Goal: Information Seeking & Learning: Find contact information

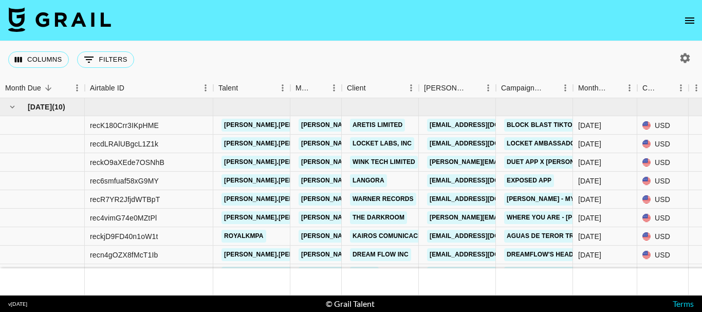
click at [694, 64] on div at bounding box center [683, 57] width 38 height 17
click at [688, 59] on icon "button" at bounding box center [685, 58] width 10 height 10
select select "May '25"
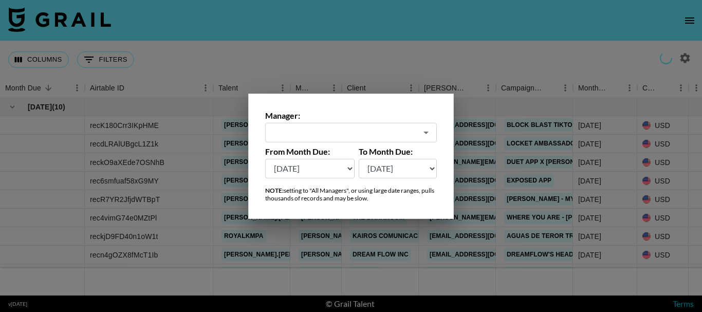
click at [352, 134] on input "text" at bounding box center [343, 132] width 145 height 12
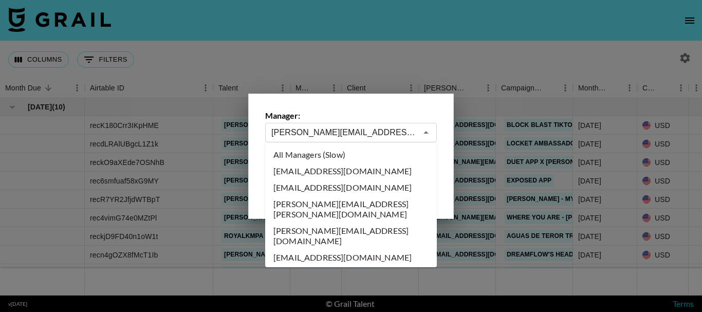
click at [370, 153] on li "All Managers (Slow)" at bounding box center [351, 154] width 172 height 16
type input "All Managers (Slow)"
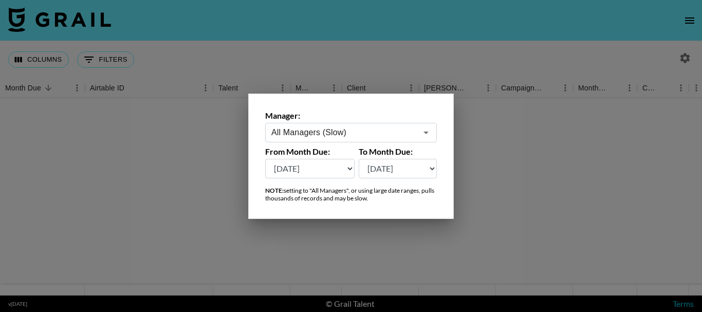
click at [387, 165] on select "Aug '26 Jul '26 Jun '26 May '26 Apr '26 Mar '26 Feb '26 Jan '26 Dec '25 Nov '25…" at bounding box center [398, 169] width 79 height 20
select select "Aug '26"
click at [359, 159] on select "Aug '26 Jul '26 Jun '26 May '26 Apr '26 Mar '26 Feb '26 Jan '26 Dec '25 Nov '25…" at bounding box center [398, 169] width 79 height 20
click at [328, 170] on select "Aug '26 Jul '26 Jun '26 May '26 Apr '26 Mar '26 Feb '26 Jan '26 Dec '25 Nov '25…" at bounding box center [309, 169] width 89 height 20
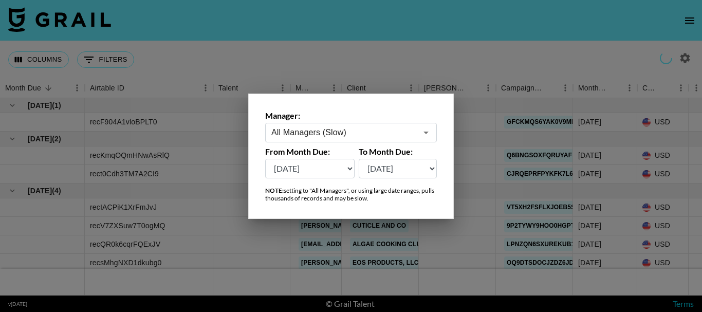
click at [265, 159] on select "Aug '26 Jul '26 Jun '26 May '26 Apr '26 Mar '26 Feb '26 Jan '26 Dec '25 Nov '25…" at bounding box center [309, 169] width 89 height 20
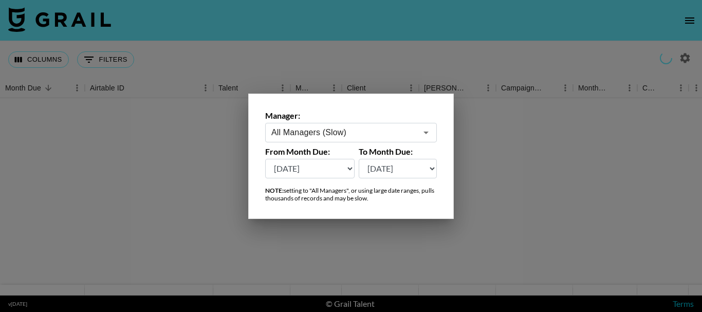
click at [332, 171] on select "Aug '26 Jul '26 Jun '26 May '26 Apr '26 Mar '26 Feb '26 Jan '26 Dec '25 Nov '25…" at bounding box center [309, 169] width 89 height 20
select select "Aug '24"
click at [265, 159] on select "Aug '26 Jul '26 Jun '26 May '26 Apr '26 Mar '26 Feb '26 Jan '26 Dec '25 Nov '25…" at bounding box center [309, 169] width 89 height 20
click at [332, 43] on div at bounding box center [351, 156] width 702 height 312
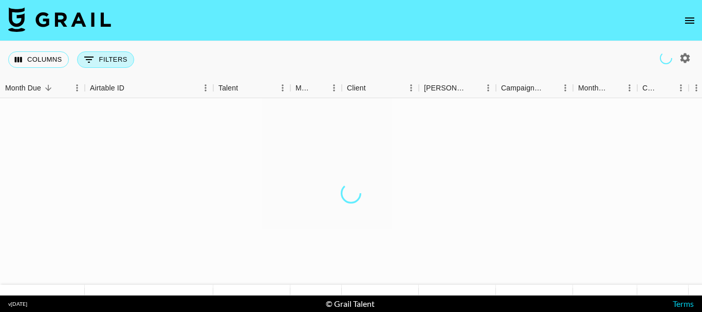
click at [111, 59] on button "0 Filters" at bounding box center [105, 59] width 57 height 16
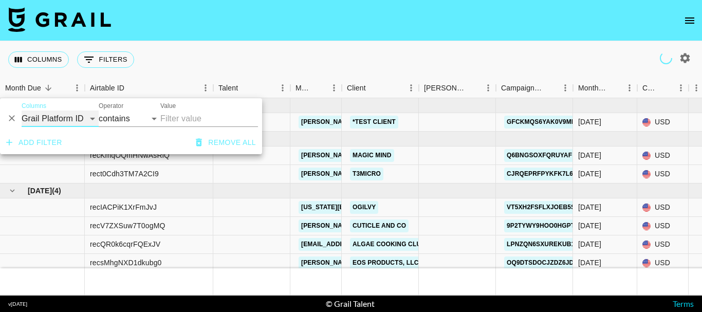
click at [37, 120] on select "Grail Platform ID Airtable ID Talent Manager Client Booker Campaign (Type) Date…" at bounding box center [60, 118] width 77 height 16
click at [22, 110] on select "Grail Platform ID Airtable ID Talent Manager Client Booker Campaign (Type) Date…" at bounding box center [60, 118] width 77 height 16
click at [64, 119] on select "Grail Platform ID Airtable ID Talent Manager Client Booker Campaign (Type) Date…" at bounding box center [60, 118] width 77 height 16
click at [70, 118] on select "Grail Platform ID Airtable ID Talent Manager Client Booker Campaign (Type) Date…" at bounding box center [60, 118] width 77 height 16
click at [54, 117] on select "Grail Platform ID Airtable ID Talent Manager Client Booker Campaign (Type) Date…" at bounding box center [60, 118] width 77 height 16
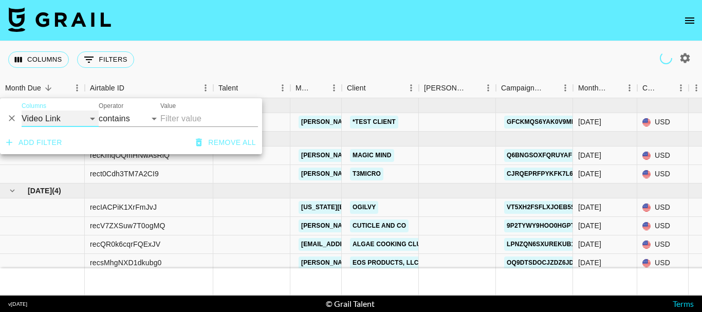
select select "clientId"
click at [22, 110] on select "Grail Platform ID Airtable ID Talent Manager Client Booker Campaign (Type) Date…" at bounding box center [60, 118] width 77 height 16
select select "is"
click at [211, 114] on input "Value" at bounding box center [229, 118] width 139 height 16
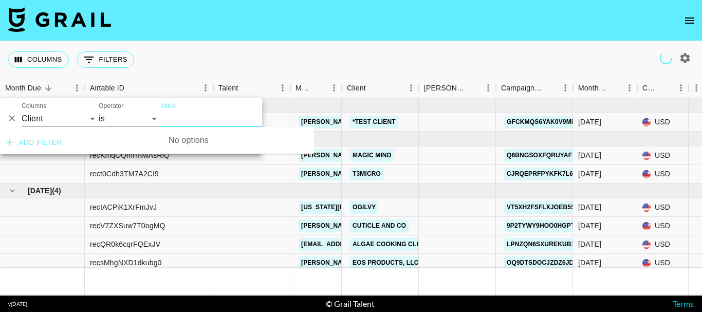
click at [174, 112] on input "Value" at bounding box center [229, 118] width 139 height 16
type input "E"
type input "EWC"
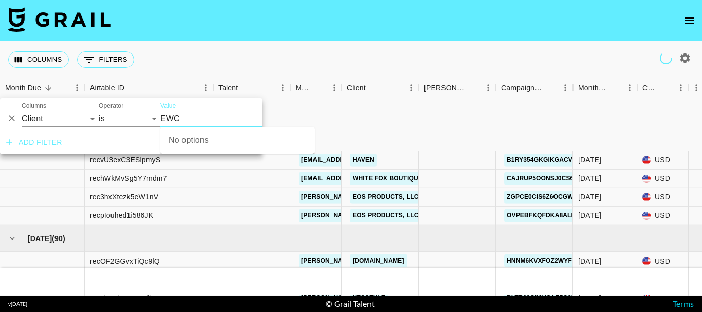
scroll to position [1027, 0]
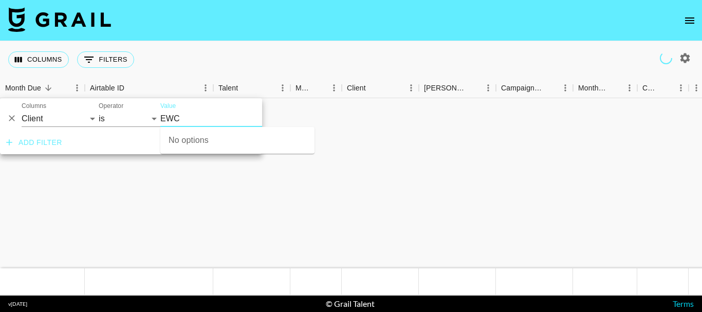
click at [191, 115] on input "EWC" at bounding box center [229, 118] width 139 height 16
click at [184, 116] on input "EWC" at bounding box center [229, 118] width 139 height 16
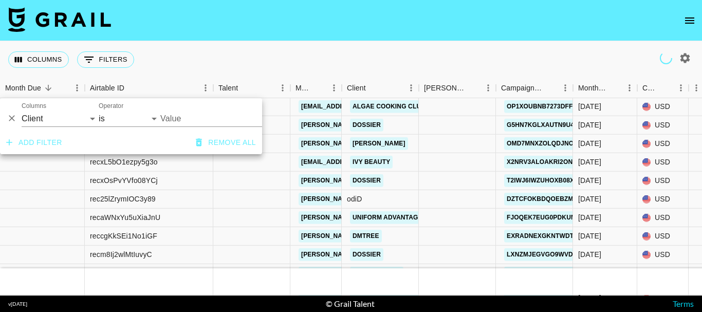
click at [184, 116] on input "Value" at bounding box center [229, 118] width 139 height 16
type input "E"
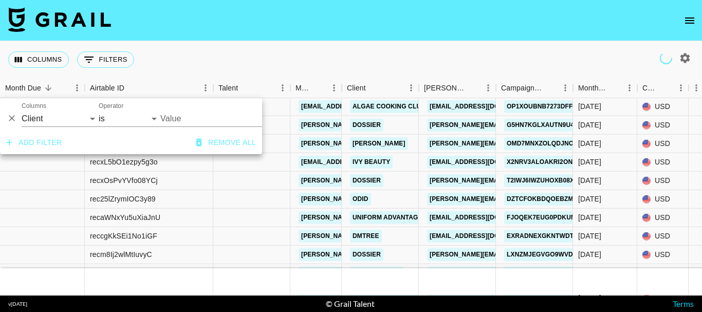
click at [184, 116] on input "Value" at bounding box center [229, 118] width 139 height 16
type input "Es"
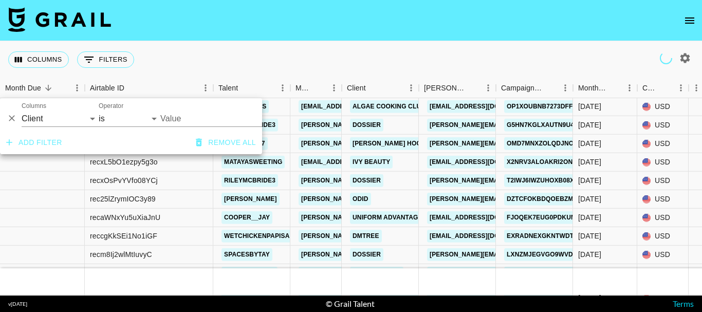
click at [187, 115] on input "Value" at bounding box center [229, 118] width 139 height 16
type input "Espo"
click at [205, 136] on li "yvettesports development co,ltd.." at bounding box center [237, 139] width 154 height 16
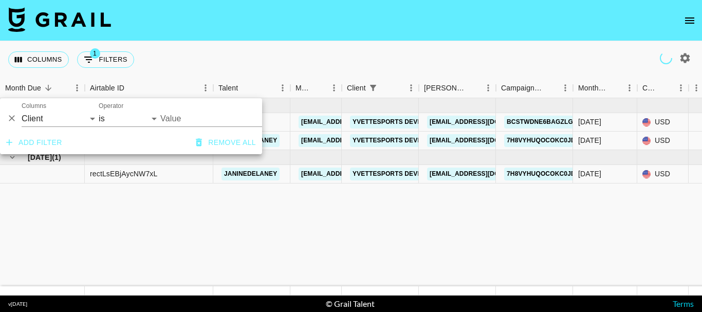
scroll to position [0, 0]
type input "Yvettesports development Co,Ltd.."
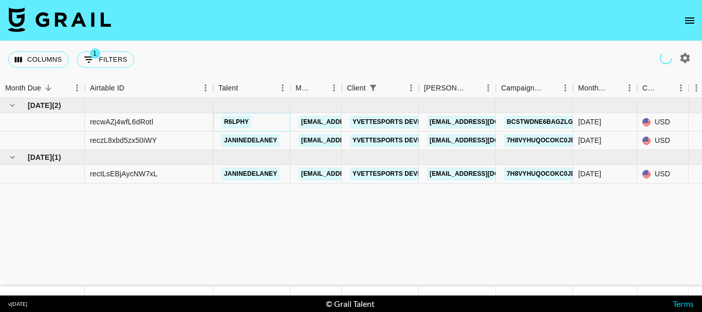
click at [227, 119] on link "r6lphy" at bounding box center [236, 122] width 30 height 13
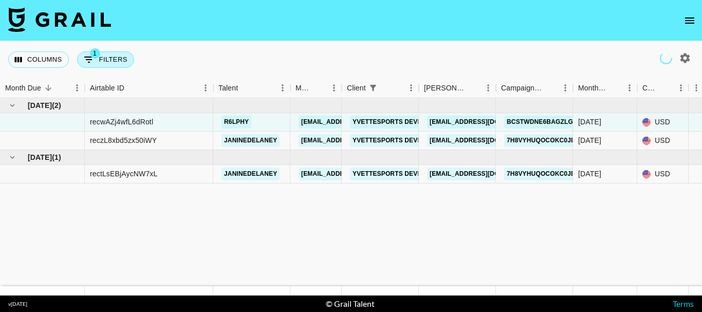
click at [110, 60] on button "1 Filters" at bounding box center [105, 59] width 57 height 16
select select "clientId"
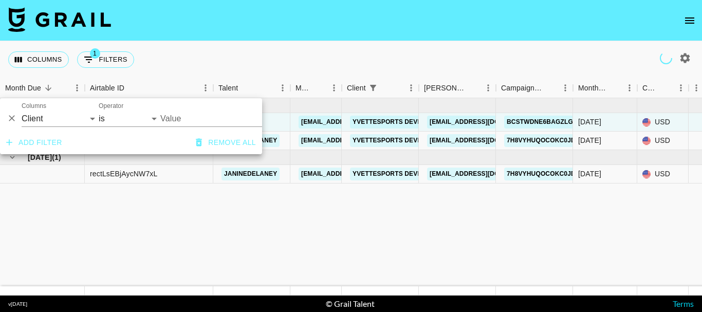
click at [200, 118] on input "Value" at bounding box center [222, 118] width 125 height 16
click at [202, 120] on input "Value" at bounding box center [222, 118] width 125 height 16
click at [197, 116] on input "Value" at bounding box center [222, 118] width 125 height 16
type input "es"
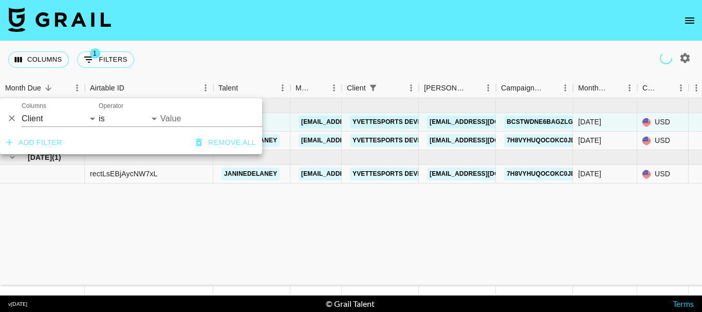
click at [195, 115] on input "Value" at bounding box center [222, 118] width 125 height 16
type input "e"
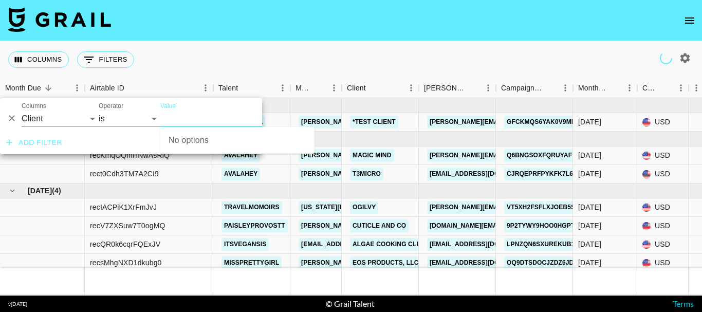
click at [195, 114] on input "Value" at bounding box center [229, 118] width 139 height 16
type input "e"
click at [195, 114] on input "Value" at bounding box center [229, 118] width 139 height 16
type input "esport"
click at [198, 116] on input "Value" at bounding box center [229, 118] width 139 height 16
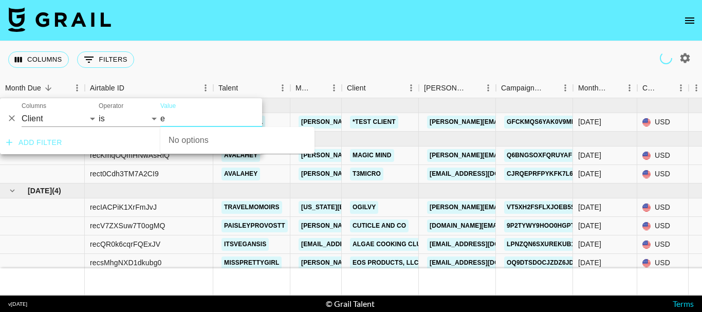
type input "es"
click at [194, 117] on input "Value" at bounding box center [229, 118] width 139 height 16
type input "espor"
drag, startPoint x: 208, startPoint y: 137, endPoint x: 190, endPoint y: 116, distance: 27.7
click at [205, 135] on li "yvettesports development co,ltd.." at bounding box center [237, 139] width 154 height 16
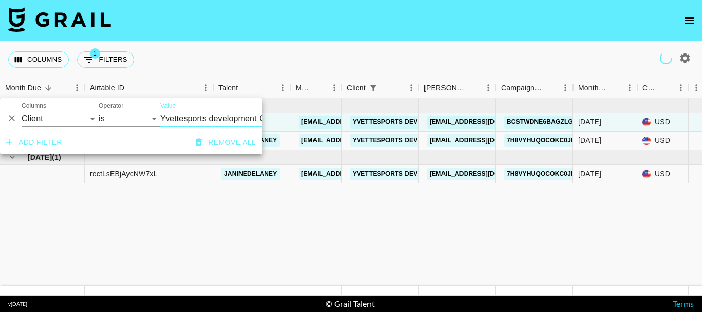
click at [190, 116] on input "Yvettesports development Co,Ltd.." at bounding box center [222, 118] width 125 height 16
click at [190, 115] on input "Yvettesports development Co,Ltd.." at bounding box center [222, 118] width 125 height 16
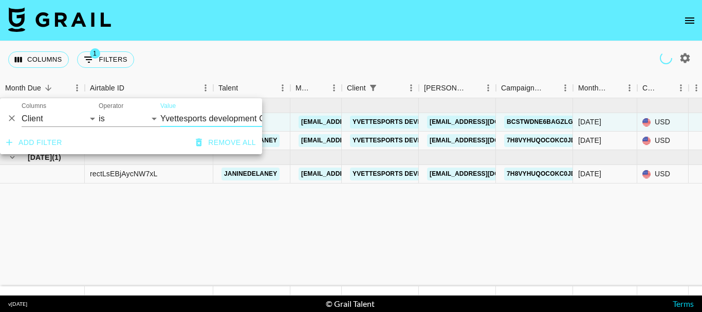
click at [190, 115] on input "Yvettesports development Co,Ltd.." at bounding box center [222, 118] width 125 height 16
type input "Yvettesports development Co,Ltd.."
click at [190, 115] on input "Yvettesports development Co,Ltd.." at bounding box center [222, 118] width 125 height 16
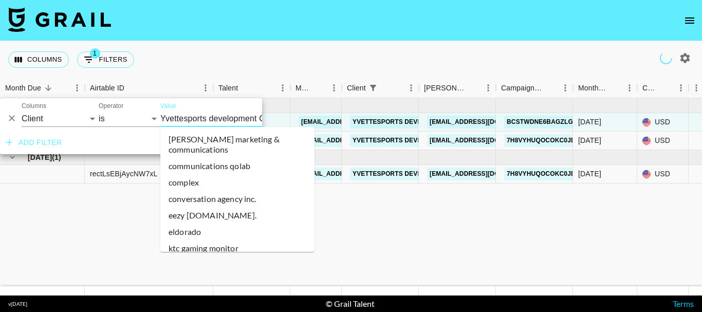
scroll to position [39557, 0]
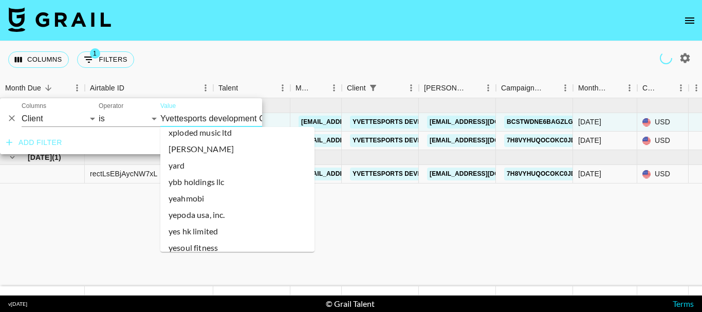
click at [190, 115] on input "Yvettesports development Co,Ltd.." at bounding box center [222, 118] width 125 height 16
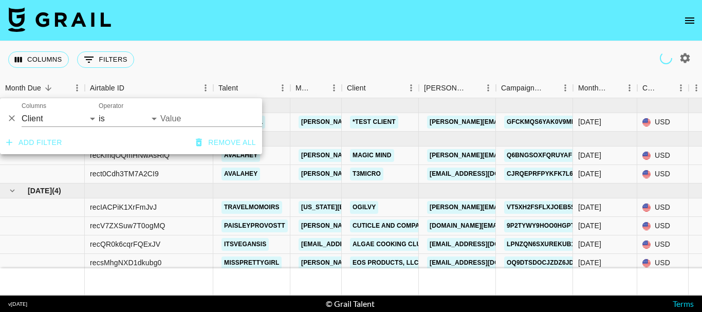
click at [181, 115] on input "Value" at bounding box center [229, 118] width 139 height 16
click at [187, 116] on input "Value" at bounding box center [229, 118] width 139 height 16
click at [184, 118] on input "Value" at bounding box center [229, 118] width 139 height 16
click at [175, 119] on input "Value" at bounding box center [229, 118] width 139 height 16
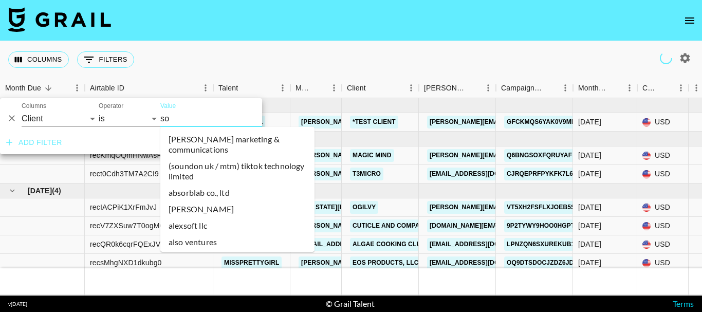
type input "soy"
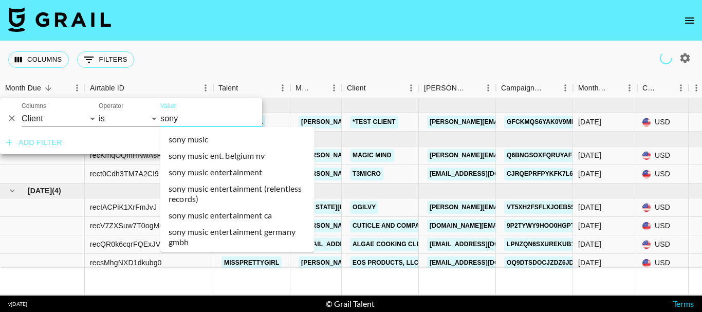
scroll to position [0, 0]
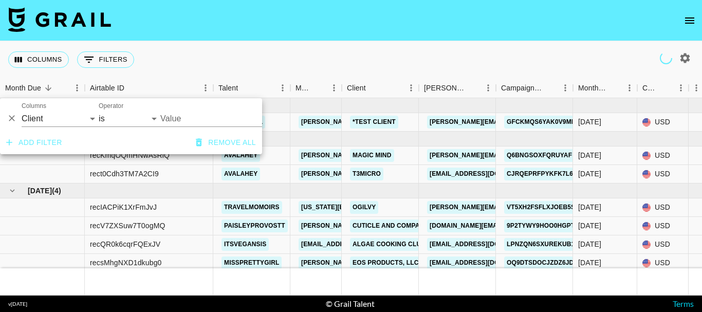
click at [181, 110] on input "Value" at bounding box center [229, 118] width 139 height 16
click at [182, 112] on input "Value" at bounding box center [229, 118] width 139 height 16
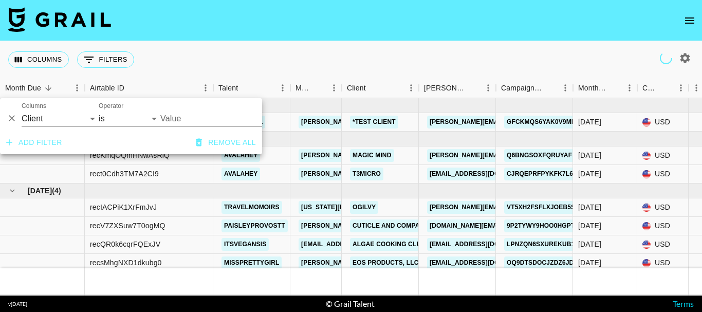
click at [180, 113] on input "Value" at bounding box center [229, 118] width 139 height 16
click at [183, 117] on input "Value" at bounding box center [229, 118] width 139 height 16
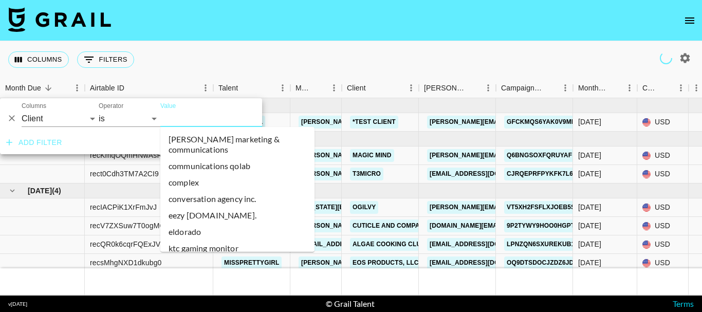
click at [183, 117] on input "Value" at bounding box center [229, 118] width 139 height 16
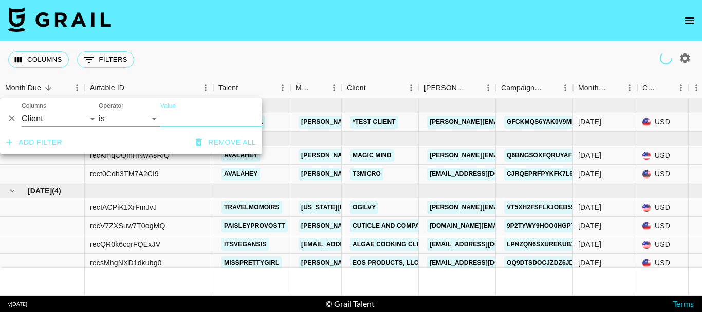
click at [183, 117] on input "Value" at bounding box center [229, 118] width 139 height 16
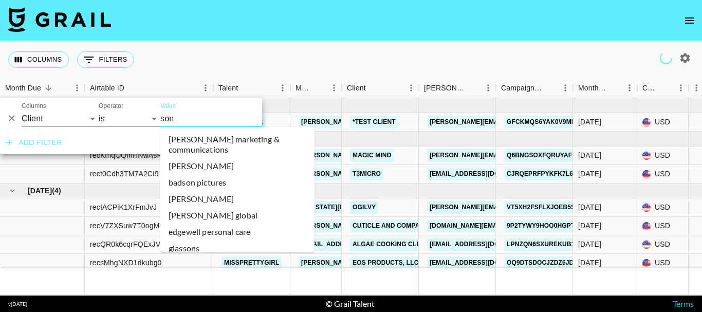
type input "sony"
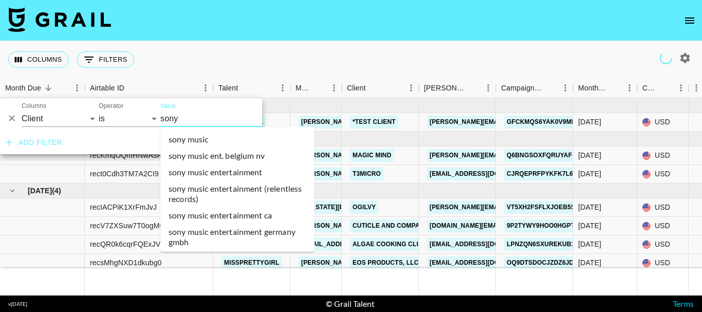
click at [197, 138] on li "sony music" at bounding box center [237, 139] width 154 height 16
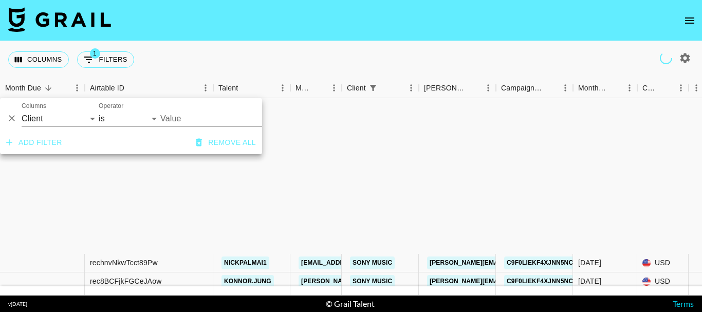
type input "Sony Music"
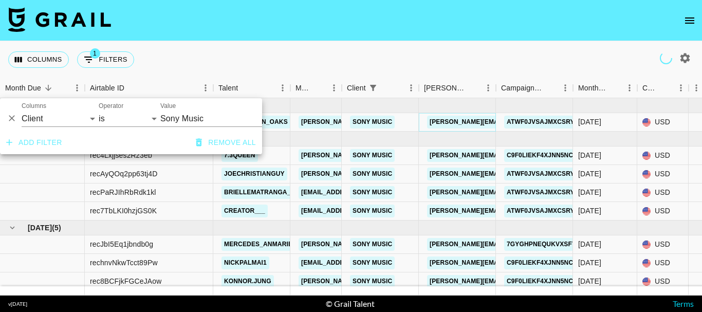
click at [459, 122] on link "matthew.esposito@sonymusic.com" at bounding box center [537, 122] width 220 height 13
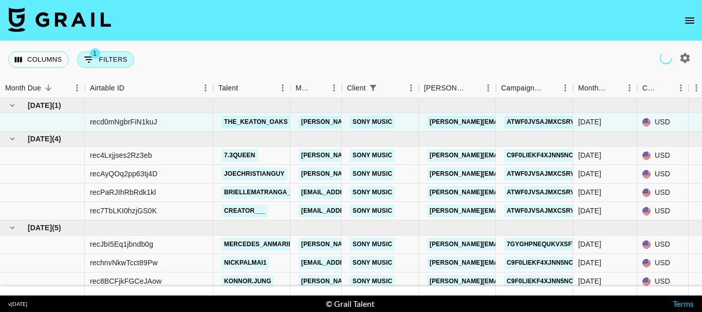
click at [121, 57] on button "1 Filters" at bounding box center [105, 59] width 57 height 16
select select "clientId"
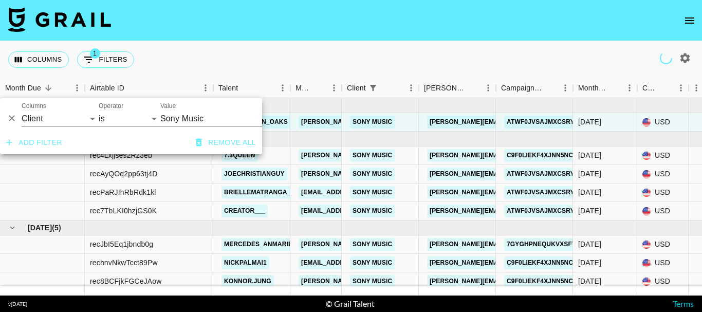
click at [194, 122] on input "Sony Music" at bounding box center [222, 118] width 125 height 16
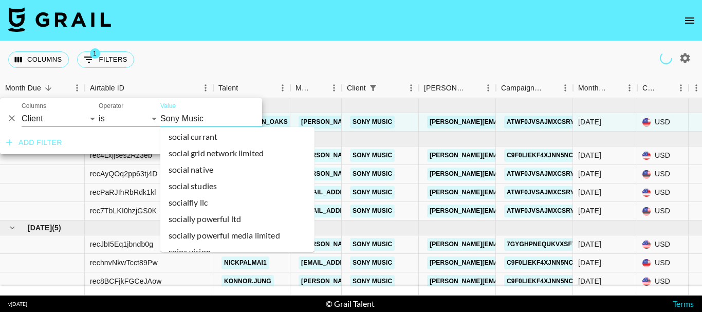
scroll to position [31858, 0]
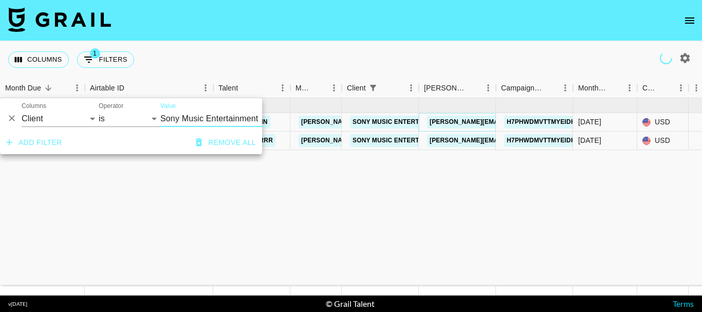
click at [466, 122] on link "rachel.winship@sonymusic.com" at bounding box center [537, 122] width 220 height 13
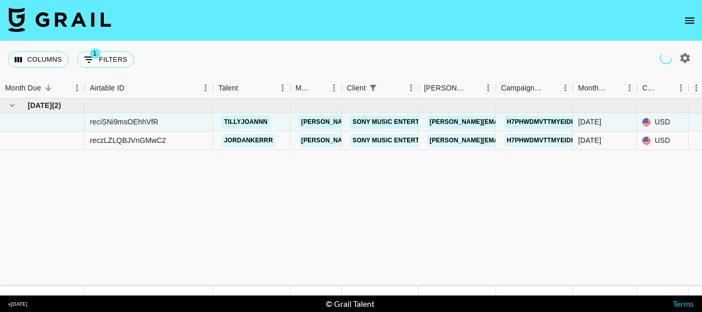
click at [117, 55] on button "1 Filters" at bounding box center [105, 59] width 57 height 16
select select "clientId"
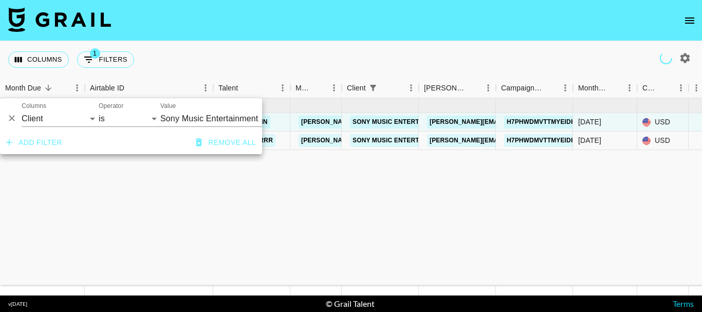
click at [197, 120] on input "Sony Music Entertainment" at bounding box center [222, 118] width 125 height 16
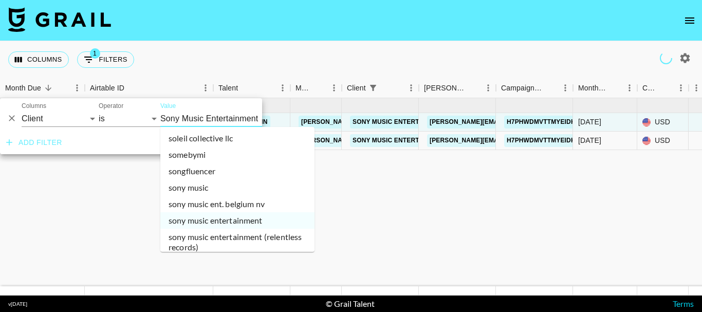
scroll to position [31993, 0]
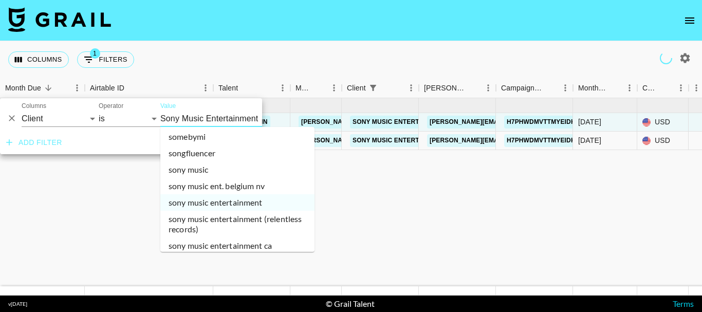
type input "Sony Music US"
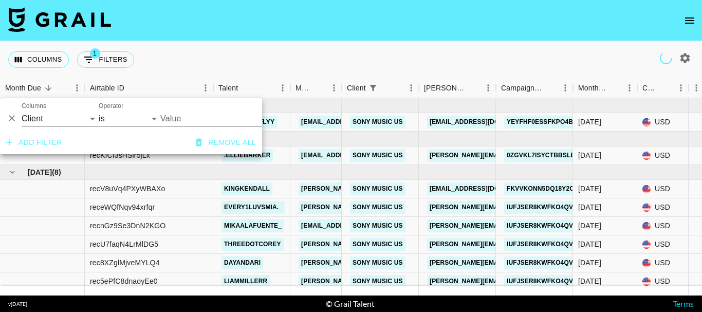
type input "Sony Music US"
click at [435, 150] on link "natalie.esposito@sonymusic.com" at bounding box center [537, 155] width 220 height 13
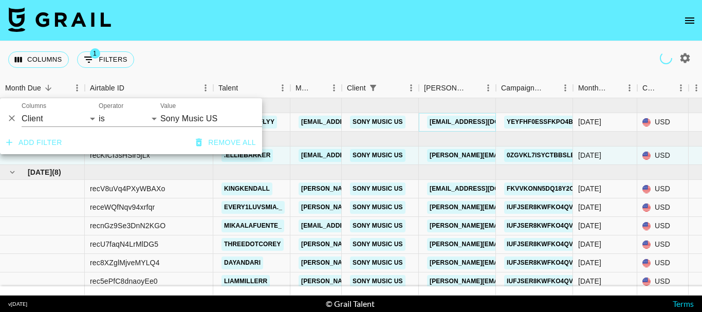
click at [452, 119] on link "liz.rivers@sonymusic.com" at bounding box center [484, 122] width 115 height 13
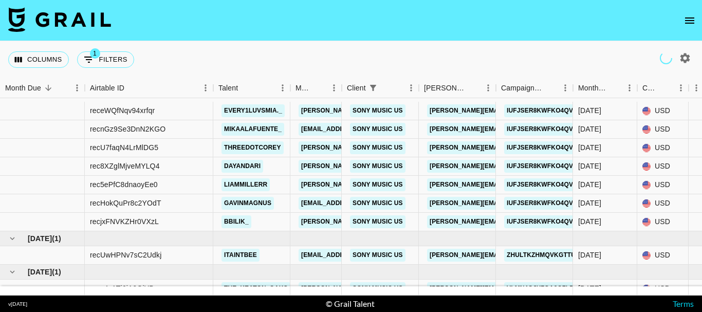
scroll to position [154, 0]
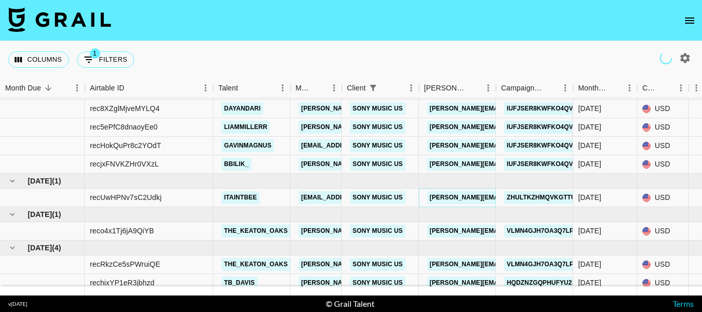
click at [443, 198] on link "phoebe.cameron-lee@sonymusic.com" at bounding box center [537, 197] width 220 height 13
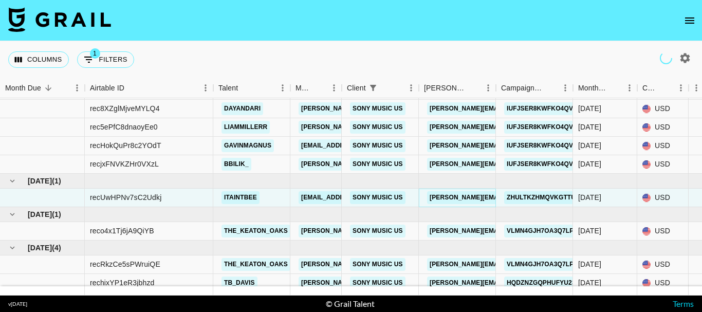
click at [445, 191] on link "phoebe.cameron-lee@sonymusic.com" at bounding box center [537, 197] width 220 height 13
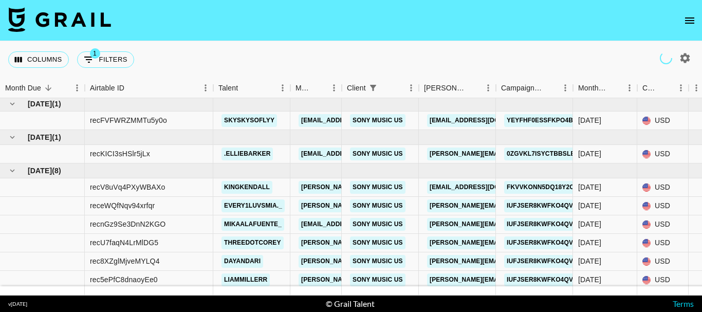
scroll to position [0, 0]
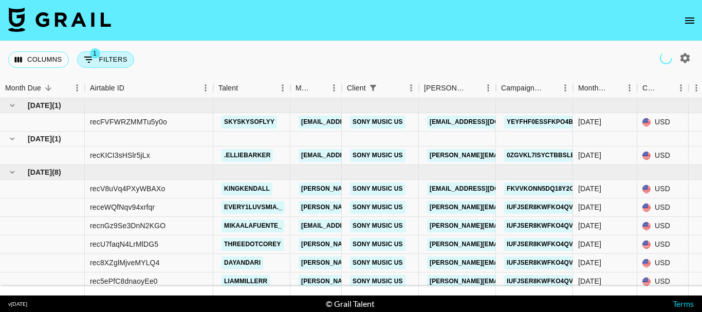
click at [116, 57] on button "1 Filters" at bounding box center [105, 59] width 57 height 16
select select "clientId"
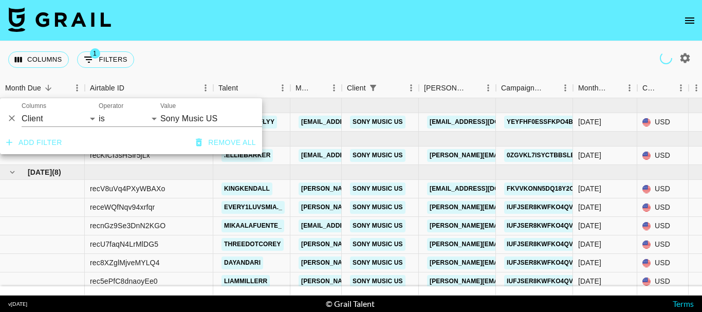
click at [200, 123] on input "Sony Music US" at bounding box center [222, 118] width 125 height 16
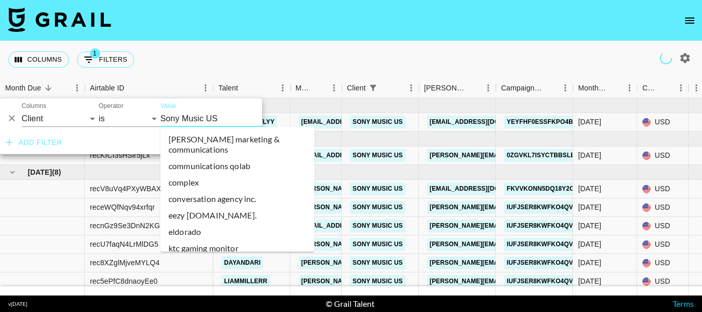
scroll to position [31950, 0]
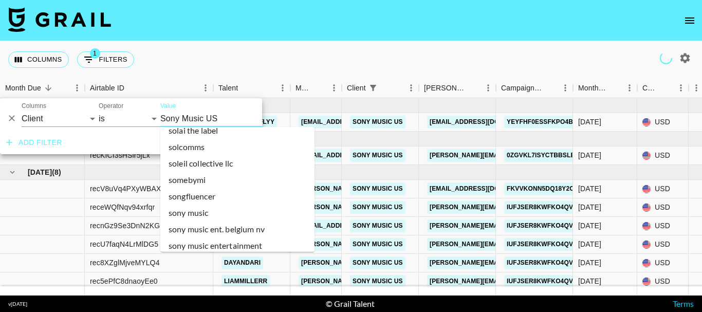
click at [200, 123] on input "Sony Music US" at bounding box center [222, 118] width 125 height 16
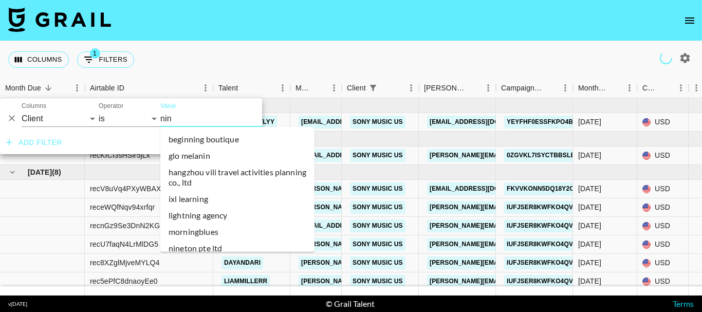
scroll to position [74, 0]
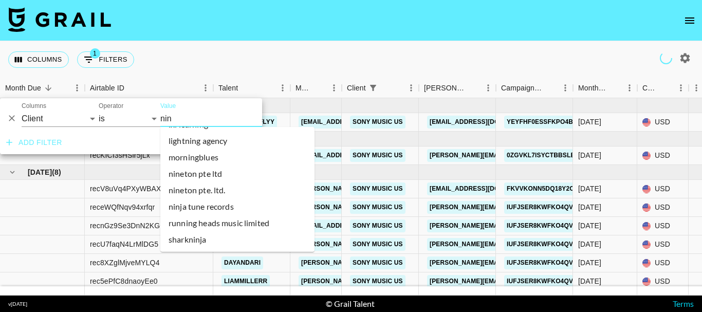
click at [185, 118] on input "nin" at bounding box center [222, 118] width 125 height 16
click at [185, 117] on input "nin" at bounding box center [222, 118] width 125 height 16
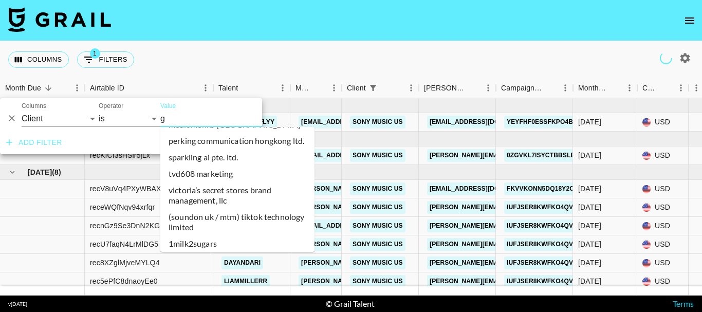
scroll to position [0, 0]
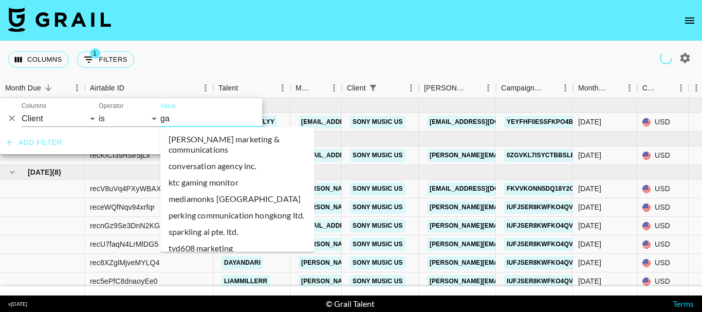
type input "gam"
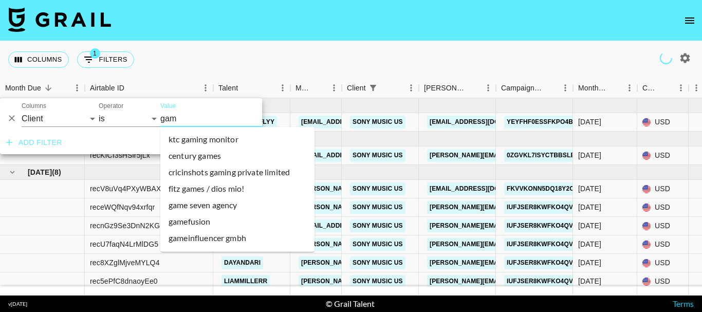
click at [195, 135] on li "ktc gaming monitor" at bounding box center [237, 139] width 154 height 16
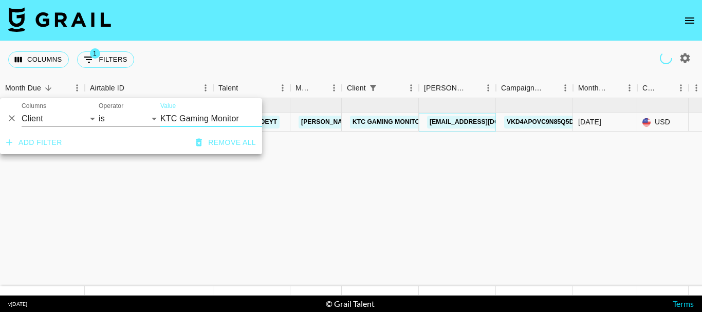
click at [456, 120] on link "[EMAIL_ADDRESS][DOMAIN_NAME]" at bounding box center [484, 122] width 115 height 13
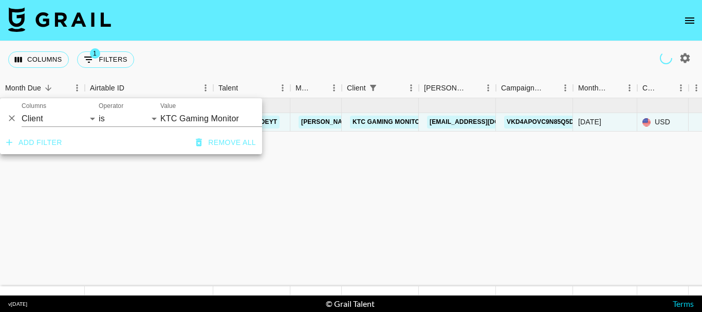
click at [201, 118] on input "Value" at bounding box center [222, 118] width 125 height 16
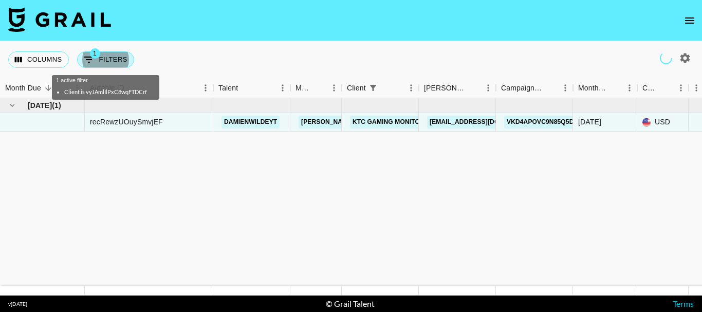
click at [115, 60] on button "1 Filters" at bounding box center [105, 59] width 57 height 16
select select "clientId"
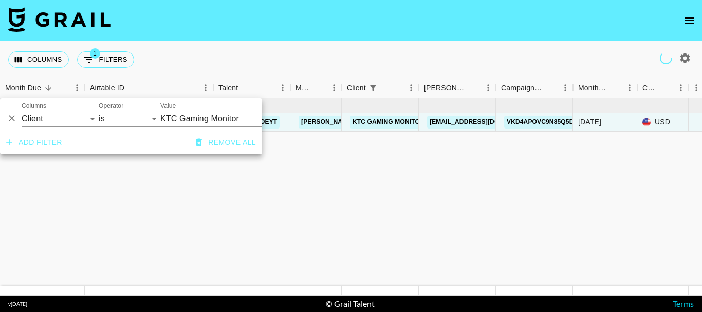
click at [208, 124] on input "KTC Gaming Monitor" at bounding box center [222, 118] width 125 height 16
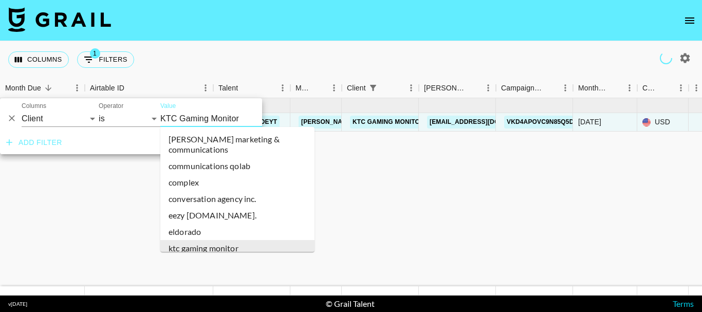
click at [208, 124] on input "KTC Gaming Monitor" at bounding box center [222, 118] width 125 height 16
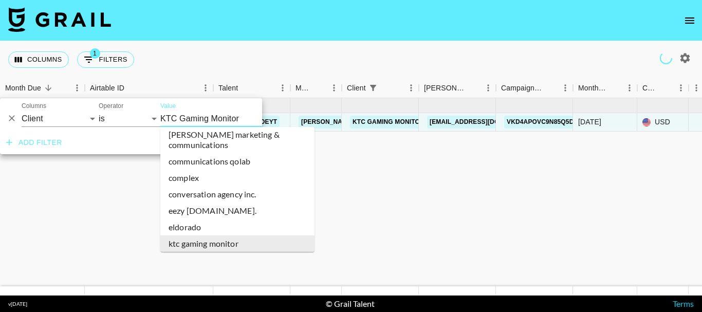
click at [208, 124] on input "KTC Gaming Monitor" at bounding box center [222, 118] width 125 height 16
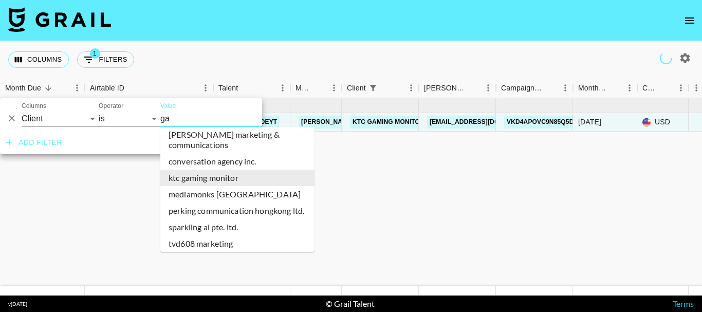
scroll to position [0, 0]
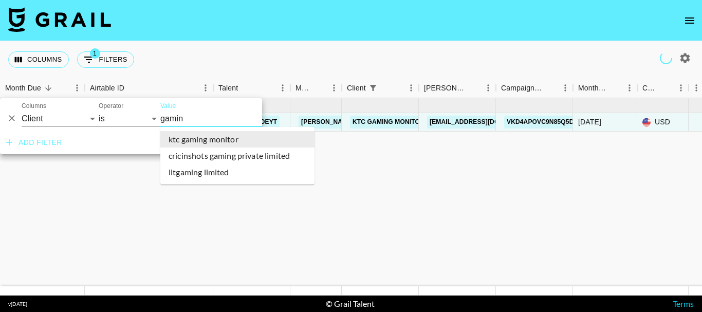
type input "gaming"
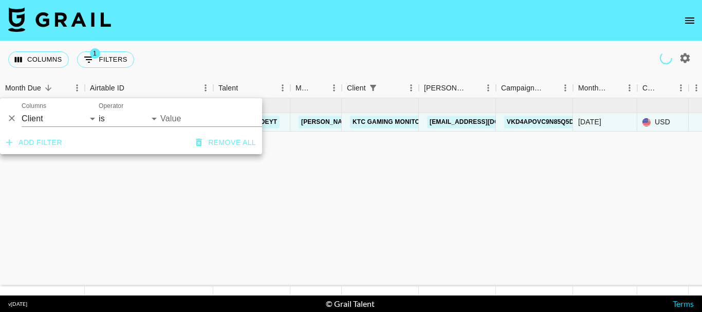
type input "KTC Gaming Monitor"
click at [199, 117] on input "KTC Gaming Monitor" at bounding box center [222, 118] width 125 height 16
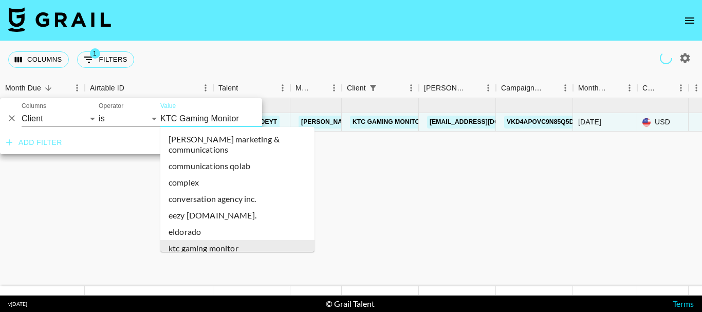
click at [199, 117] on input "KTC Gaming Monitor" at bounding box center [222, 118] width 125 height 16
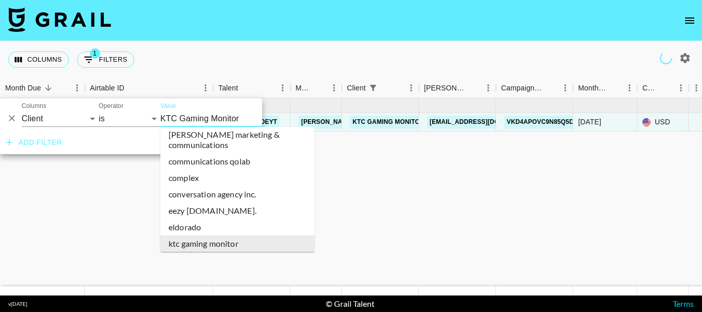
click at [199, 117] on input "KTC Gaming Monitor" at bounding box center [222, 118] width 125 height 16
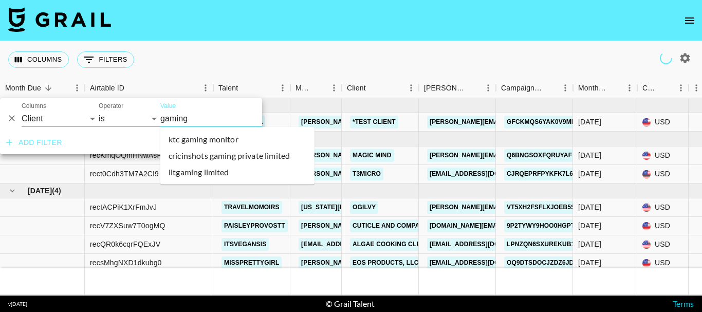
scroll to position [0, 0]
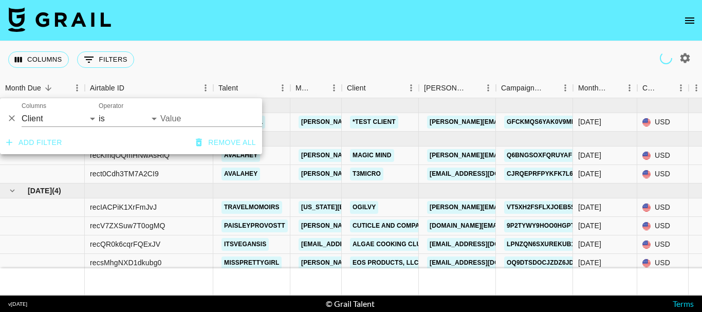
click at [199, 117] on input "Value" at bounding box center [229, 118] width 139 height 16
click at [181, 118] on input "Value" at bounding box center [229, 118] width 139 height 16
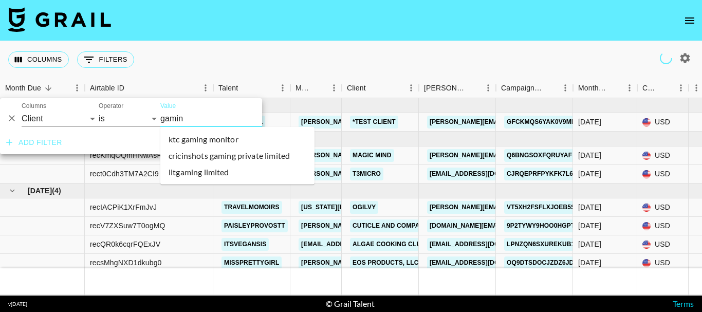
type input "gaming"
click at [193, 172] on li "litgaming limited" at bounding box center [237, 172] width 154 height 16
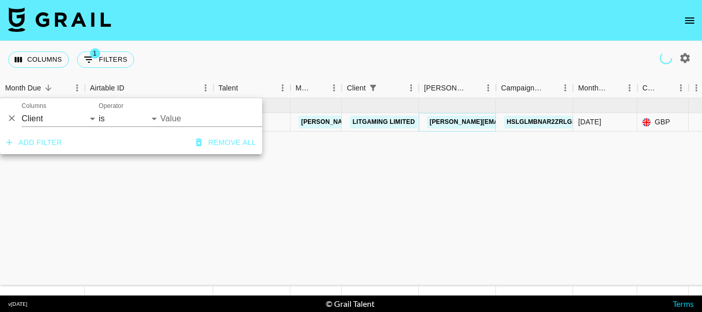
click at [456, 121] on link "valerie@amonbet.com" at bounding box center [510, 122] width 167 height 13
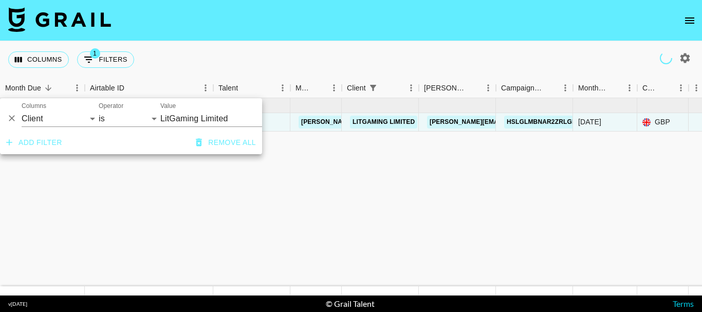
click at [181, 122] on div "recCd985InoZtjCHJ" at bounding box center [149, 122] width 128 height 18
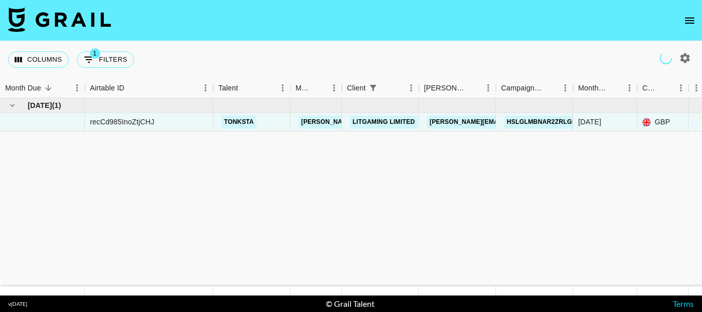
click at [112, 59] on button "1 Filters" at bounding box center [105, 59] width 57 height 16
select select "clientId"
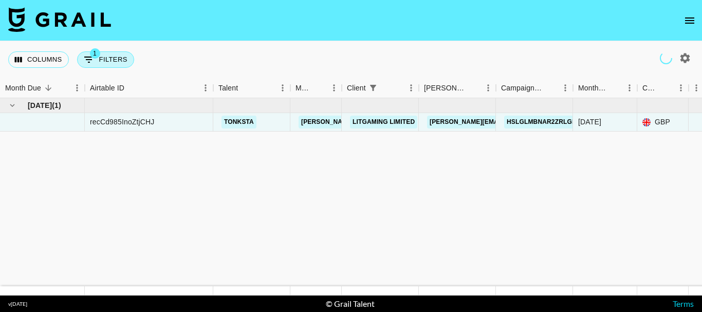
click at [115, 61] on button "1 Filters" at bounding box center [105, 59] width 57 height 16
select select "clientId"
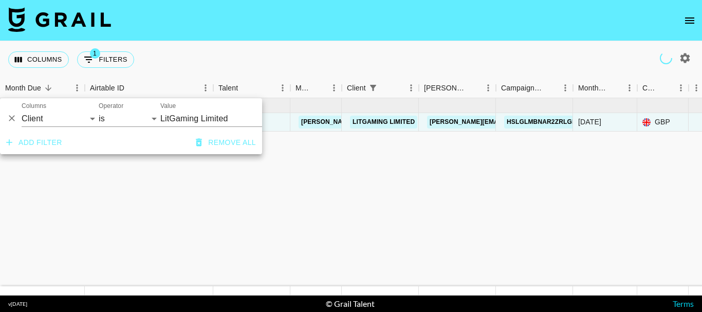
click at [176, 115] on input "LitGaming Limited" at bounding box center [222, 118] width 125 height 16
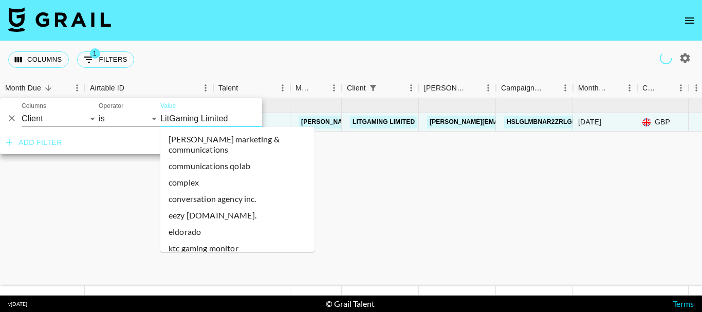
click at [176, 115] on input "LitGaming Limited" at bounding box center [222, 118] width 125 height 16
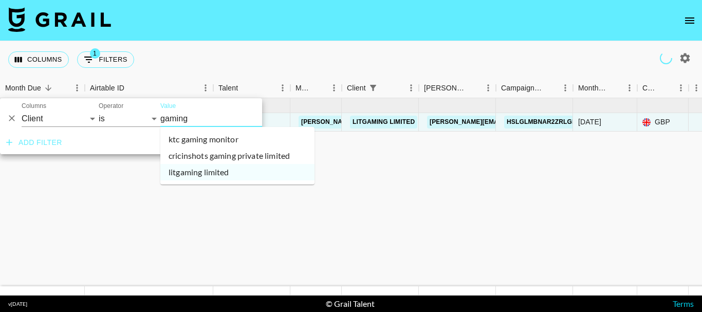
click at [209, 155] on li "cricinshots gaming private limited" at bounding box center [237, 155] width 154 height 16
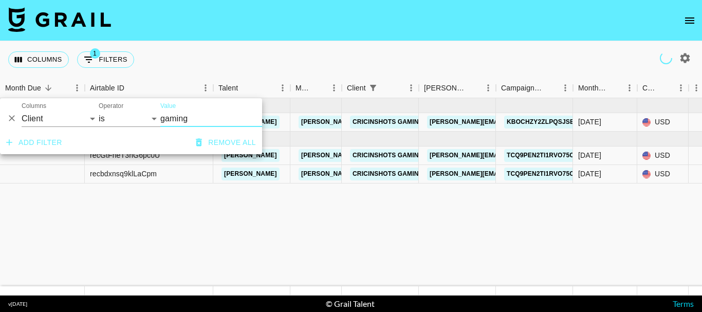
type input "cricinshots gaming private limited"
click at [454, 123] on link "harshiv@rizztext.com" at bounding box center [510, 122] width 167 height 13
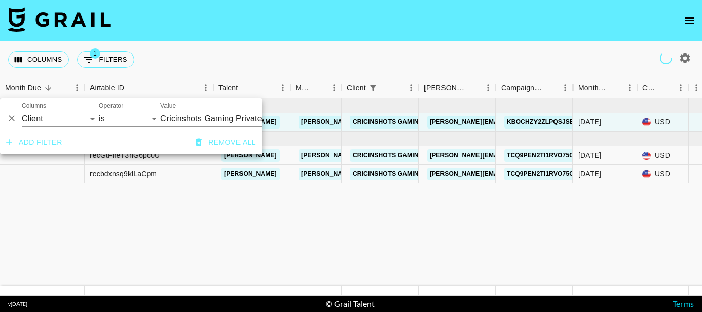
click at [187, 115] on div "recpnIMcAXegjtWXH" at bounding box center [149, 122] width 128 height 18
click at [196, 119] on div "recpnIMcAXegjtWXH" at bounding box center [149, 122] width 128 height 18
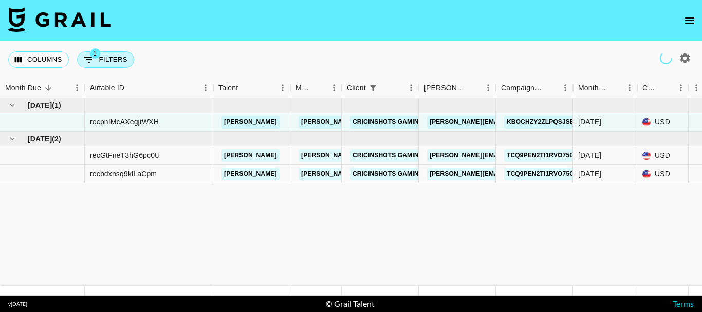
click at [117, 62] on button "1 Filters" at bounding box center [105, 59] width 57 height 16
select select "clientId"
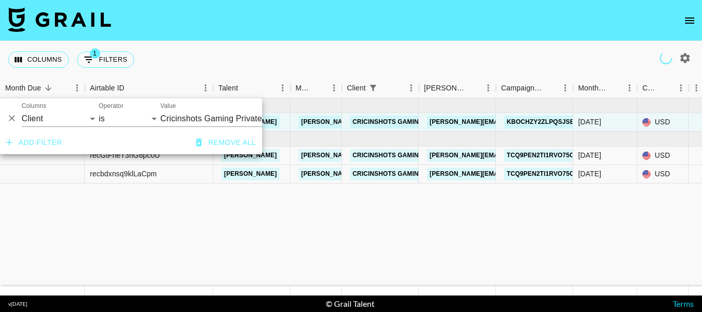
click at [189, 119] on input "Cricinshots Gaming Private Limited" at bounding box center [222, 118] width 125 height 16
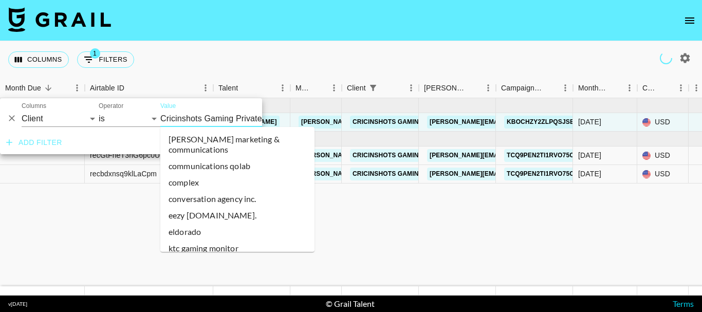
click at [189, 119] on input "Cricinshots Gaming Private Limited" at bounding box center [222, 118] width 125 height 16
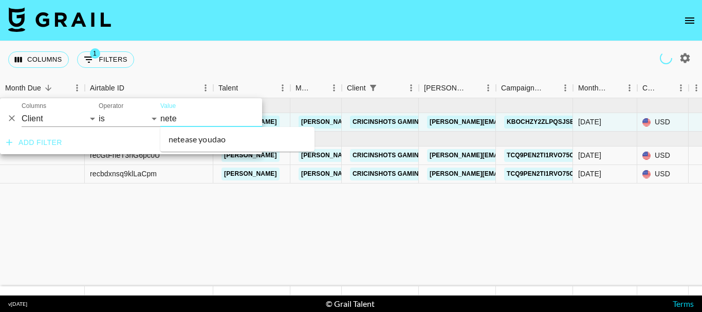
click at [194, 137] on li "netease youdao" at bounding box center [237, 139] width 154 height 16
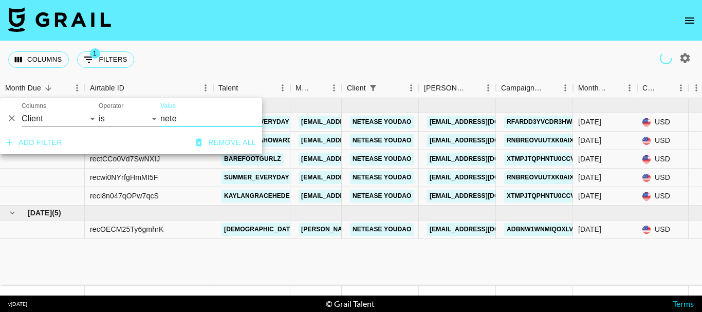
type input "netease youdao"
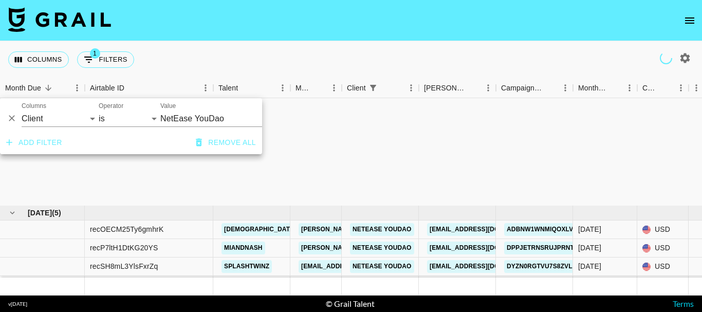
type input "NetEase YouDao"
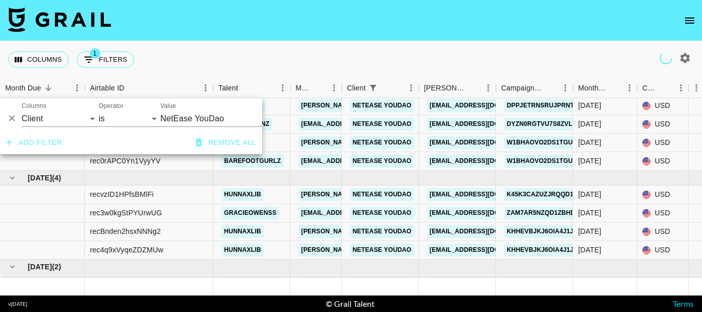
scroll to position [154, 0]
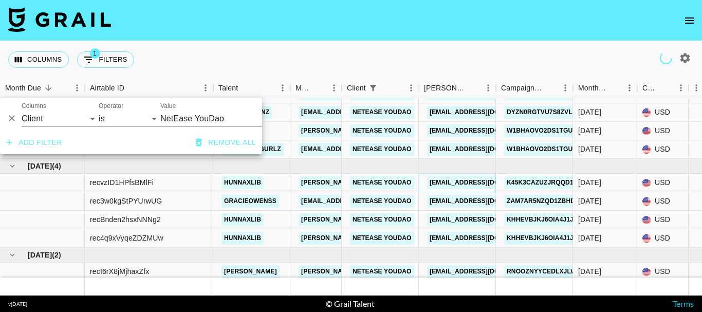
click at [453, 179] on link "[EMAIL_ADDRESS][DOMAIN_NAME]" at bounding box center [484, 182] width 115 height 13
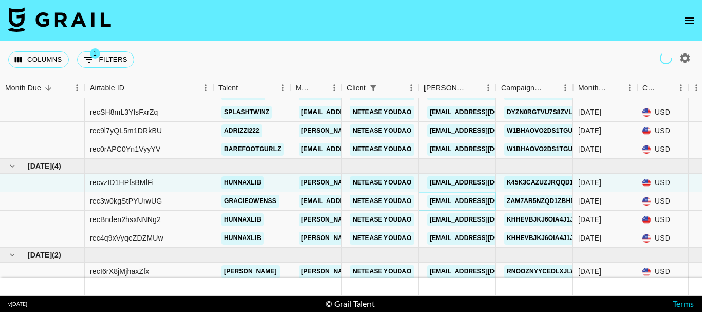
click at [460, 200] on link "wb.sarahvaniaw@rd.netease.com" at bounding box center [484, 201] width 115 height 13
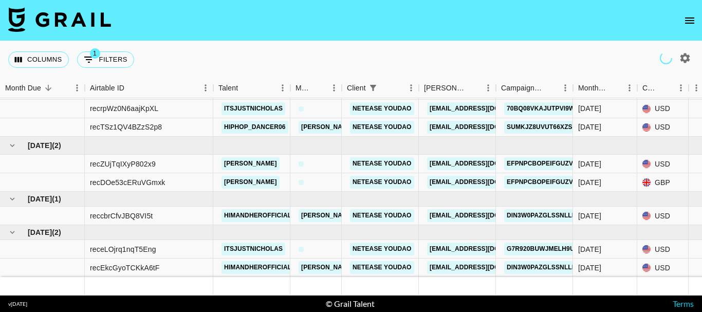
scroll to position [462, 0]
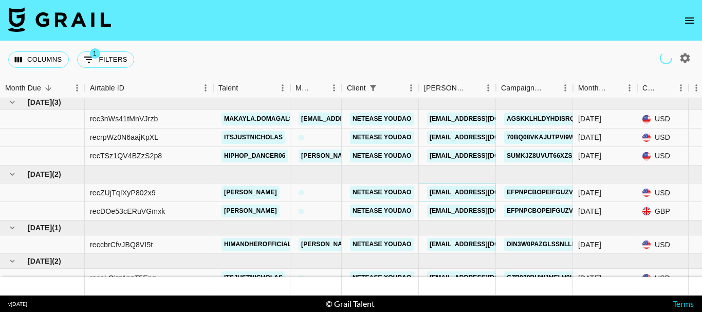
click at [477, 195] on link "helu04@corp.netease.com" at bounding box center [484, 192] width 115 height 13
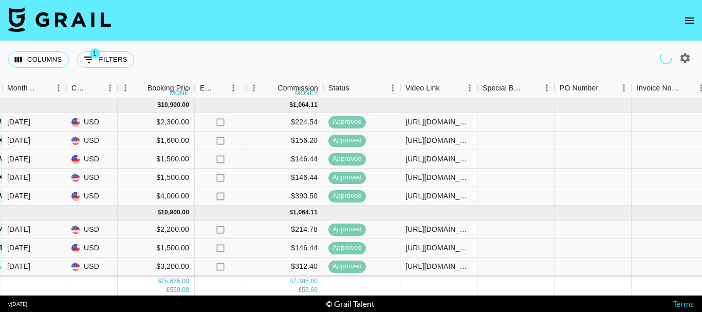
scroll to position [0, 574]
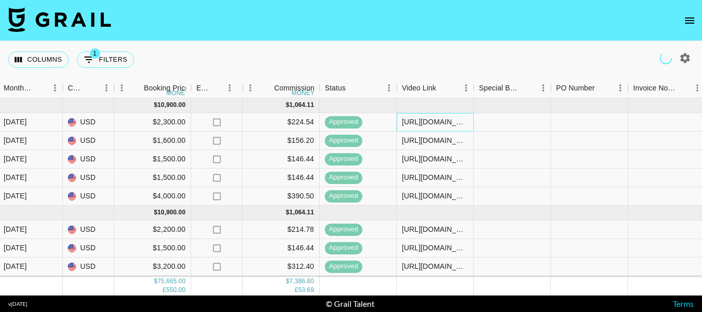
click at [449, 124] on div "https://www.instagram.com/reel/DMgPw83yA0X/" at bounding box center [435, 122] width 66 height 10
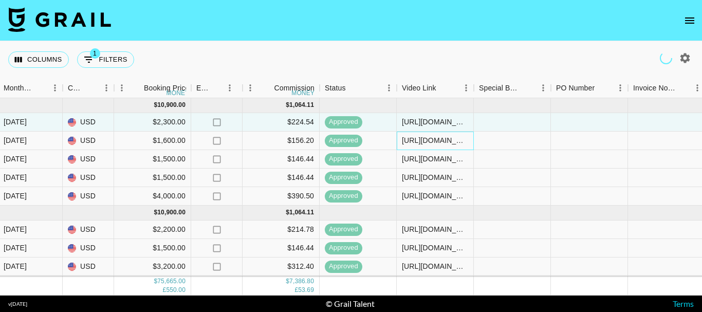
click at [446, 138] on div "https://www.tiktok.com/@courtneyahoward/video/7524518467274296606" at bounding box center [435, 140] width 66 height 10
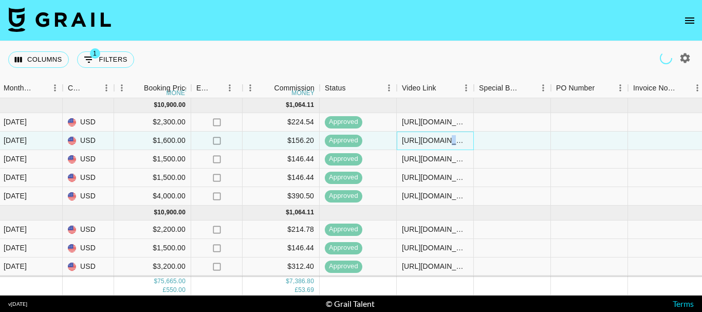
click at [446, 138] on div "https://www.tiktok.com/@courtneyahoward/video/7524518467274296606" at bounding box center [435, 140] width 66 height 10
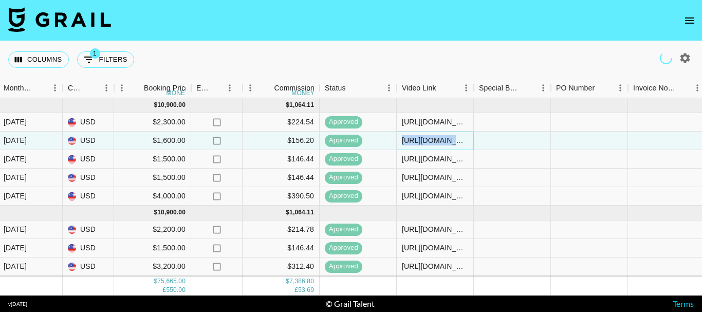
copy div "https://www.tiktok.com/@courtneyahoward/video/7524518467274296606"
click at [421, 158] on div "https://www.tiktok.com/@barefootgurlz/video/7522114365194128654?lang=en" at bounding box center [435, 159] width 66 height 10
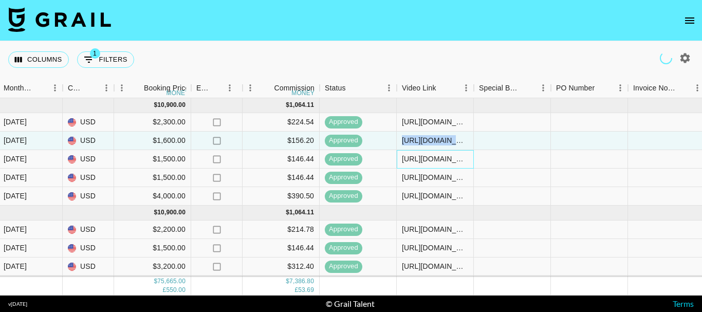
click at [421, 158] on div "https://www.tiktok.com/@barefootgurlz/video/7522114365194128654?lang=en" at bounding box center [435, 159] width 66 height 10
click at [425, 158] on div "https://www.tiktok.com/@barefootgurlz/video/7522114365194128654?lang=en" at bounding box center [435, 159] width 66 height 10
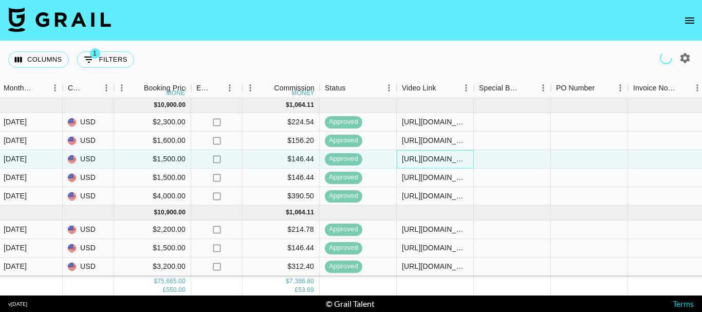
click at [439, 160] on div "https://www.tiktok.com/@barefootgurlz/video/7522114365194128654?lang=en" at bounding box center [435, 159] width 66 height 10
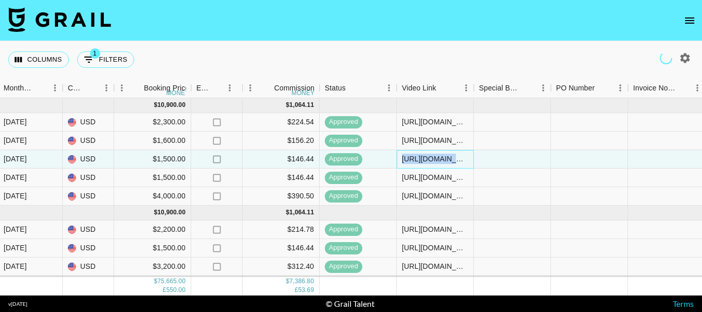
copy div "https://www.tiktok.com/@barefootgurlz/video/7522114365194128654?lang=en"
click at [419, 118] on div "https://www.instagram.com/reel/DMgPw83yA0X/" at bounding box center [435, 122] width 66 height 10
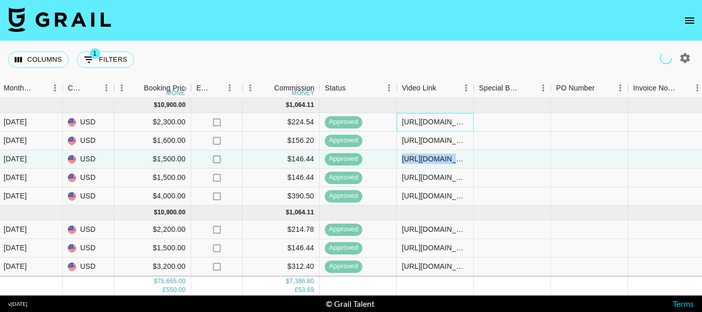
click at [419, 118] on div "https://www.instagram.com/reel/DMgPw83yA0X/" at bounding box center [435, 122] width 66 height 10
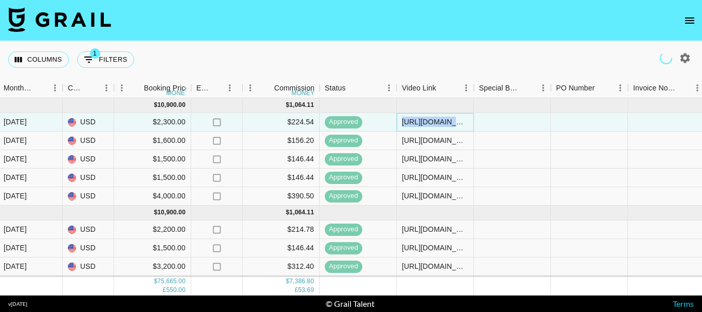
click at [428, 123] on div "https://www.instagram.com/reel/DMgPw83yA0X/" at bounding box center [435, 122] width 66 height 10
click at [429, 123] on div "https://www.instagram.com/reel/DMgPw83yA0X/" at bounding box center [435, 122] width 66 height 10
copy div "https://www.instagram.com/reel/DMgPw83yA0X/"
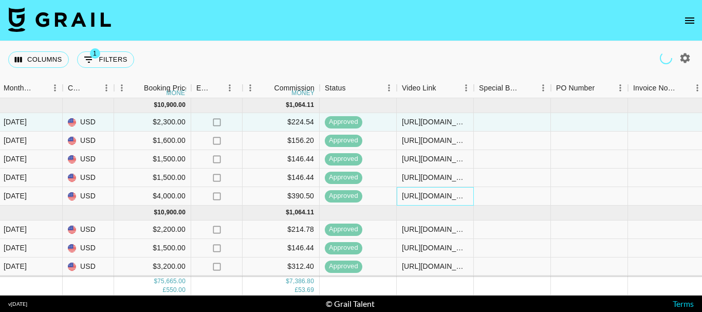
click at [420, 195] on div "https://www.tiktok.com/@kaylangracehedenskog/video/7525518856668941599" at bounding box center [435, 196] width 66 height 10
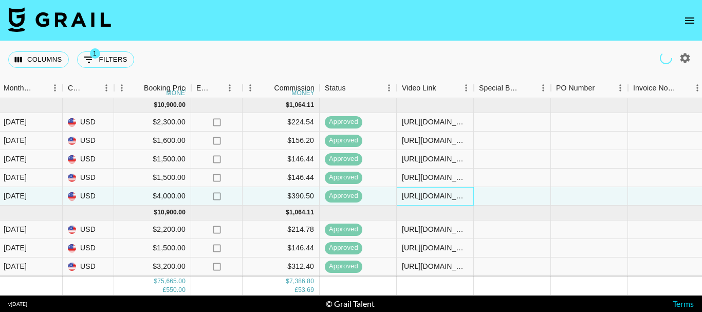
click at [429, 196] on div "https://www.tiktok.com/@kaylangracehedenskog/video/7525518856668941599" at bounding box center [435, 196] width 66 height 10
copy div "https://www.tiktok.com/@kaylangracehedenskog/video/7525518856668941599"
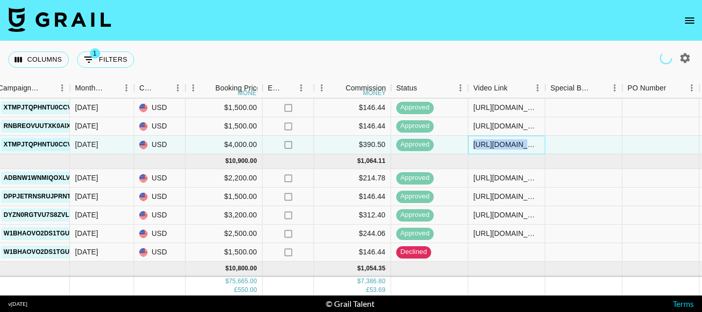
scroll to position [51, 538]
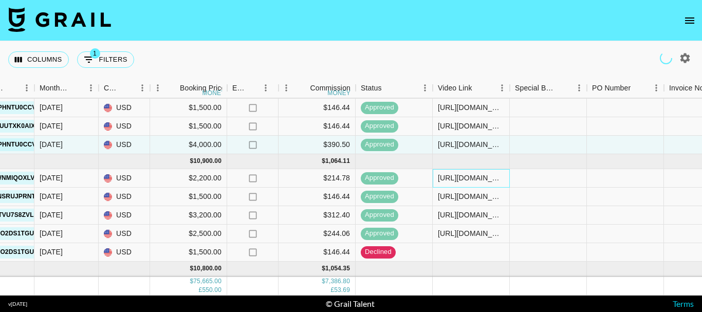
click at [469, 176] on div "https://www.instagram.com/reel/DLYLihNxZ60/?igsh=dHV2Nm1zZ3J3eHBy" at bounding box center [471, 178] width 66 height 10
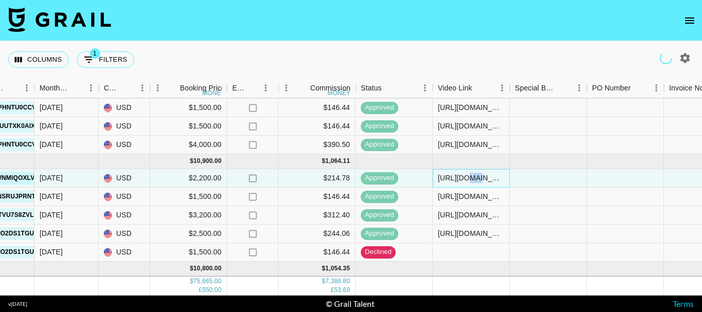
click at [469, 176] on div "https://www.instagram.com/reel/DLYLihNxZ60/?igsh=dHV2Nm1zZ3J3eHBy" at bounding box center [471, 178] width 66 height 10
copy div "https://www.instagram.com/reel/DLYLihNxZ60/?igsh=dHV2Nm1zZ3J3eHBy"
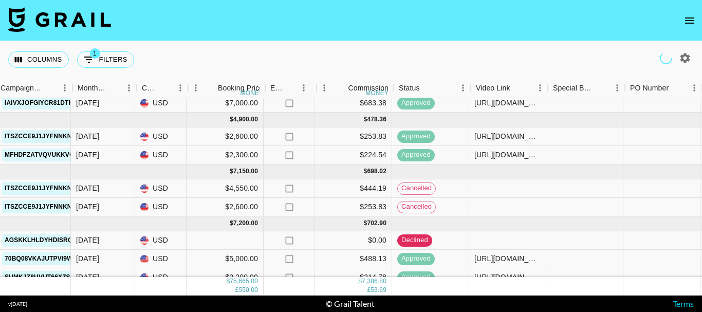
scroll to position [341, 516]
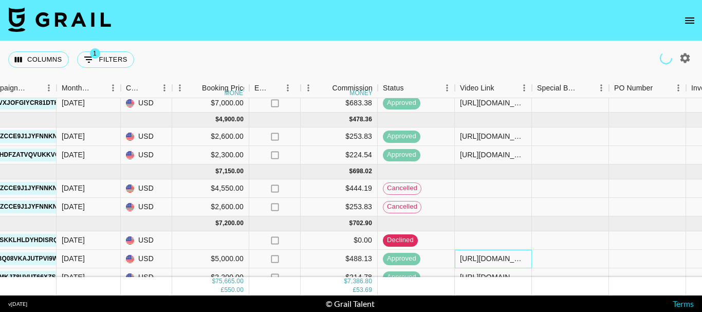
click at [488, 258] on div "https://www.youtube.com/shorts/1RzjoywMdUQ" at bounding box center [493, 258] width 66 height 10
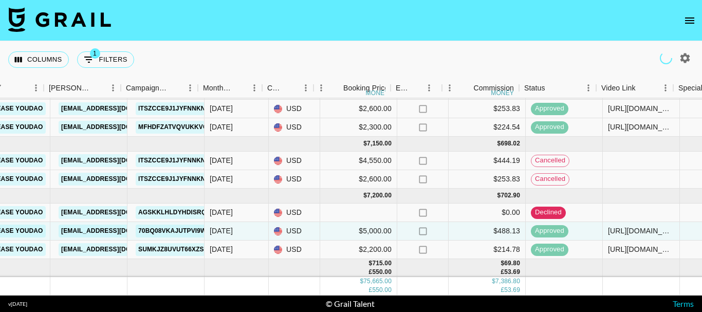
scroll to position [369, 375]
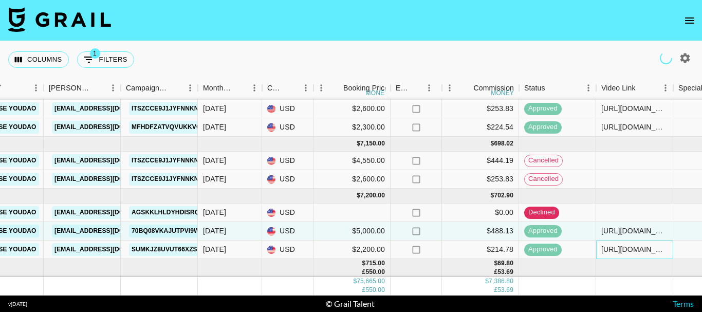
click at [615, 249] on div "https://www.tiktok.com/@hiphop_dancer06/video/7443886166924971310?is_from_webap…" at bounding box center [634, 249] width 66 height 10
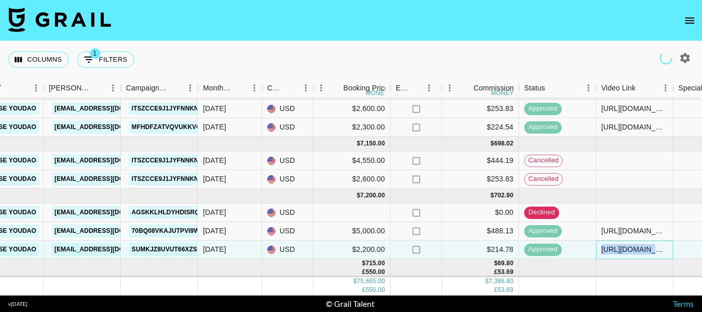
click at [615, 249] on div "https://www.tiktok.com/@hiphop_dancer06/video/7443886166924971310?is_from_webap…" at bounding box center [634, 249] width 66 height 10
click at [617, 251] on div "https://www.tiktok.com/@hiphop_dancer06/video/7443886166924971310?is_from_webap…" at bounding box center [634, 249] width 66 height 10
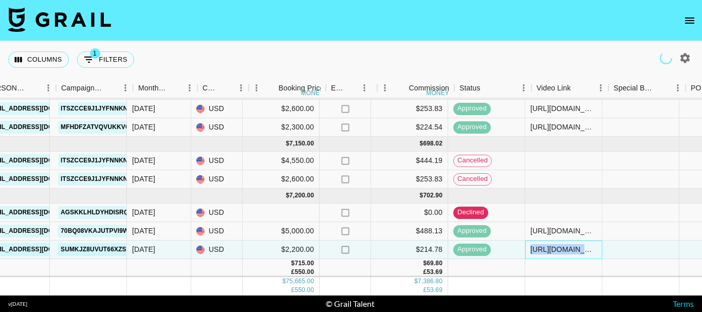
scroll to position [369, 462]
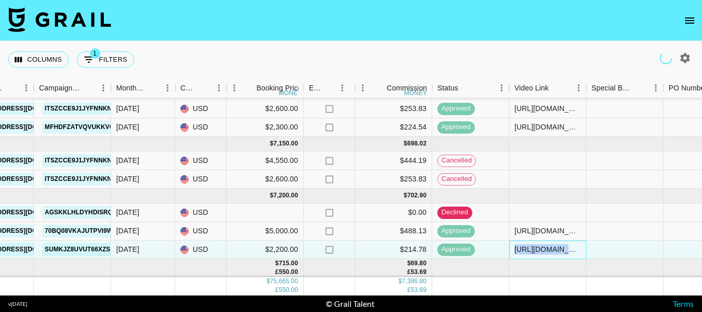
click at [548, 240] on div "https://www.tiktok.com/@hiphop_dancer06/video/7443886166924971310?is_from_webap…" at bounding box center [547, 249] width 77 height 18
click at [552, 247] on div "https://www.tiktok.com/@hiphop_dancer06/video/7443886166924971310?is_from_webap…" at bounding box center [547, 249] width 66 height 10
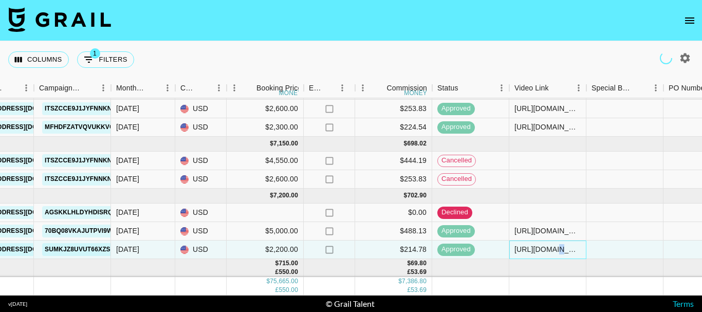
click at [552, 247] on div "https://www.tiktok.com/@hiphop_dancer06/video/7443886166924971310?is_from_webap…" at bounding box center [547, 249] width 66 height 10
copy div "."
click at [548, 244] on div "https://www.tiktok.com/@hiphop_dancer06/video/7443886166924971310?is_from_webap…" at bounding box center [547, 249] width 66 height 10
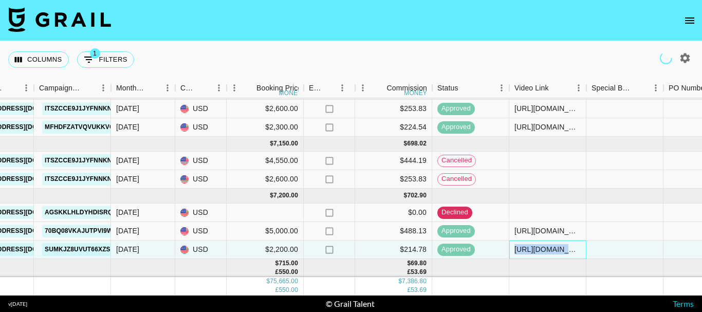
click at [548, 244] on div "https://www.tiktok.com/@hiphop_dancer06/video/7443886166924971310?is_from_webap…" at bounding box center [547, 249] width 66 height 10
click at [544, 235] on div "https://www.youtube.com/shorts/1RzjoywMdUQ" at bounding box center [547, 230] width 66 height 10
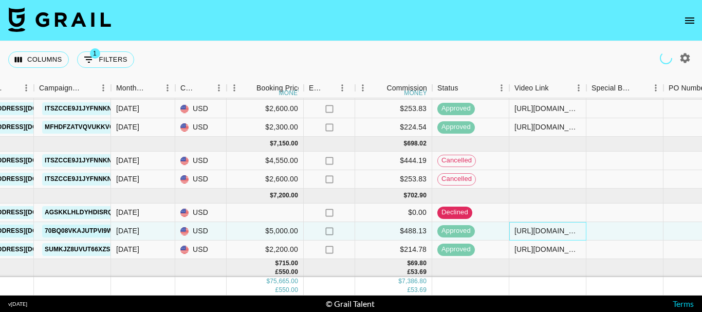
click at [541, 232] on div "https://www.youtube.com/shorts/1RzjoywMdUQ" at bounding box center [547, 230] width 66 height 10
click at [551, 252] on div "https://www.tiktok.com/@hiphop_dancer06/video/7443886166924971310?is_from_webap…" at bounding box center [547, 249] width 66 height 10
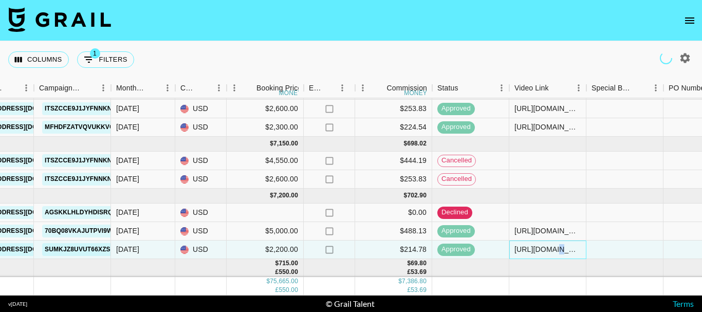
click at [551, 252] on div "https://www.tiktok.com/@hiphop_dancer06/video/7443886166924971310?is_from_webap…" at bounding box center [547, 249] width 66 height 10
copy div "https://www.tiktok.com/@hiphop_dancer06/video/7443886166924971310?is_from_webap…"
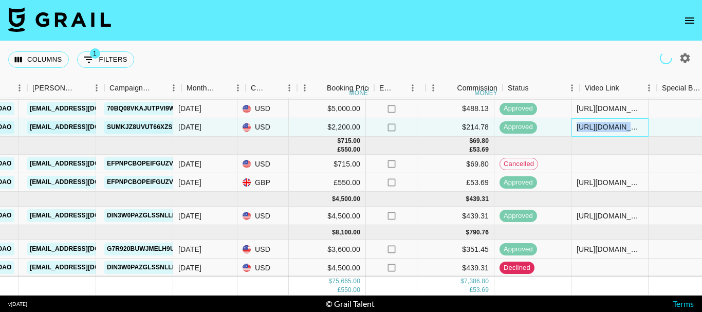
scroll to position [499, 406]
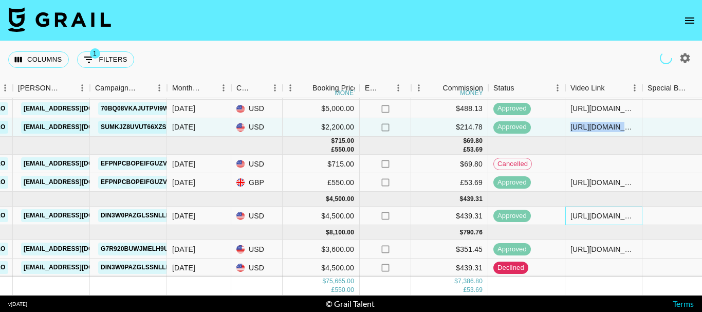
click at [586, 211] on div "https://www.tiktok.com/@himandherofficial/video/7414916587280485663?_t=8pkwAAWH…" at bounding box center [603, 216] width 66 height 10
click at [598, 211] on div "https://www.tiktok.com/@himandherofficial/video/7414916587280485663?_t=8pkwAAWH…" at bounding box center [603, 216] width 66 height 10
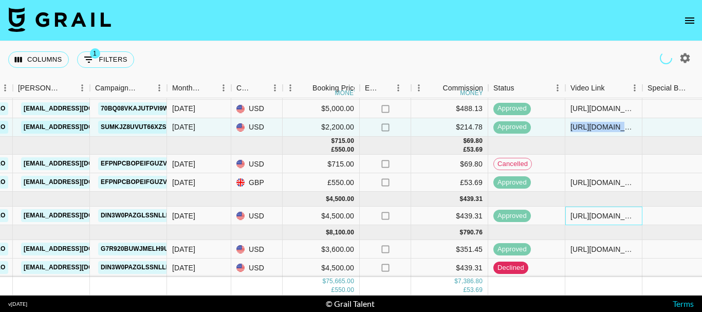
click at [602, 211] on div "https://www.tiktok.com/@himandherofficial/video/7414916587280485663?_t=8pkwAAWH…" at bounding box center [603, 216] width 66 height 10
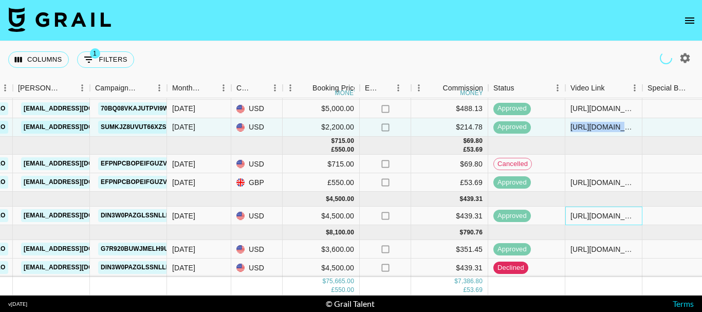
click at [602, 211] on div "https://www.tiktok.com/@himandherofficial/video/7414916587280485663?_t=8pkwAAWH…" at bounding box center [603, 216] width 66 height 10
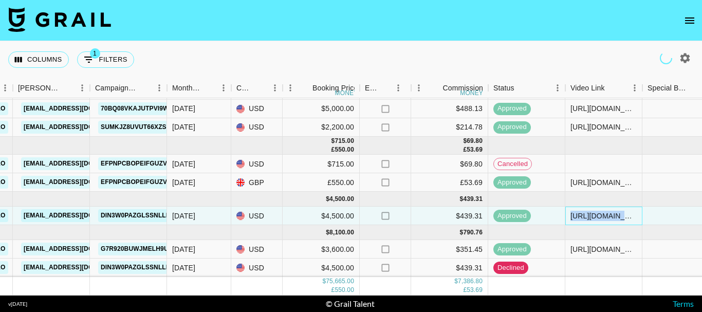
copy div "https://www.tiktok.com/@himandherofficial/video/7414916587280485663?_t=8pkwAAWH…"
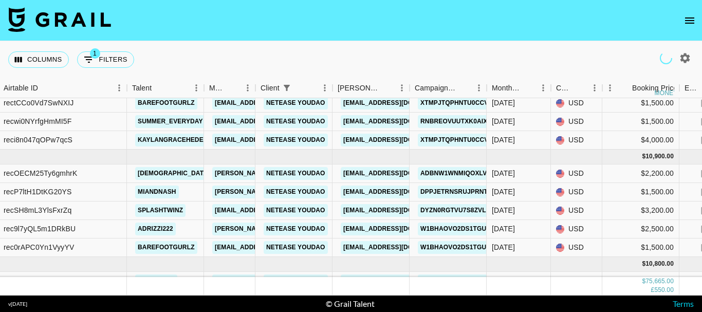
scroll to position [0, 86]
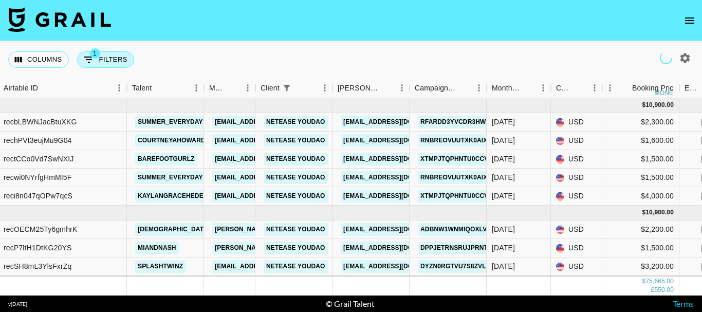
click at [106, 58] on button "1 Filters" at bounding box center [105, 59] width 57 height 16
select select "clientId"
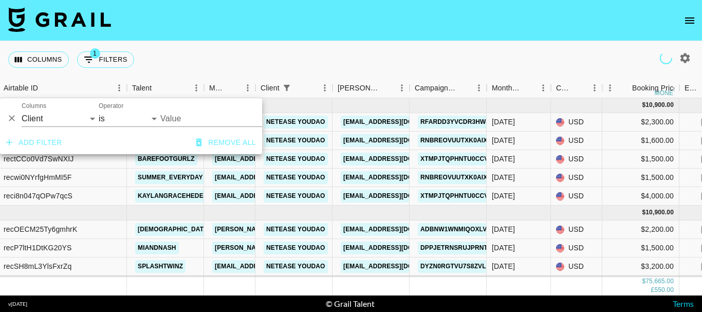
type input "NetEase YouDao"
click at [207, 121] on input "NetEase YouDao" at bounding box center [222, 118] width 125 height 16
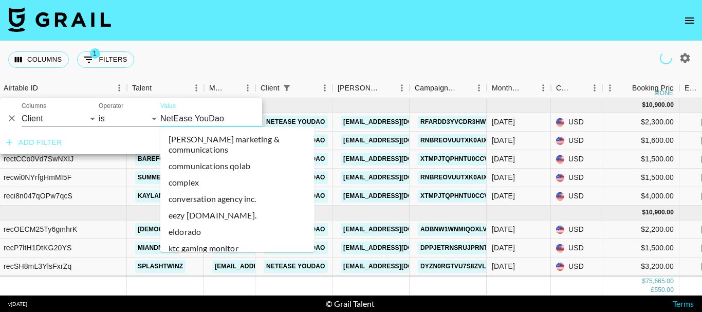
click at [207, 121] on input "NetEase YouDao" at bounding box center [222, 118] width 125 height 16
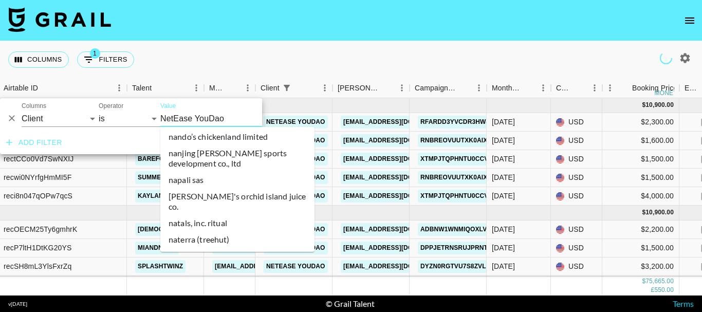
click at [207, 121] on input "NetEase YouDao" at bounding box center [222, 118] width 125 height 16
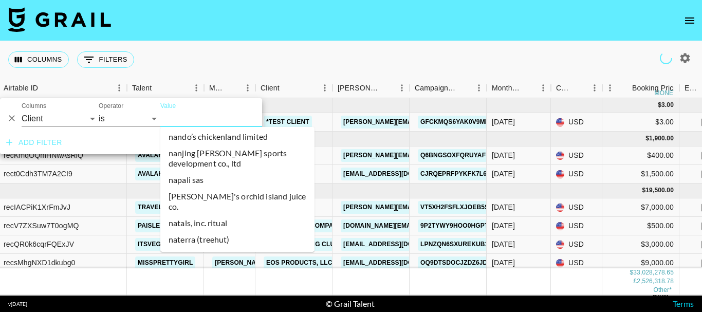
type input "g"
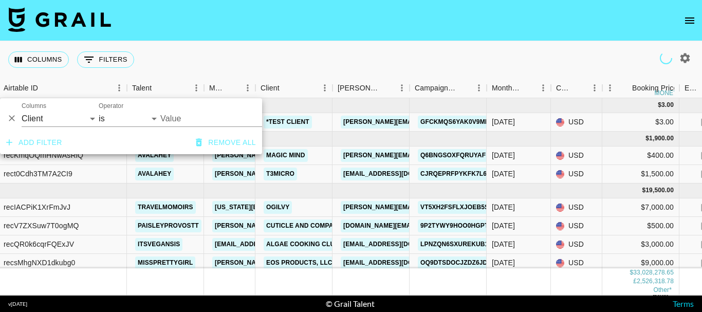
click at [207, 121] on input "Value" at bounding box center [229, 118] width 139 height 16
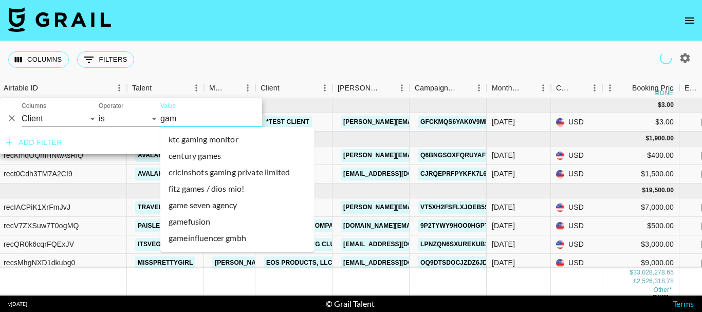
type input "game"
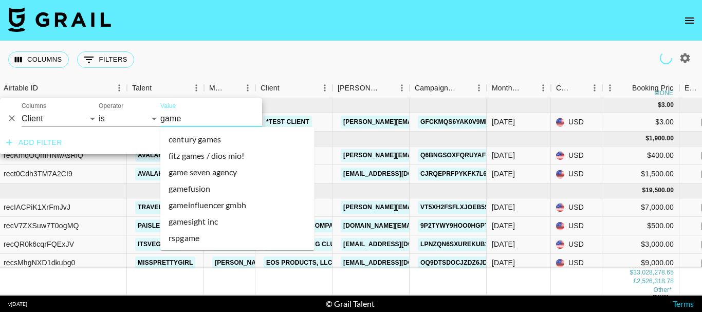
click at [191, 237] on li "rspgame" at bounding box center [237, 238] width 154 height 16
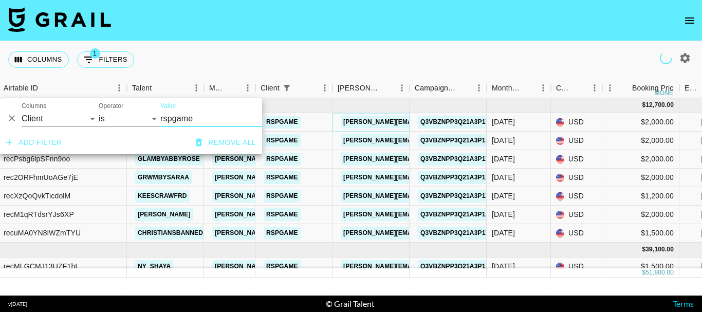
click at [370, 123] on link "monicali@bestier.net" at bounding box center [424, 122] width 167 height 13
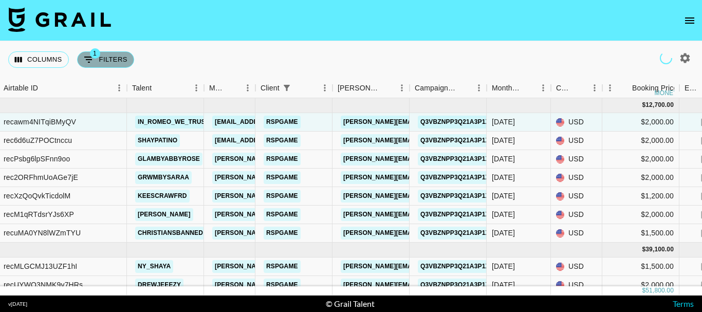
click at [112, 57] on button "1 Filters" at bounding box center [105, 59] width 57 height 16
select select "clientId"
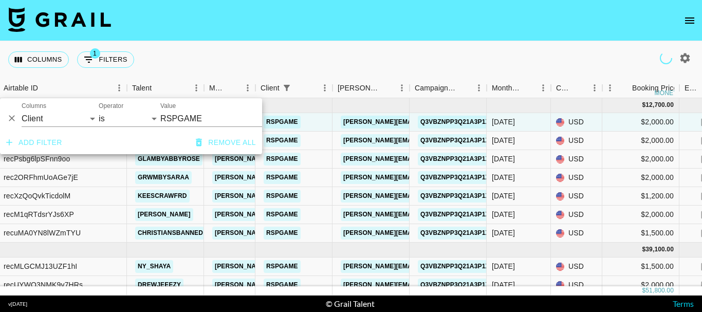
click at [207, 114] on input "RSPGAME" at bounding box center [222, 118] width 125 height 16
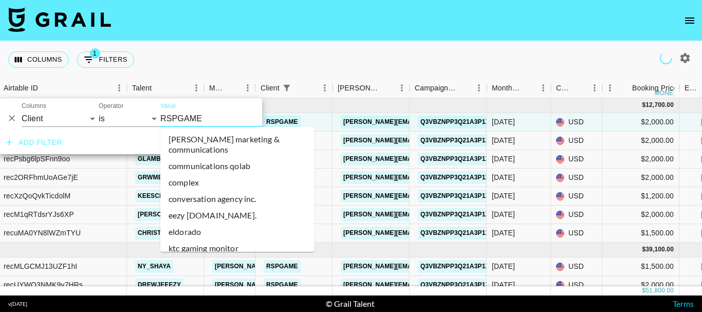
scroll to position [29548, 0]
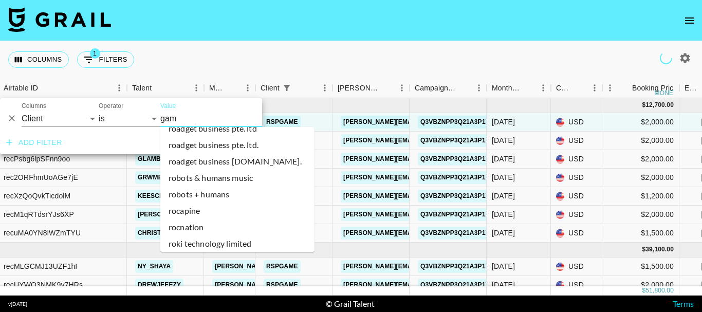
type input "game"
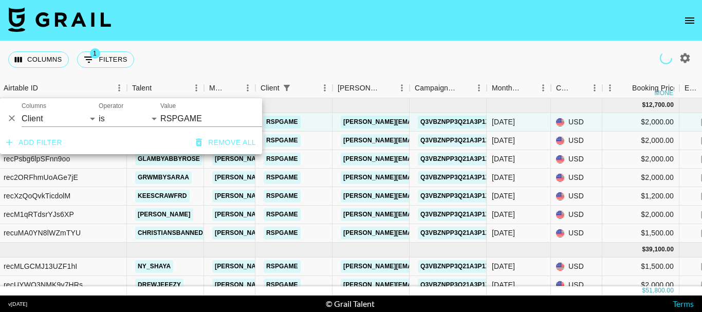
click at [210, 118] on input "RSPGAME" at bounding box center [222, 118] width 125 height 16
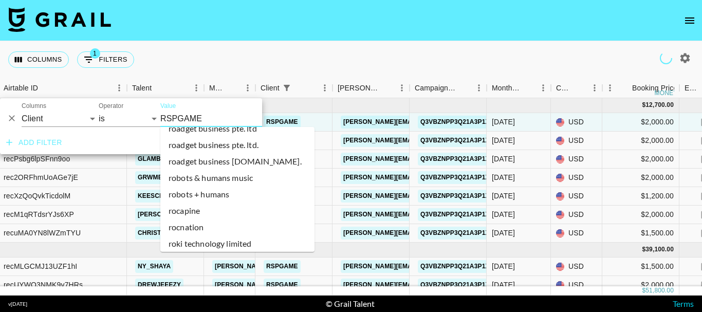
click at [210, 118] on input "RSPGAME" at bounding box center [222, 118] width 125 height 16
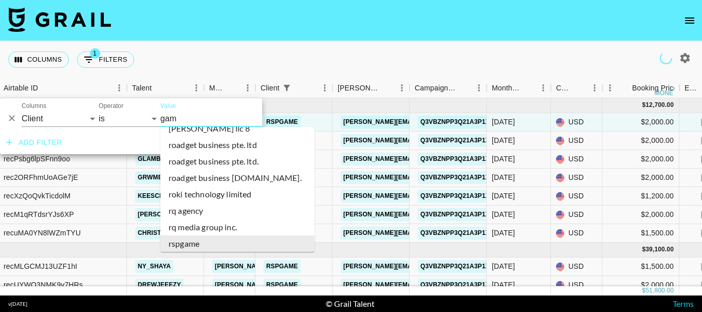
scroll to position [60, 0]
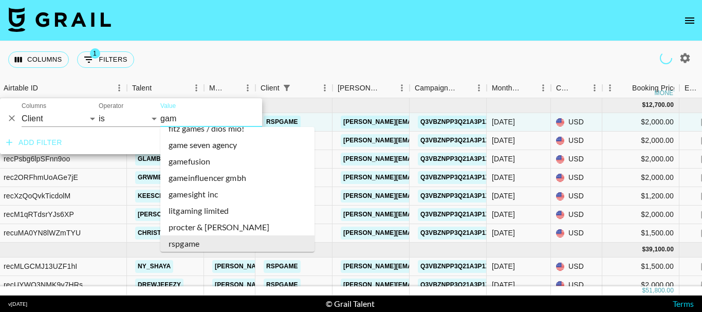
type input "game"
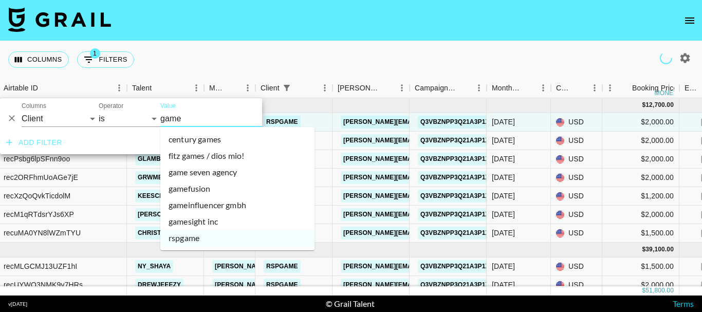
click at [213, 203] on li "gameinfluencer gmbh" at bounding box center [237, 205] width 154 height 16
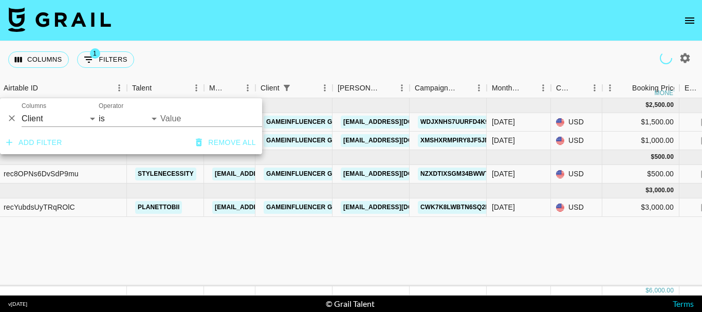
type input "GameInfluencer GmbH"
click at [375, 122] on link "an@gameinfluencer.com" at bounding box center [398, 122] width 115 height 13
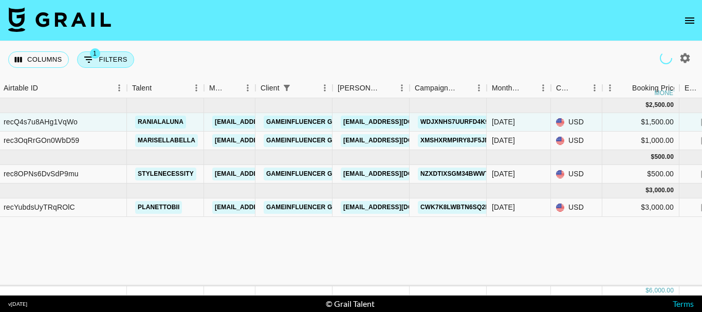
click at [112, 55] on button "1 Filters" at bounding box center [105, 59] width 57 height 16
select select "clientId"
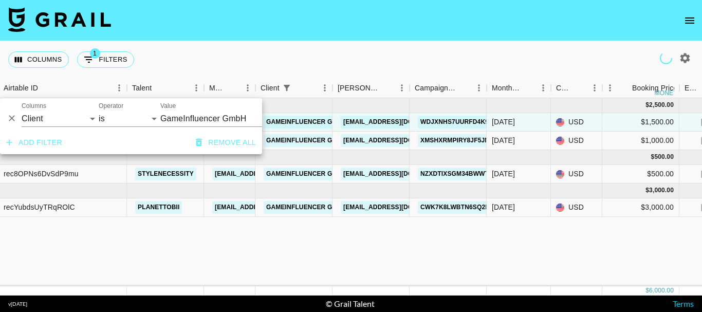
click at [181, 120] on input "GameInfluencer GmbH" at bounding box center [222, 118] width 125 height 16
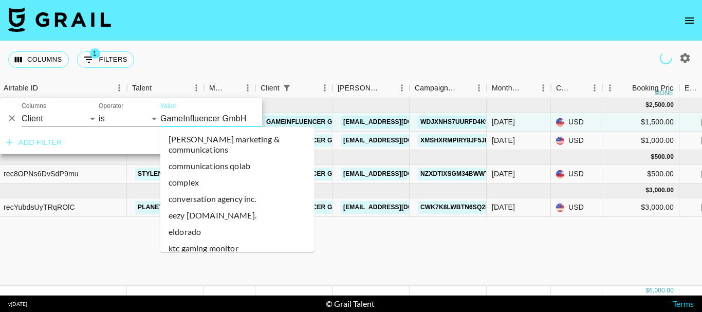
click at [181, 120] on input "GameInfluencer GmbH" at bounding box center [222, 118] width 125 height 16
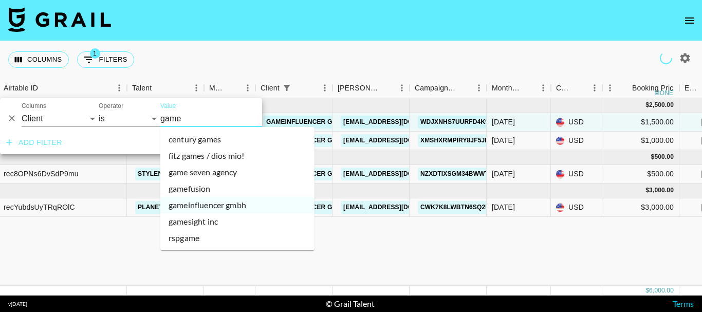
click at [209, 169] on li "game seven agency" at bounding box center [237, 172] width 154 height 16
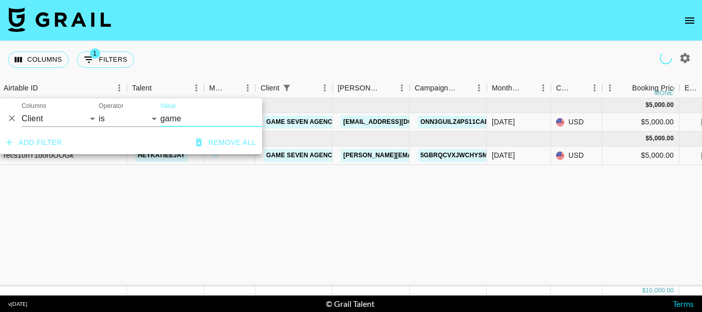
type input "Game Seven Agency"
click at [371, 121] on link "stephm@gameseven.agency" at bounding box center [398, 122] width 115 height 13
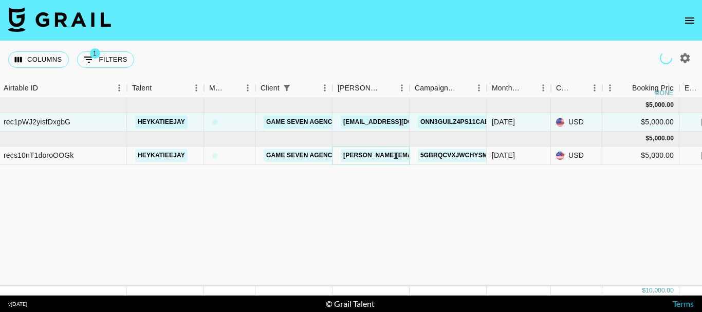
click at [371, 153] on link "norma@gameseven.agency" at bounding box center [424, 155] width 167 height 13
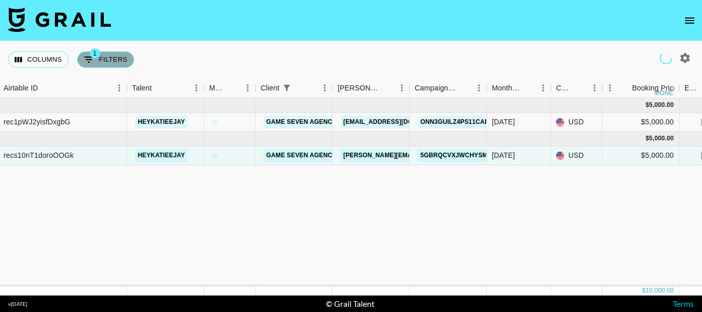
click at [115, 55] on button "1 Filters" at bounding box center [105, 59] width 57 height 16
select select "clientId"
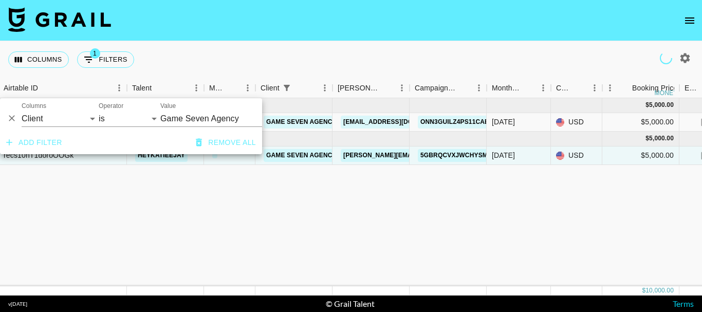
click at [198, 121] on input "Game Seven Agency" at bounding box center [222, 118] width 125 height 16
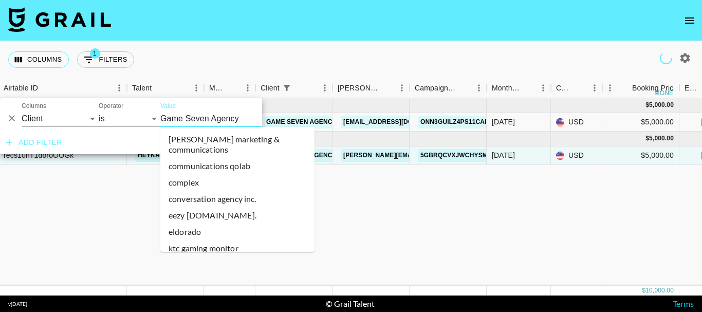
click at [198, 121] on input "Game Seven Agency" at bounding box center [222, 118] width 125 height 16
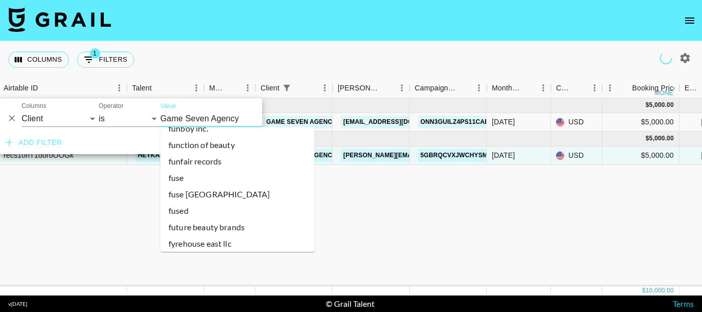
click at [198, 121] on input "Game Seven Agency" at bounding box center [222, 118] width 125 height 16
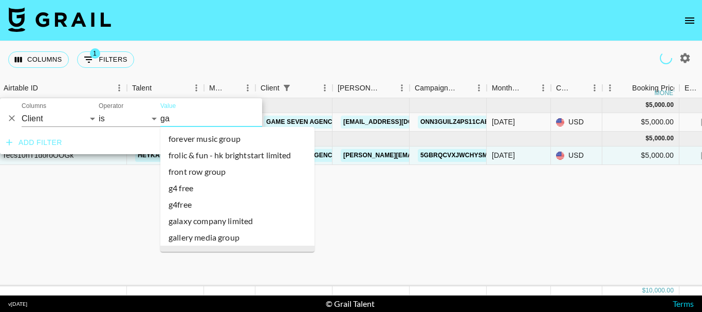
scroll to position [208, 0]
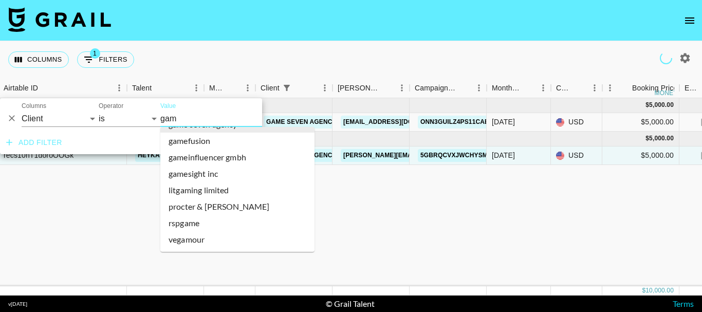
type input "game"
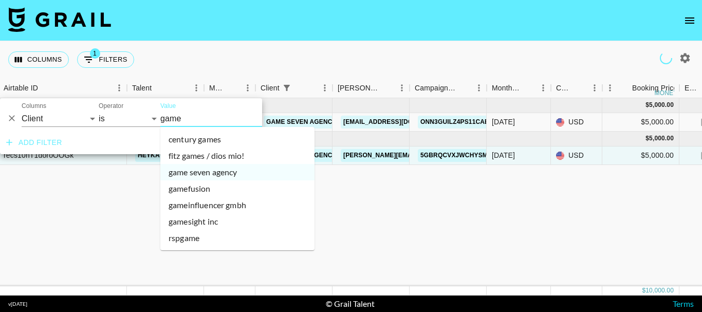
click at [197, 158] on li "fitz games / dios mio!" at bounding box center [237, 155] width 154 height 16
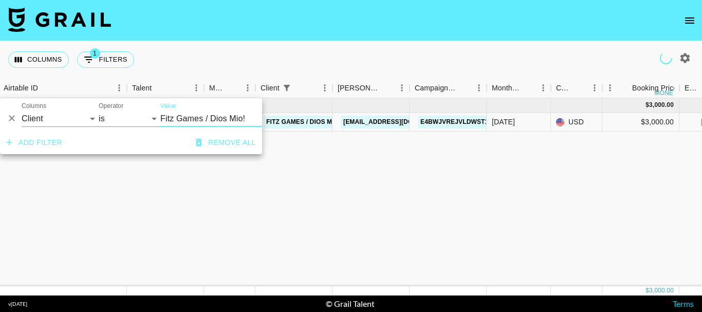
click at [201, 118] on input "Fitz Games / Dios Mio!" at bounding box center [222, 118] width 125 height 16
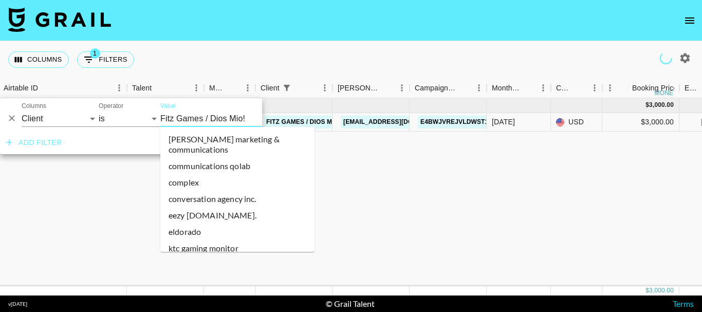
click at [201, 118] on input "Fitz Games / Dios Mio!" at bounding box center [222, 118] width 125 height 16
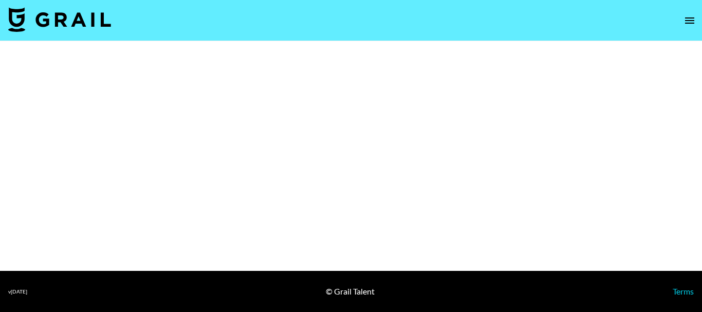
select select "Song"
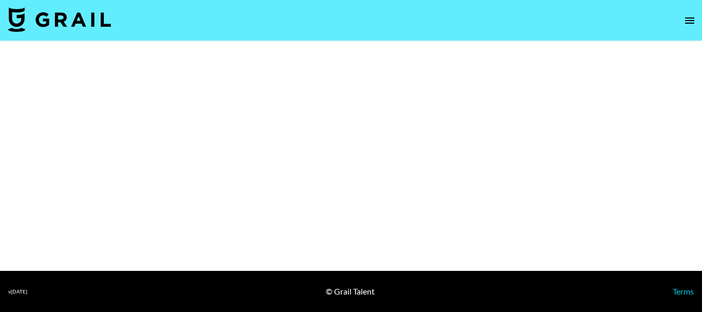
select select "Song"
select select "Brand"
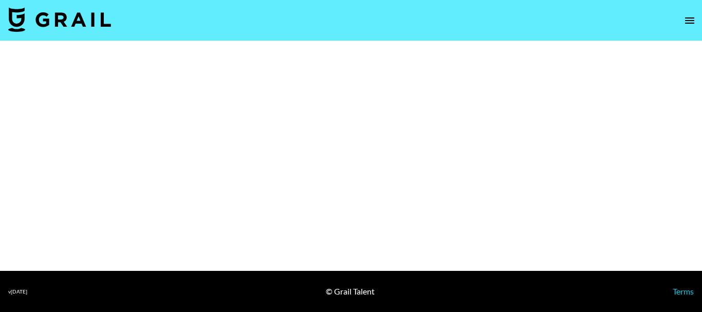
select select "Brand"
select select "Multi"
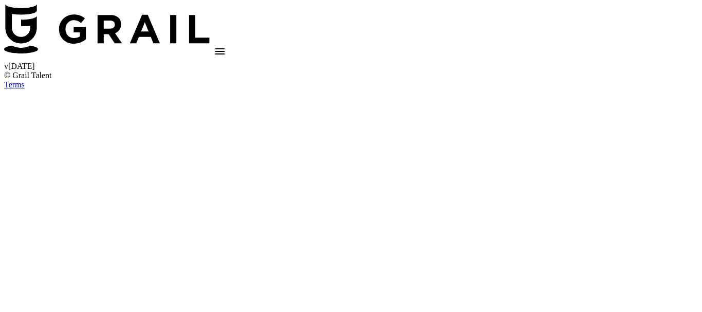
select select "Brand"
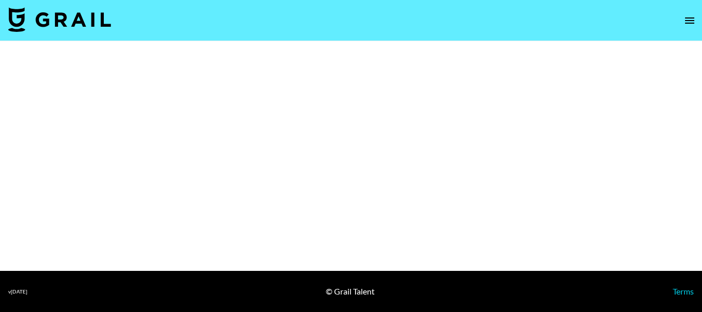
select select "Multi"
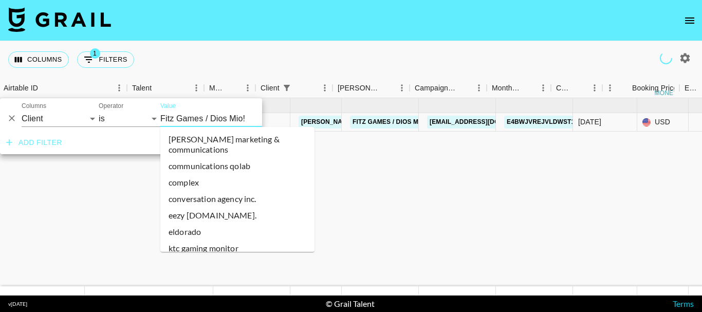
select select "clientId"
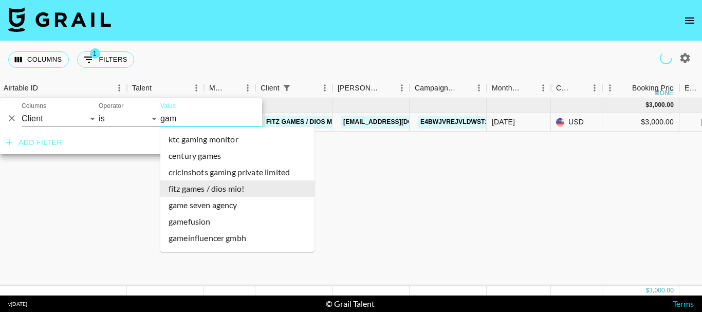
type input "game"
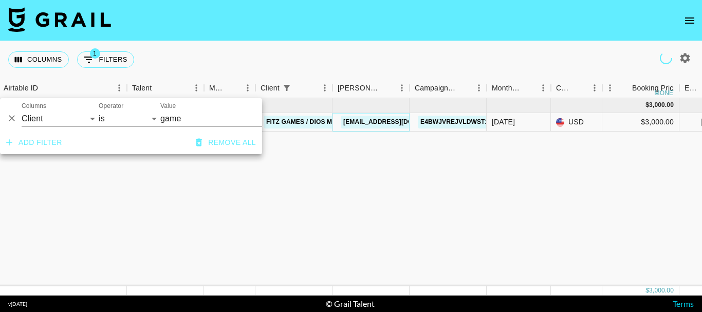
click at [369, 122] on link "partnerships@fitzgames.com" at bounding box center [398, 122] width 115 height 13
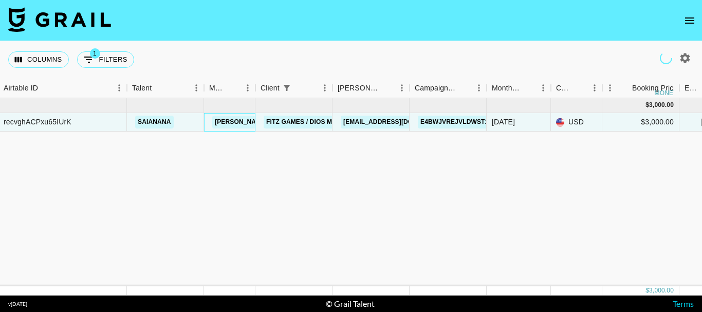
click at [209, 121] on div "adam@grail-talent.com" at bounding box center [229, 122] width 51 height 18
click at [102, 56] on button "1 Filters" at bounding box center [105, 59] width 57 height 16
select select "clientId"
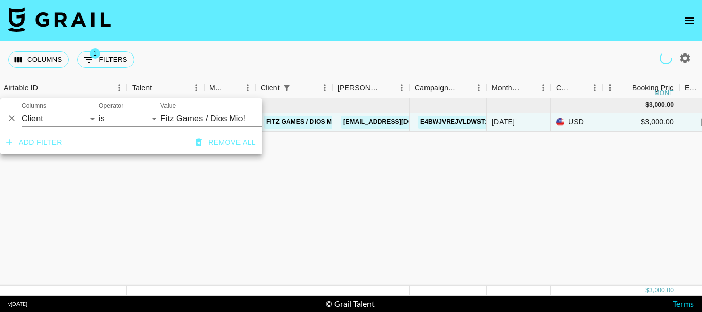
click at [198, 122] on input "Fitz Games / Dios Mio!" at bounding box center [222, 118] width 125 height 16
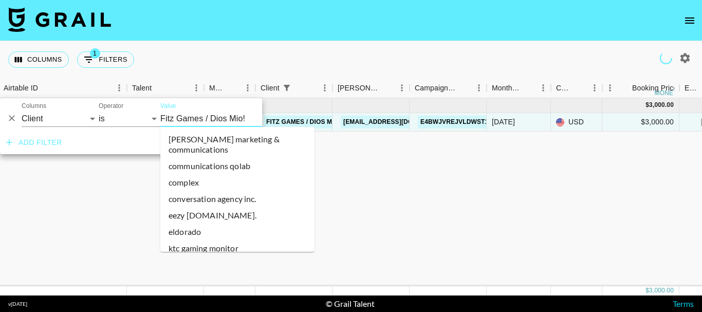
click at [198, 122] on input "Fitz Games / Dios Mio!" at bounding box center [222, 118] width 125 height 16
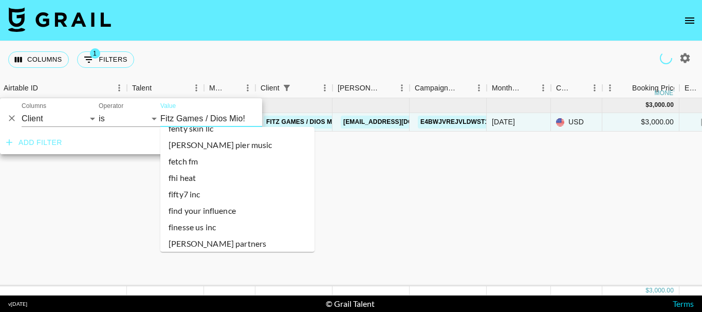
click at [198, 122] on input "Fitz Games / Dios Mio!" at bounding box center [222, 118] width 125 height 16
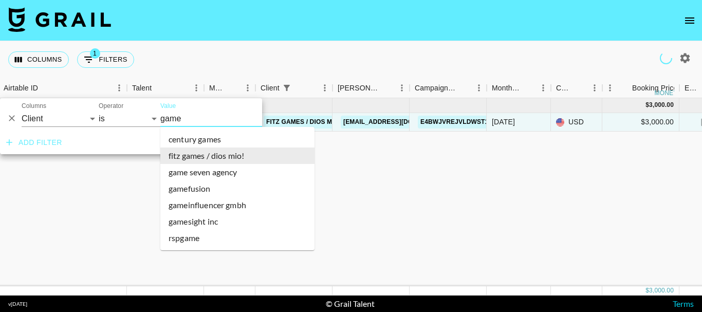
scroll to position [0, 0]
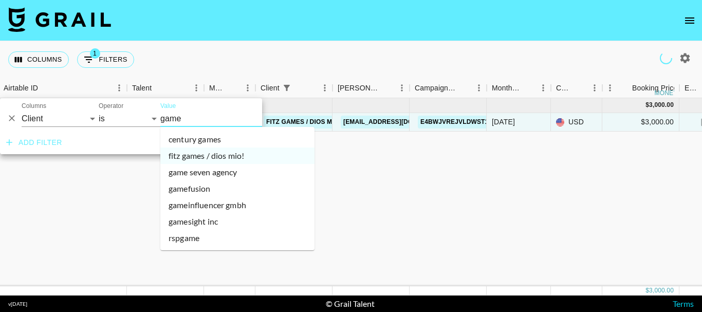
click at [206, 186] on li "gamefusion" at bounding box center [237, 188] width 154 height 16
type input "GameFusion"
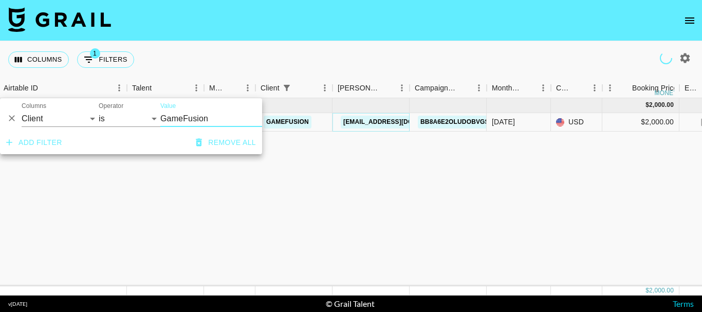
click at [363, 122] on link "migle.sepute@theimpactbrands.com" at bounding box center [398, 122] width 115 height 13
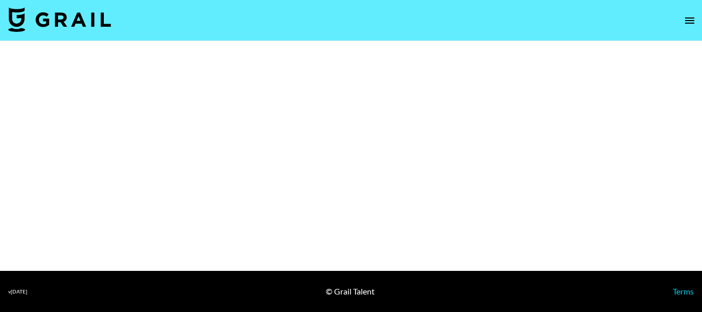
select select "Brand"
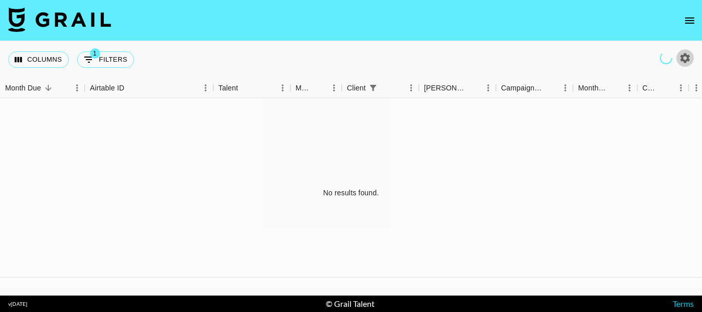
click at [684, 58] on icon "button" at bounding box center [685, 58] width 12 height 12
select select "May '25"
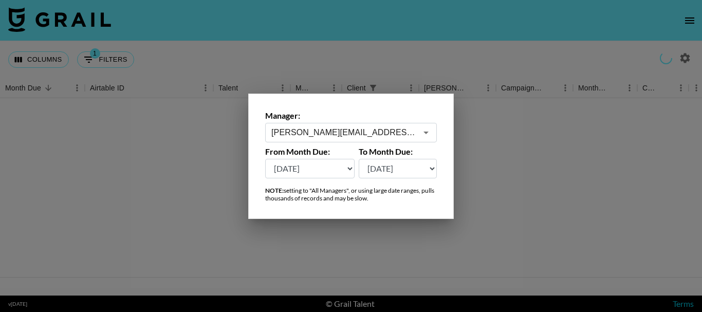
click at [324, 137] on input "diane.salazar@grail-talent.com" at bounding box center [343, 132] width 145 height 12
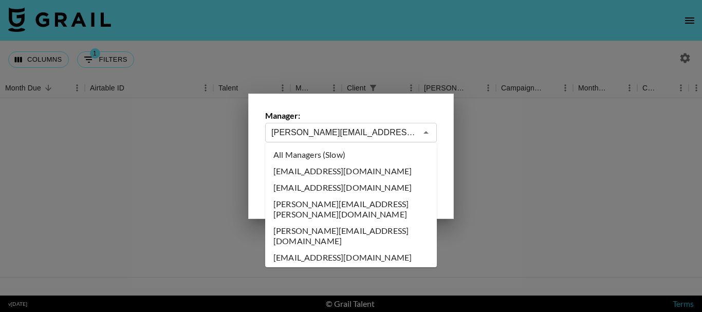
click at [347, 153] on li "All Managers (Slow)" at bounding box center [351, 154] width 172 height 16
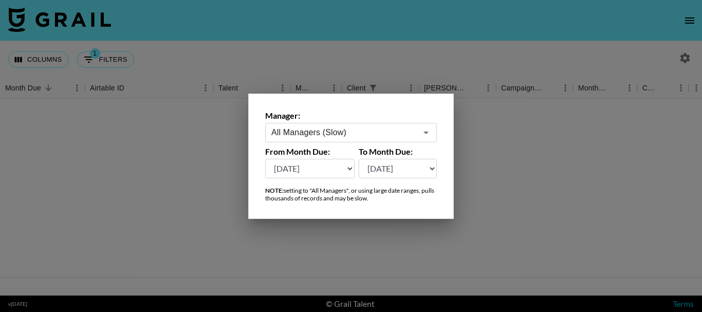
type input "All Managers (Slow)"
click at [391, 175] on select "Aug '26 Jul '26 Jun '26 May '26 Apr '26 Mar '26 Feb '26 Jan '26 Dec '25 Nov '25…" at bounding box center [398, 169] width 79 height 20
select select "Aug '26"
click at [359, 159] on select "Aug '26 Jul '26 Jun '26 May '26 Apr '26 Mar '26 Feb '26 Jan '26 Dec '25 Nov '25…" at bounding box center [398, 169] width 79 height 20
click at [319, 168] on select "Aug '26 Jul '26 Jun '26 May '26 Apr '26 Mar '26 Feb '26 Jan '26 Dec '25 Nov '25…" at bounding box center [309, 169] width 89 height 20
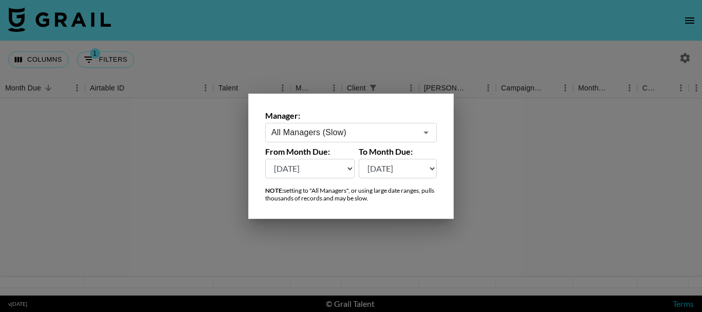
select select "Aug '24"
click at [265, 159] on select "Aug '26 Jul '26 Jun '26 May '26 Apr '26 Mar '26 Feb '26 Jan '26 Dec '25 Nov '25…" at bounding box center [309, 169] width 89 height 20
click at [514, 156] on div at bounding box center [351, 156] width 702 height 312
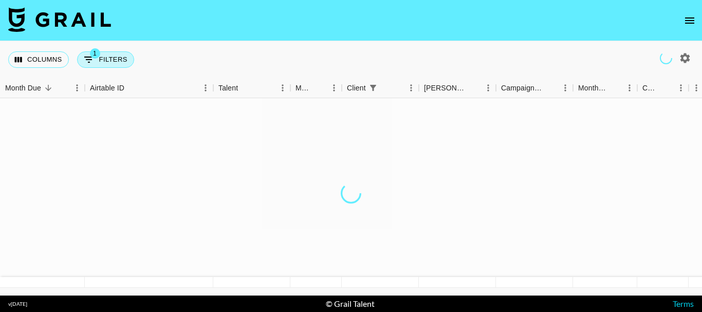
click at [115, 61] on button "1 Filters" at bounding box center [105, 59] width 57 height 16
select select "clientId"
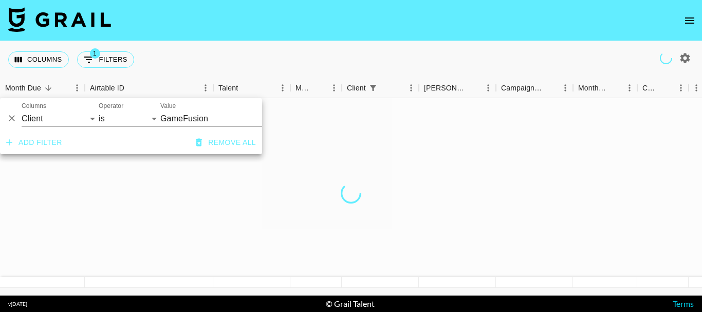
click at [205, 117] on input "GameFusion" at bounding box center [222, 118] width 125 height 16
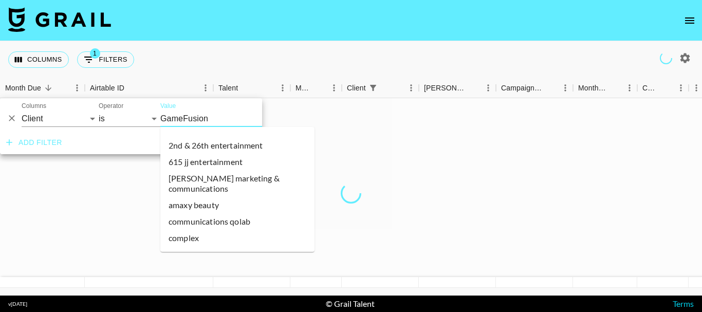
click at [205, 117] on input "GameFusion" at bounding box center [222, 118] width 125 height 16
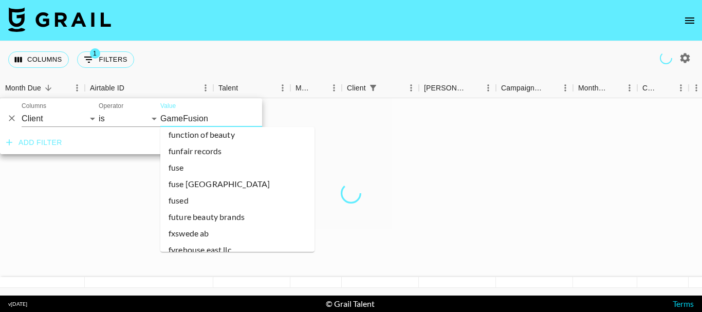
click at [205, 117] on input "GameFusion" at bounding box center [222, 118] width 125 height 16
type input "n"
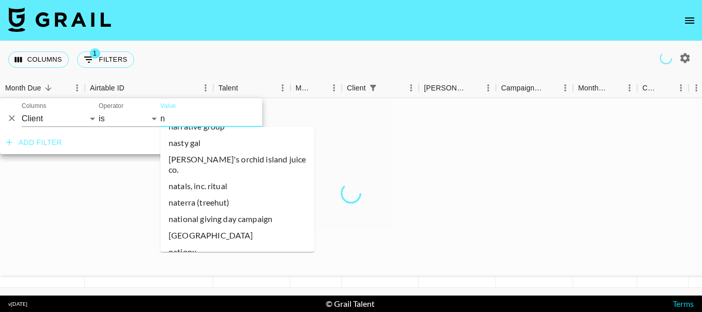
scroll to position [13329, 0]
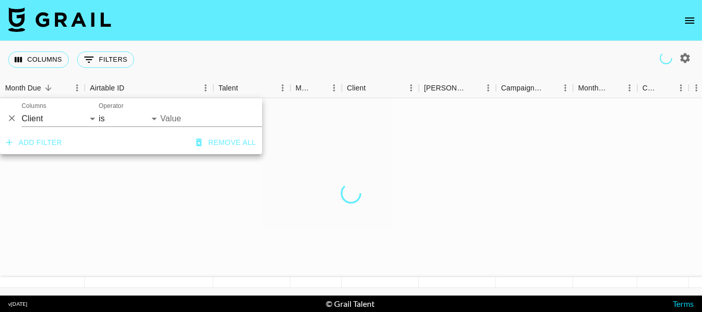
click at [200, 112] on input "Value" at bounding box center [229, 118] width 139 height 16
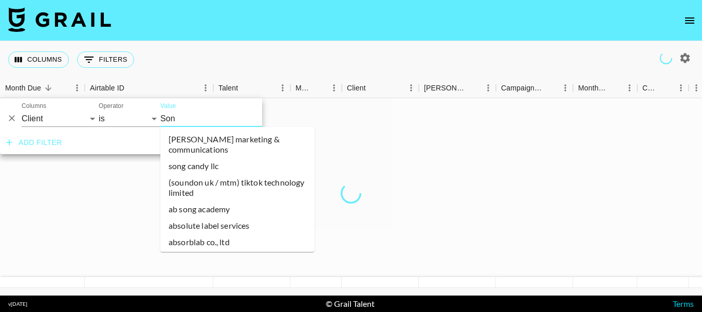
type input "Sony"
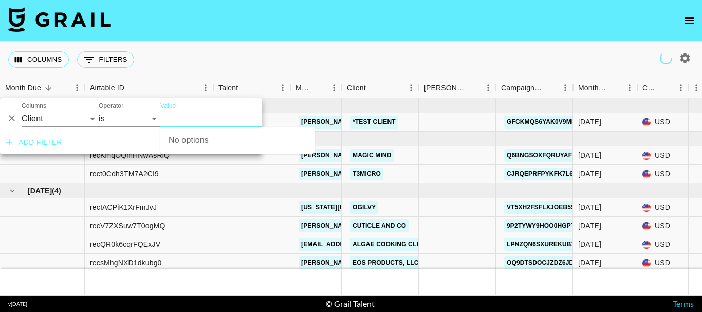
click at [179, 116] on input "Value" at bounding box center [229, 118] width 139 height 16
click at [185, 73] on div "Columns 0 Filters + Booking" at bounding box center [351, 59] width 702 height 37
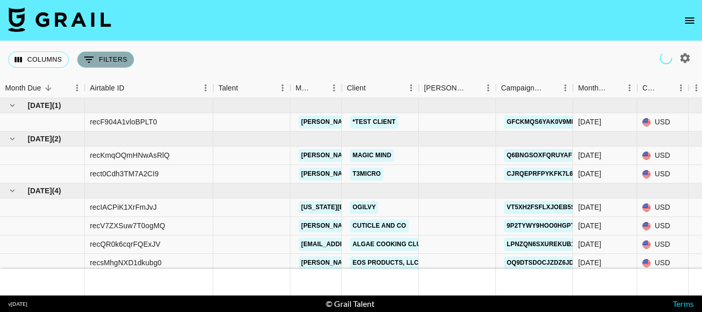
click at [88, 60] on icon "Show filters" at bounding box center [88, 60] width 9 height 6
select select "clientId"
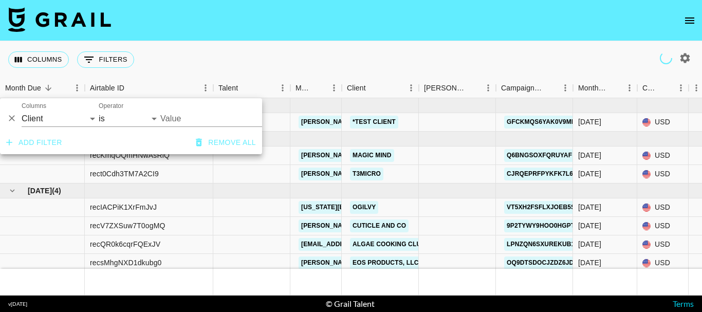
click at [181, 117] on input "Value" at bounding box center [229, 118] width 139 height 16
type input "S"
type input "Sony"
click at [274, 67] on div "Columns 0 Filters + Booking" at bounding box center [351, 59] width 702 height 37
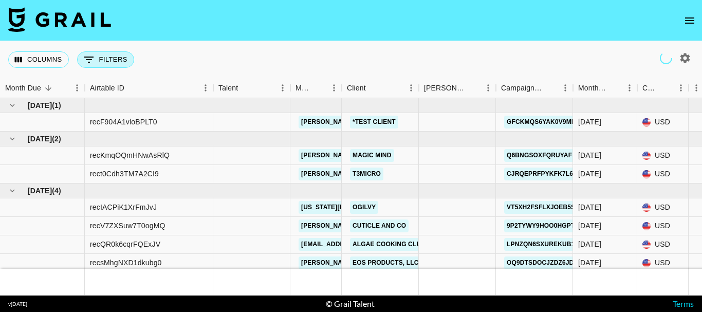
click at [96, 62] on button "0 Filters" at bounding box center [105, 59] width 57 height 16
select select "clientId"
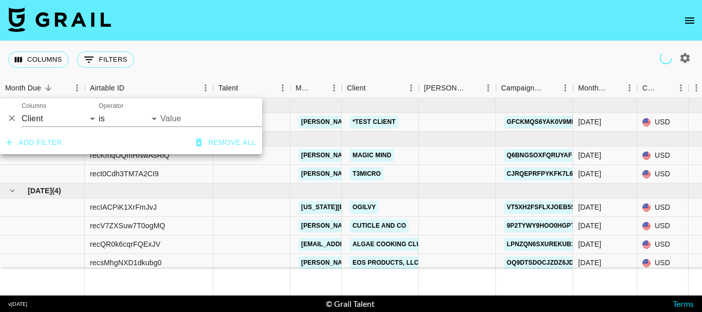
click at [178, 111] on input "Value" at bounding box center [229, 118] width 139 height 16
click at [333, 62] on div "Columns 0 Filters + Booking" at bounding box center [351, 59] width 702 height 37
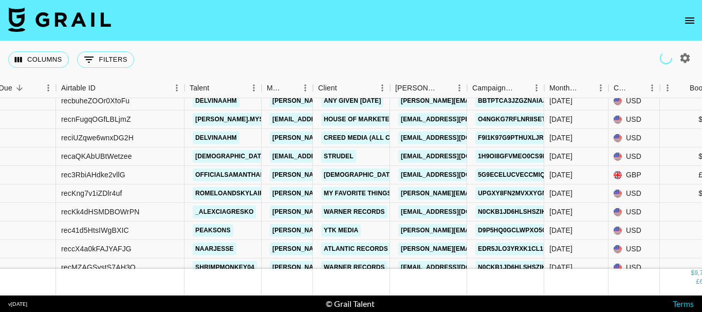
scroll to position [5804, 29]
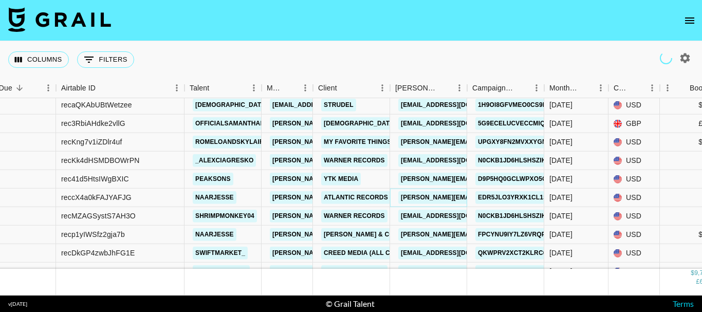
click at [417, 194] on link "jackie.schwartz@wmg.com" at bounding box center [508, 197] width 220 height 13
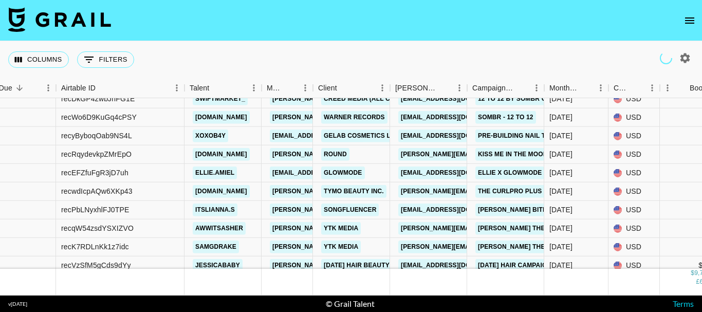
scroll to position [6010, 29]
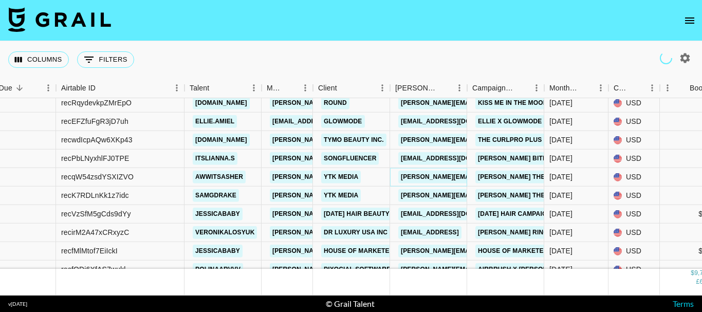
click at [411, 176] on link "Luke@ytkmedia.com" at bounding box center [481, 177] width 167 height 13
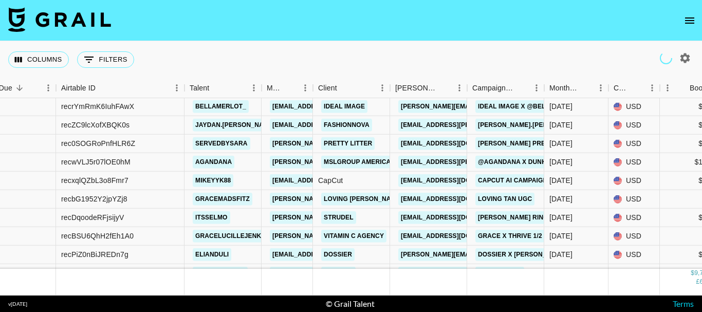
scroll to position [7448, 29]
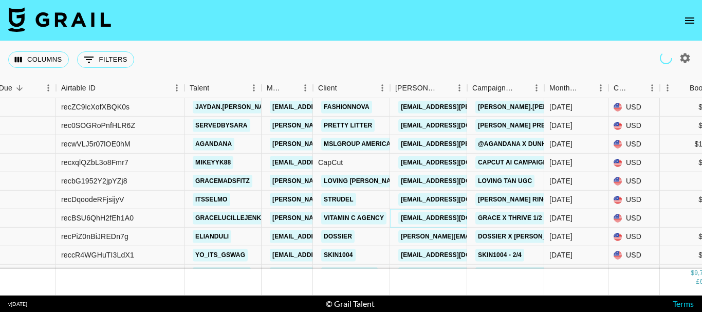
click at [427, 216] on link "kelsey@vitamincagency.com" at bounding box center [455, 218] width 115 height 13
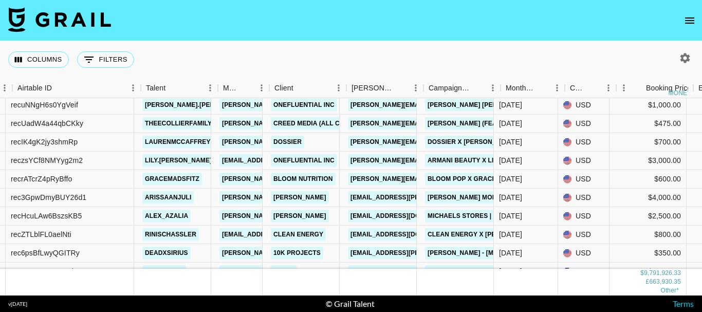
scroll to position [7654, 70]
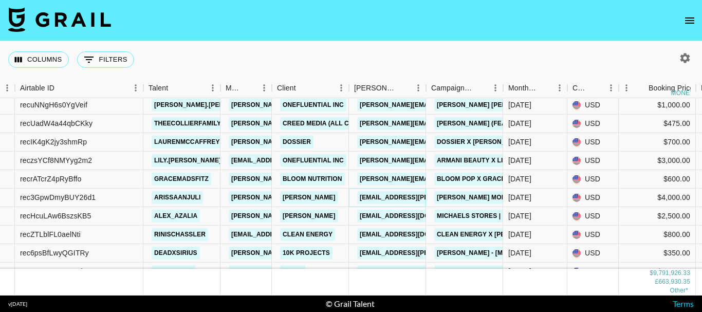
click at [398, 202] on link "evahuang1@shein.com" at bounding box center [440, 197] width 167 height 13
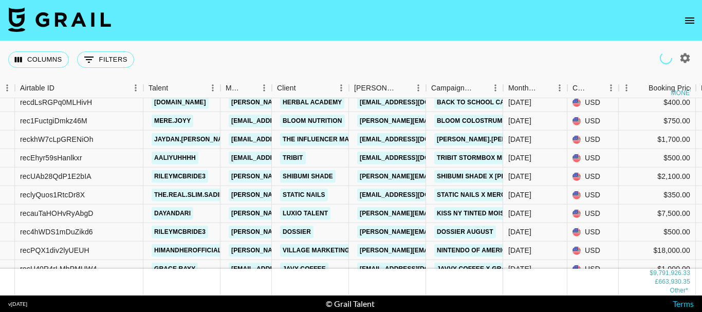
scroll to position [7859, 70]
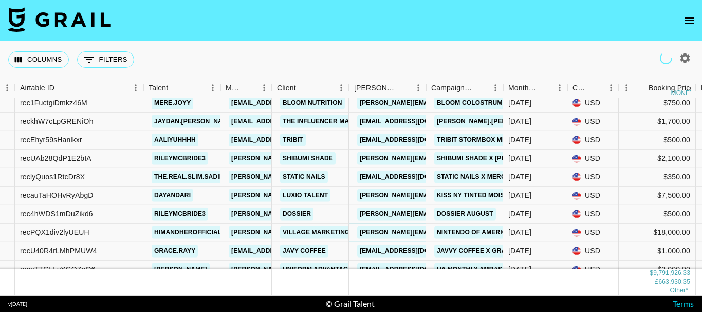
click at [392, 234] on link "kate@villagemarketing.com" at bounding box center [440, 232] width 167 height 13
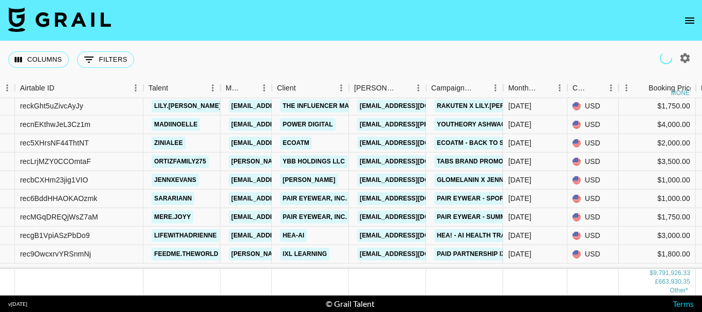
scroll to position [8116, 70]
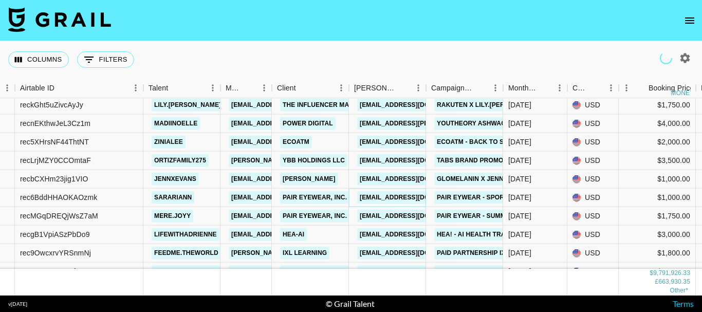
click at [405, 197] on link "partners@paireyewear.com" at bounding box center [414, 197] width 115 height 13
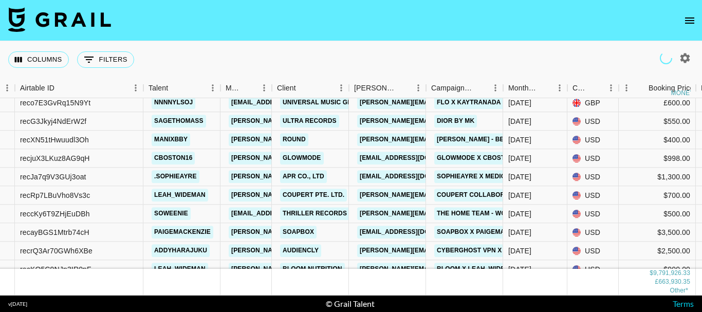
scroll to position [2671, 70]
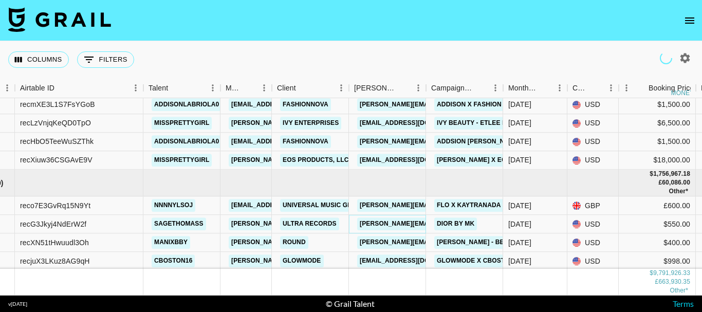
click at [399, 220] on link "danny.ward@ultrarecords.com" at bounding box center [467, 224] width 220 height 13
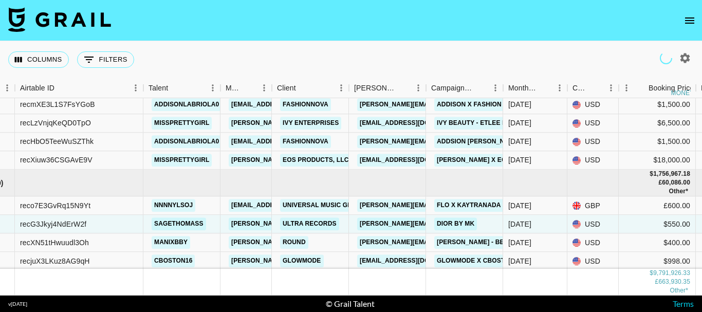
click at [120, 55] on button "0 Filters" at bounding box center [105, 59] width 57 height 16
select select "clientId"
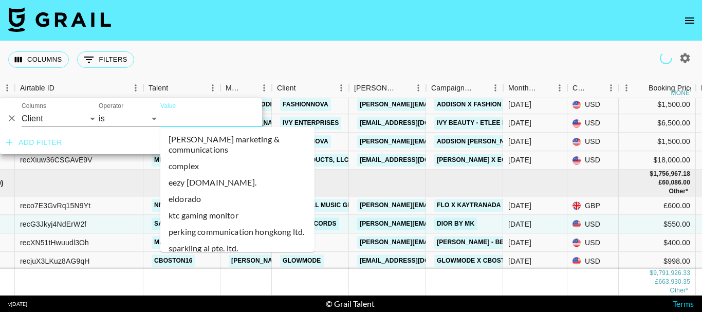
click at [226, 121] on input "Value" at bounding box center [229, 118] width 139 height 16
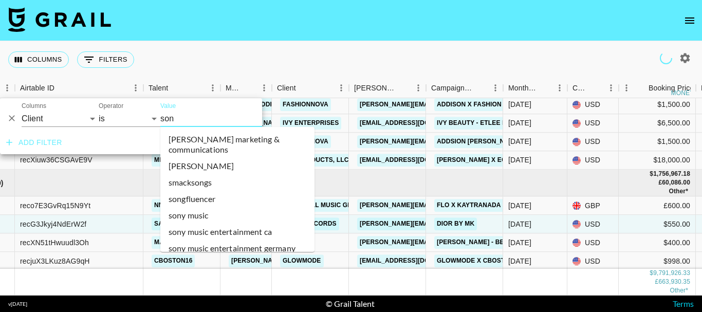
type input "sony"
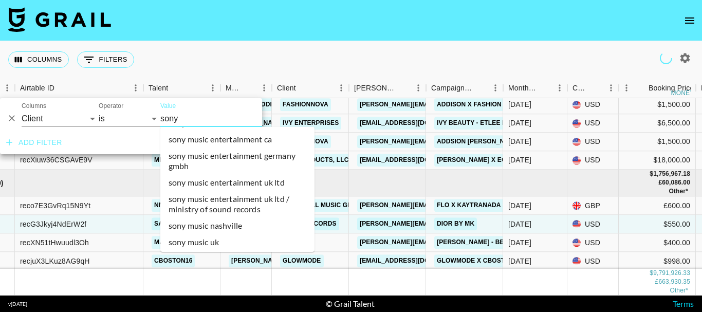
scroll to position [0, 0]
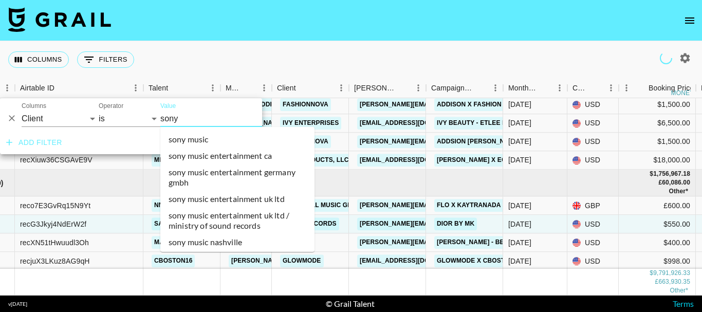
click at [208, 140] on li "sony music" at bounding box center [237, 139] width 154 height 16
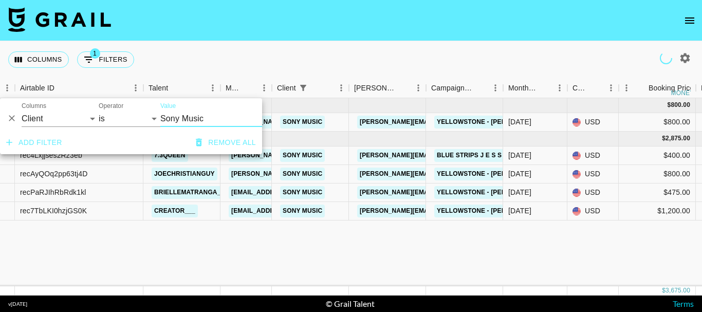
scroll to position [0, 70]
click at [234, 124] on input "Sony Music" at bounding box center [222, 118] width 125 height 16
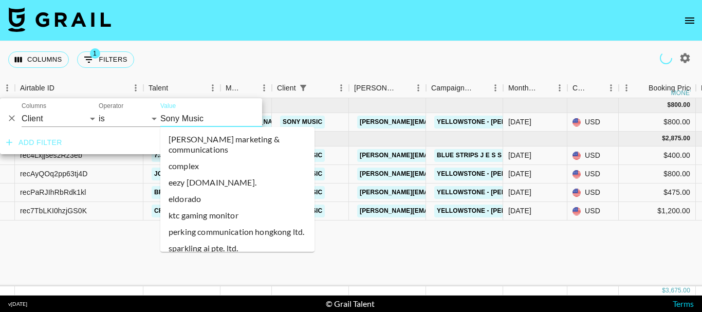
scroll to position [15345, 0]
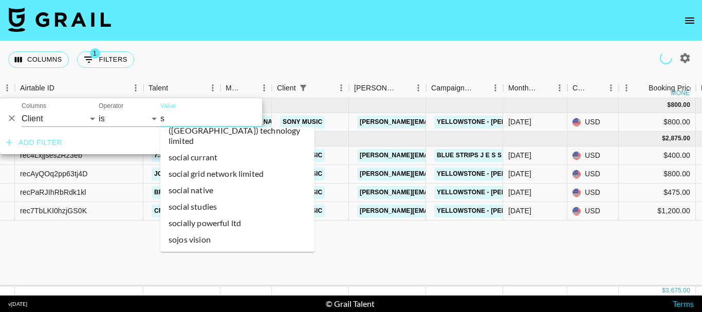
type input "so"
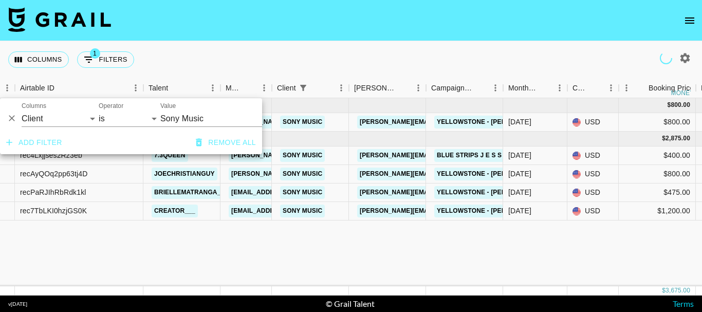
click at [223, 114] on input "Sony Music" at bounding box center [222, 118] width 125 height 16
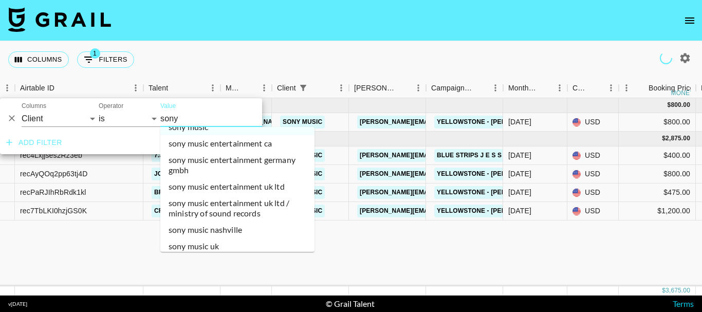
scroll to position [0, 0]
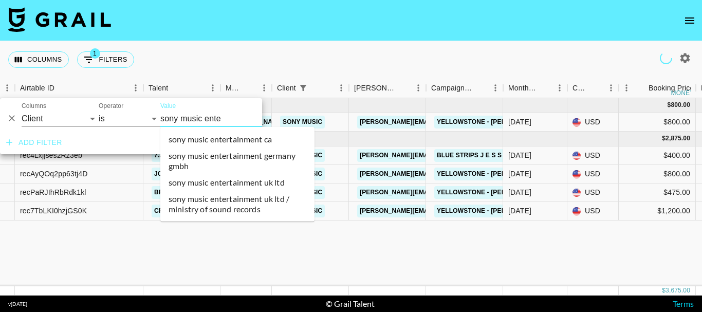
type input "sony music enter"
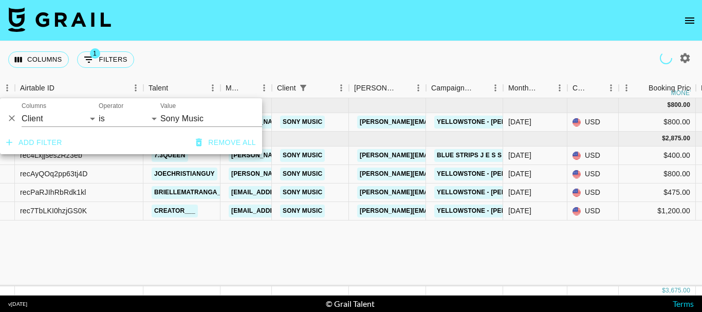
click at [202, 122] on input "Sony Music" at bounding box center [222, 118] width 125 height 16
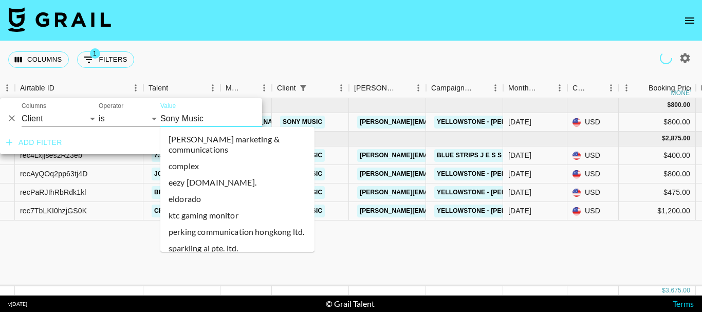
scroll to position [15345, 0]
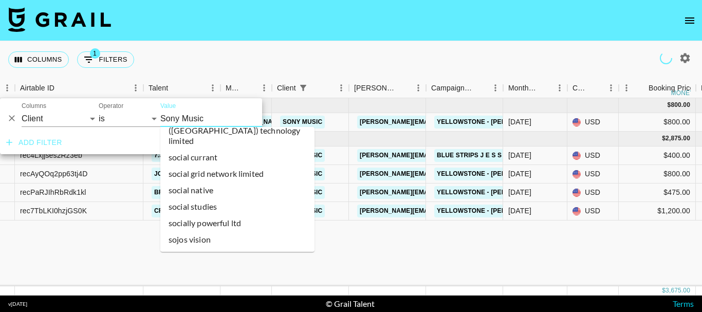
click at [217, 119] on input "Sony Music" at bounding box center [222, 118] width 125 height 16
click at [229, 121] on input "Sony Music" at bounding box center [222, 118] width 125 height 16
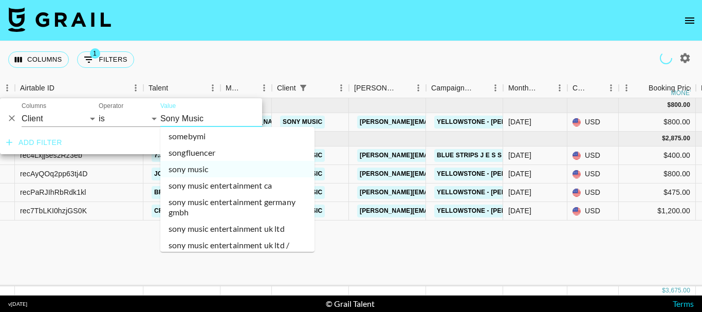
scroll to position [15499, 0]
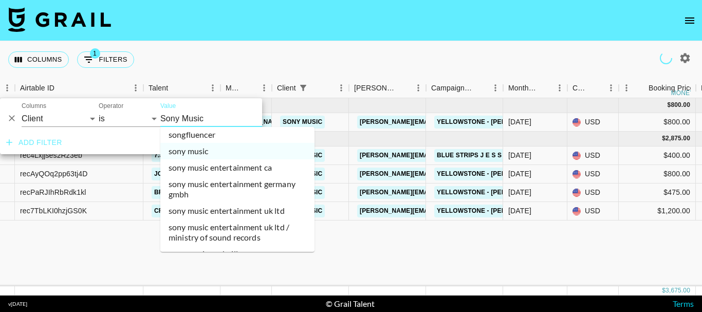
click at [242, 278] on li "sony music us" at bounding box center [237, 286] width 154 height 16
type input "Sony Music US"
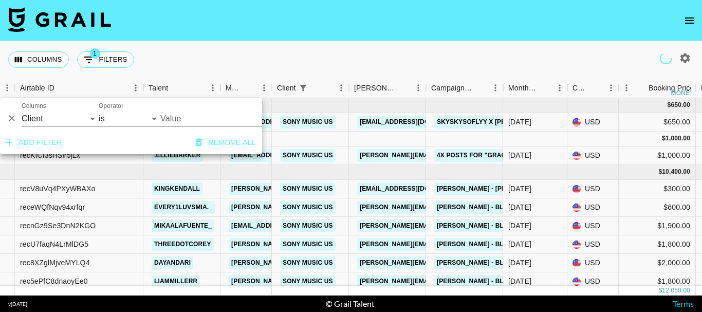
type input "Sony Music US"
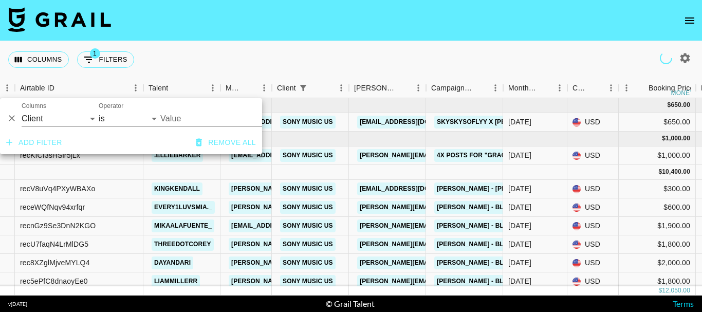
type input "Sony Music US"
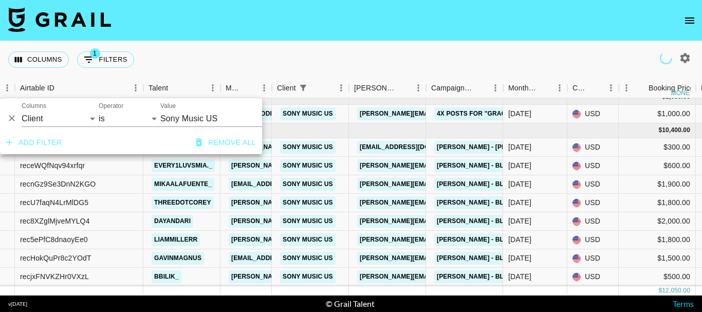
scroll to position [0, 70]
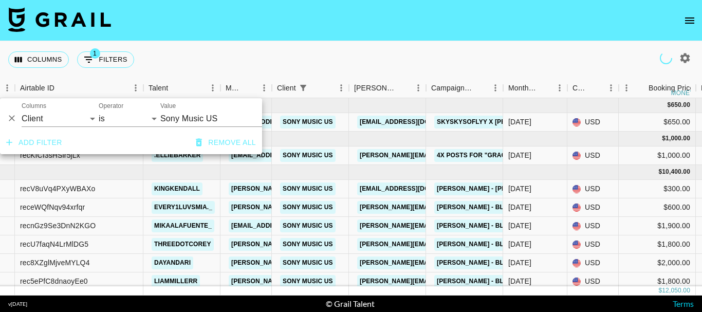
click at [223, 114] on input "Sony Music US" at bounding box center [222, 118] width 125 height 16
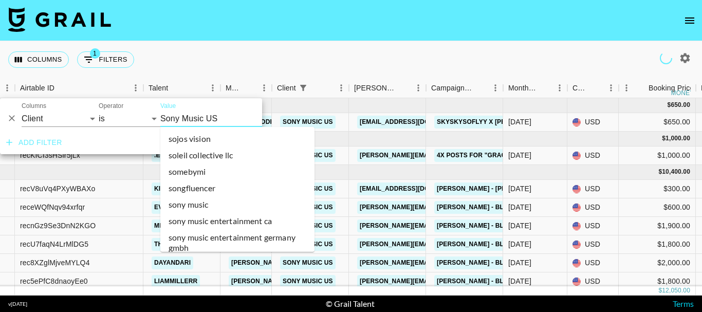
scroll to position [15429, 0]
click at [218, 213] on li "sony music" at bounding box center [237, 221] width 154 height 16
type input "Sony Music"
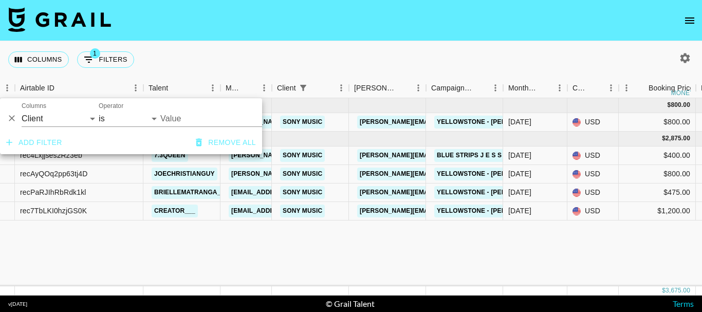
click at [230, 120] on input "Value" at bounding box center [222, 118] width 125 height 16
type input "Sony Music"
click at [223, 116] on input "Sony Music" at bounding box center [222, 118] width 125 height 16
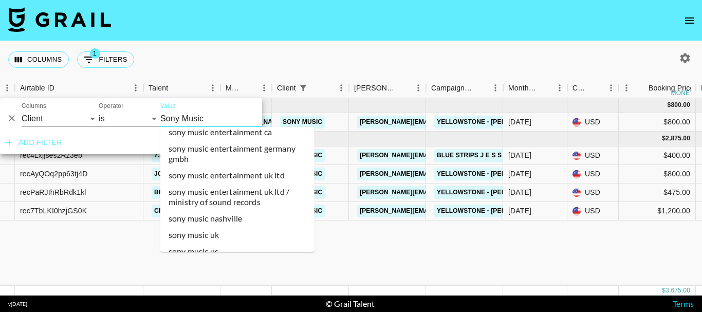
scroll to position [15550, 0]
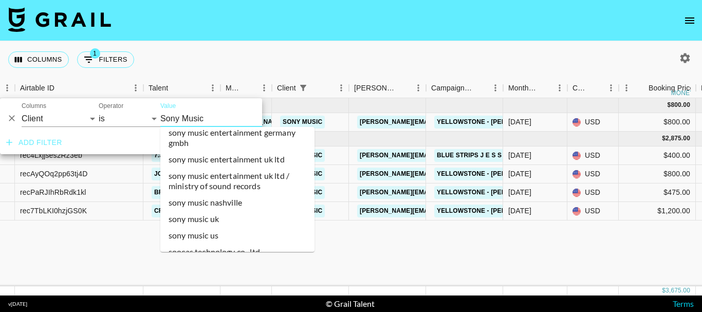
click at [225, 211] on li "sony music uk" at bounding box center [237, 219] width 154 height 16
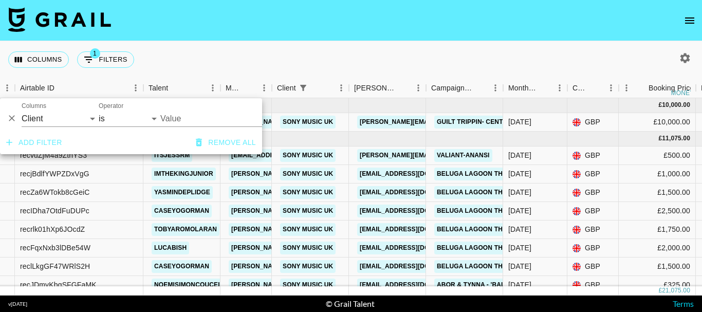
type input "Sony Music UK"
click at [399, 59] on div "Columns 1 Filters + Booking" at bounding box center [351, 59] width 702 height 37
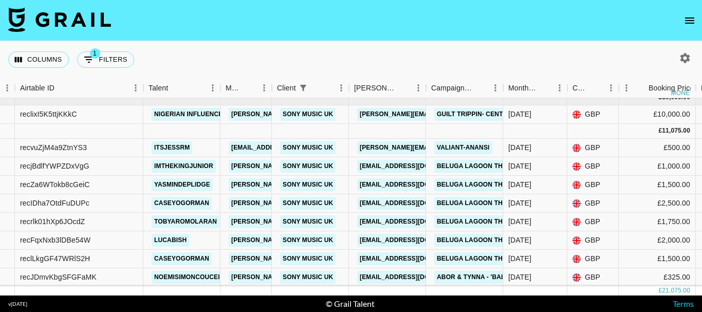
scroll to position [0, 70]
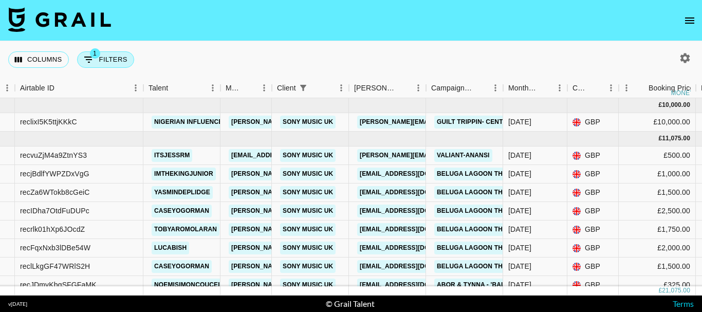
click at [123, 60] on button "1 Filters" at bounding box center [105, 59] width 57 height 16
select select "clientId"
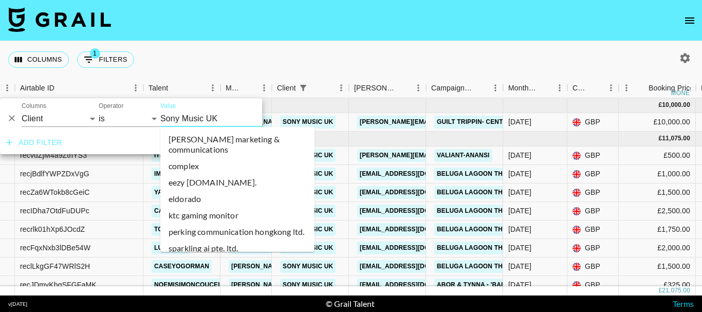
click at [224, 116] on input "Sony Music UK" at bounding box center [222, 118] width 125 height 16
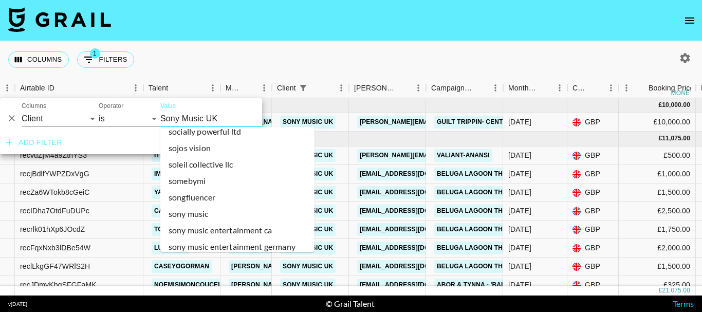
scroll to position [15412, 0]
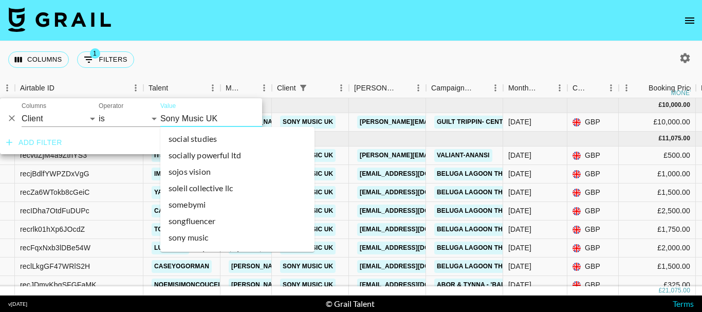
click at [243, 246] on li "sony music entertainment ca" at bounding box center [237, 254] width 154 height 16
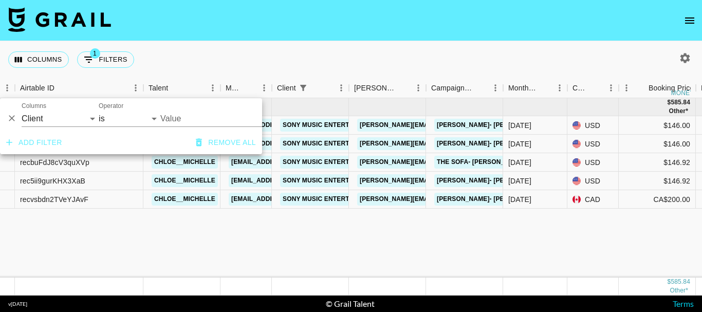
type input "Sony Music Entertainment CA"
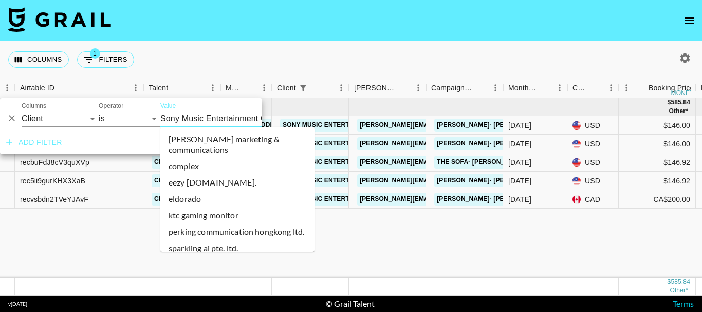
click at [212, 116] on input "Sony Music Entertainment CA" at bounding box center [222, 118] width 125 height 16
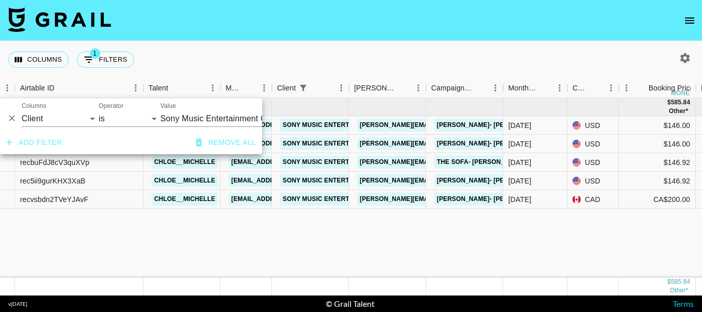
click at [212, 116] on input "Sony Music Entertainment CA" at bounding box center [222, 118] width 125 height 16
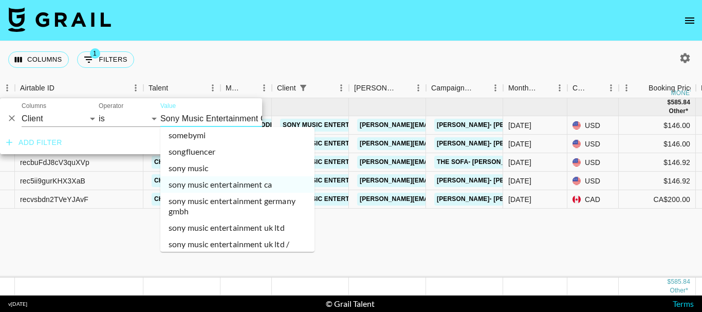
scroll to position [15464, 0]
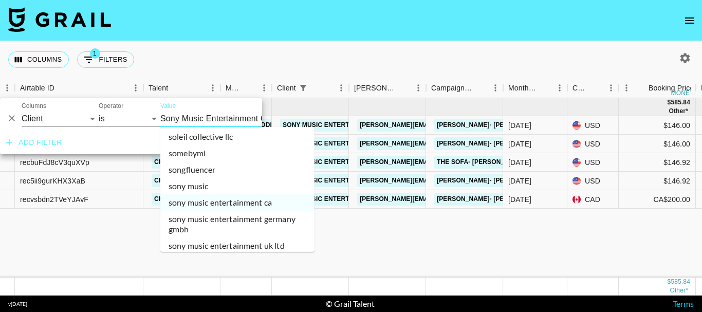
click at [241, 237] on li "sony music entertainment uk ltd" at bounding box center [237, 245] width 154 height 16
type input "Sony Music Entertainment UK Ltd"
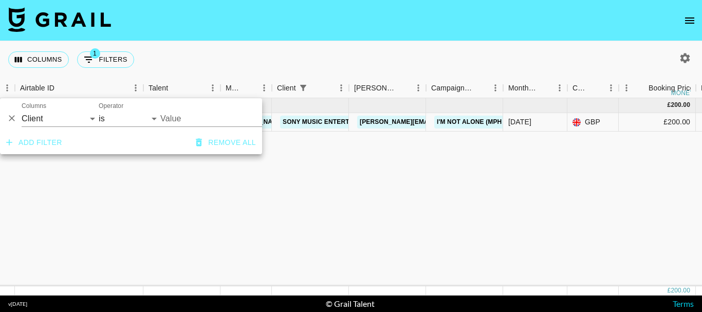
type input "Sony Music Entertainment UK Ltd"
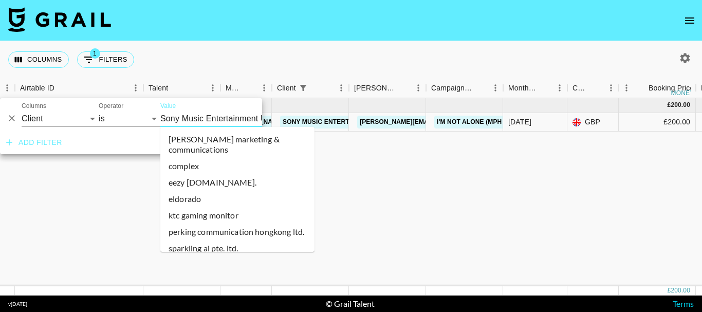
click at [222, 117] on input "Sony Music Entertainment UK Ltd" at bounding box center [222, 118] width 125 height 16
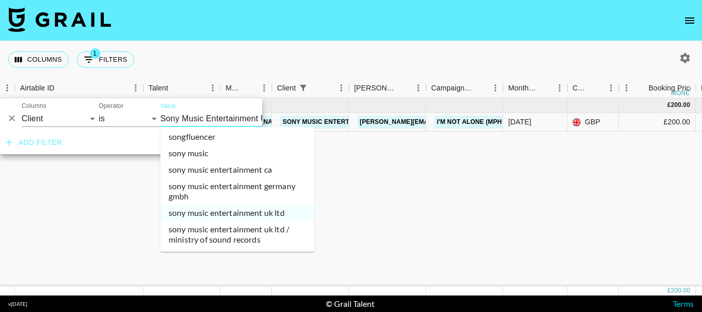
scroll to position [15507, 0]
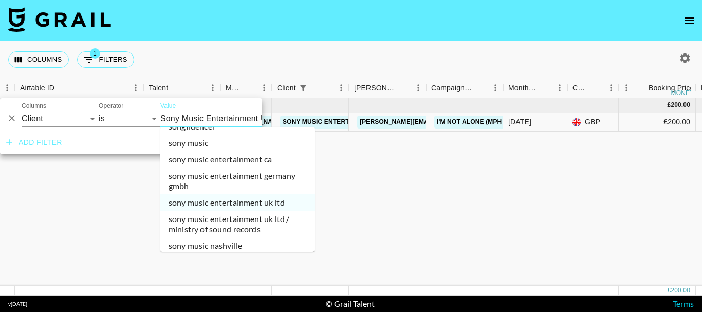
click at [225, 254] on li "sony music uk" at bounding box center [237, 262] width 154 height 16
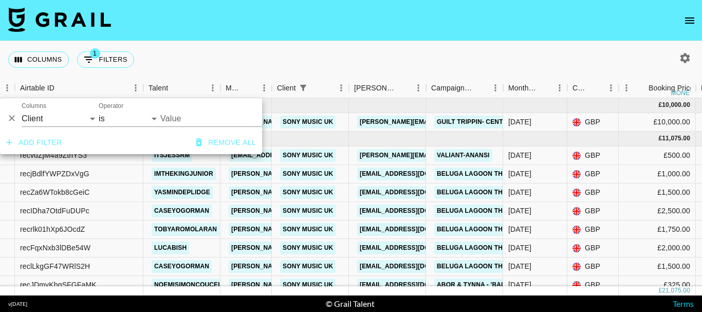
type input "Sony Music UK"
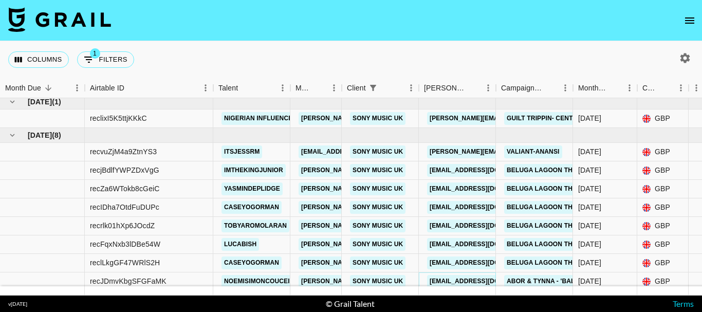
scroll to position [0, 0]
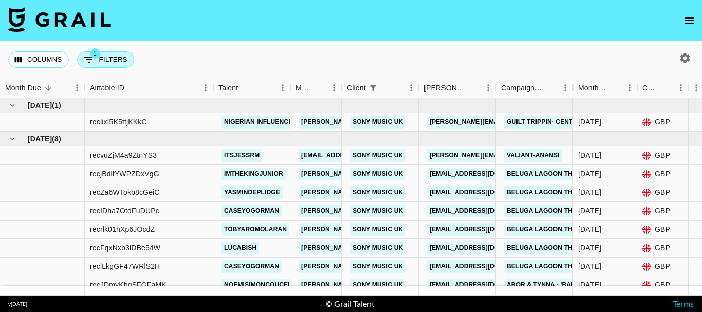
click at [115, 55] on button "1 Filters" at bounding box center [105, 59] width 57 height 16
select select "clientId"
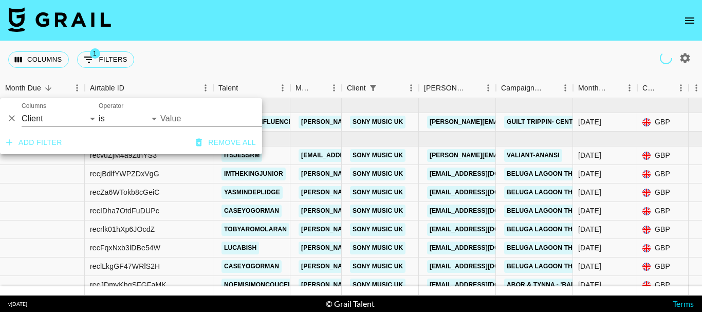
type input "Sony Music UK"
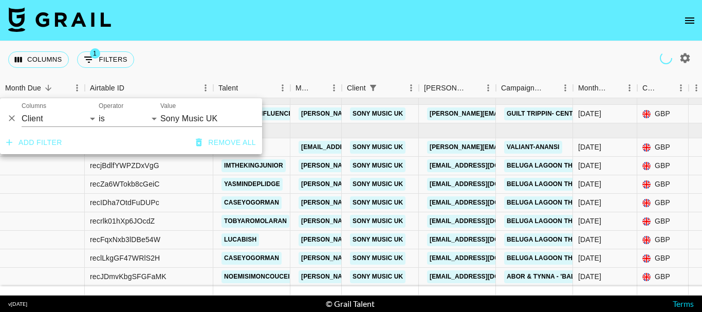
click at [197, 117] on input "Sony Music UK" at bounding box center [222, 118] width 125 height 16
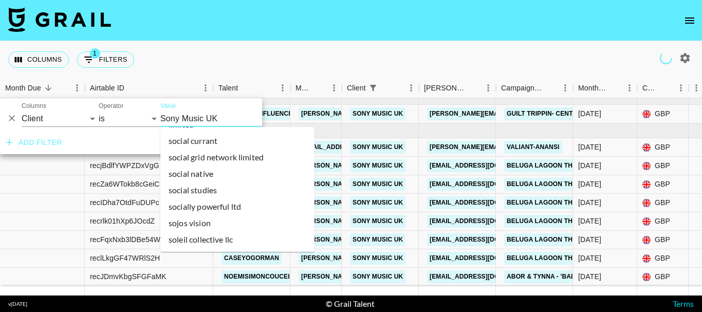
scroll to position [15412, 0]
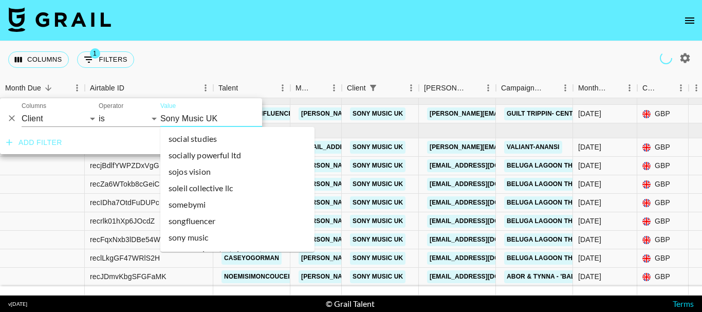
click at [243, 246] on li "sony music entertainment ca" at bounding box center [237, 254] width 154 height 16
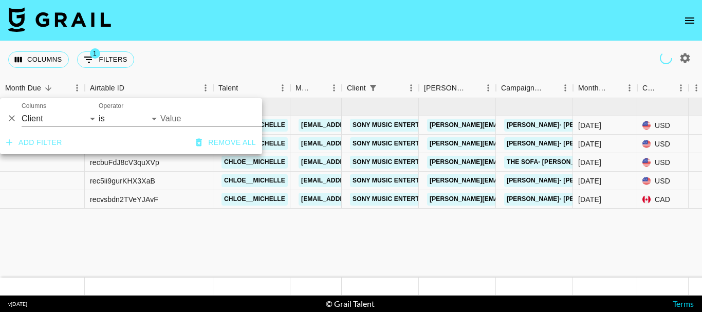
scroll to position [0, 0]
type input "Sony Music Entertainment CA"
click at [219, 120] on input "Sony Music Entertainment CA" at bounding box center [222, 118] width 125 height 16
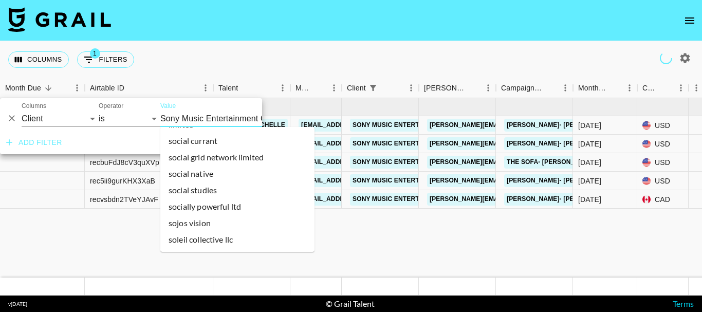
scroll to position [15412, 0]
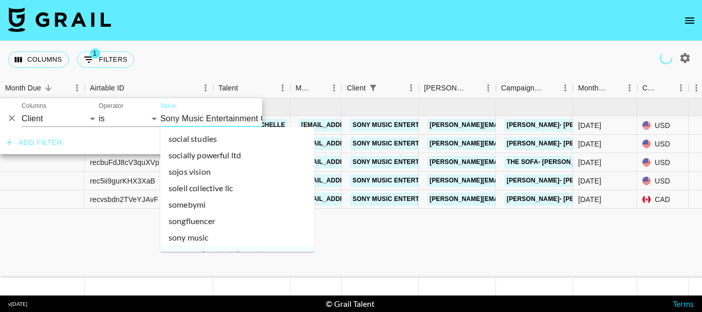
click at [235, 262] on li "sony music entertainment germany gmbh" at bounding box center [237, 275] width 154 height 27
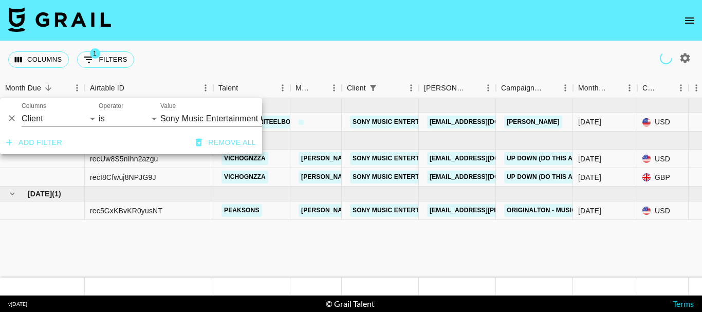
type input "Sony Music Entertainment Germany GmbH"
click at [239, 122] on input "Sony Music Entertainment Germany GmbH" at bounding box center [222, 118] width 125 height 16
type input "Sony Music Entertainment Germany GmbH"
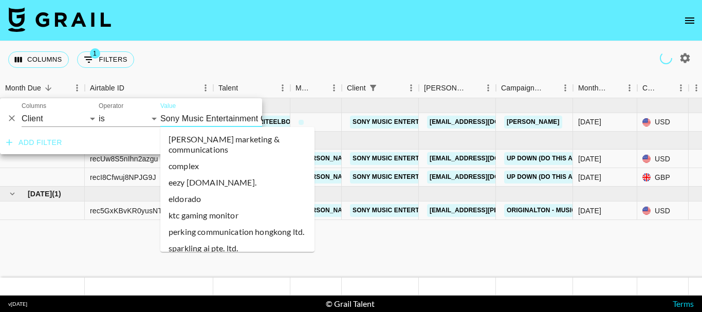
click at [213, 122] on input "Sony Music Entertainment Germany GmbH" at bounding box center [222, 118] width 125 height 16
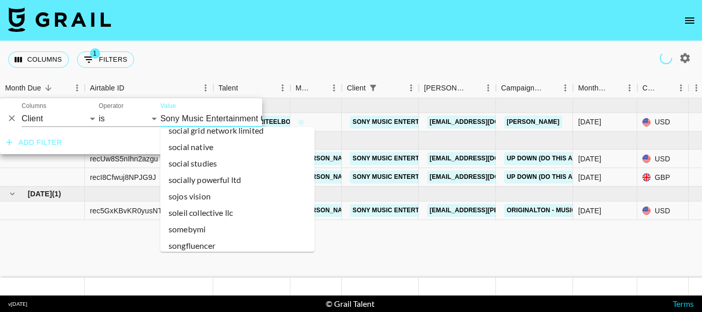
scroll to position [15439, 0]
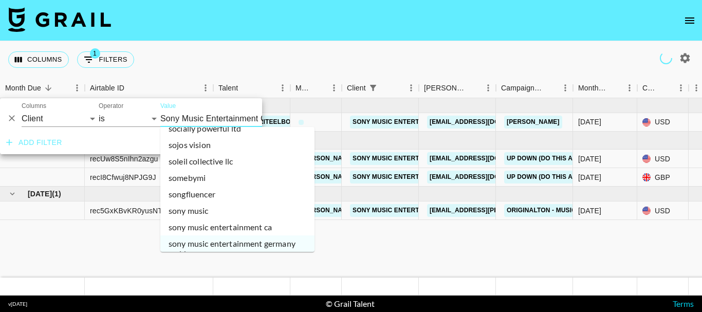
click at [235, 262] on li "sony music entertainment uk ltd" at bounding box center [237, 270] width 154 height 16
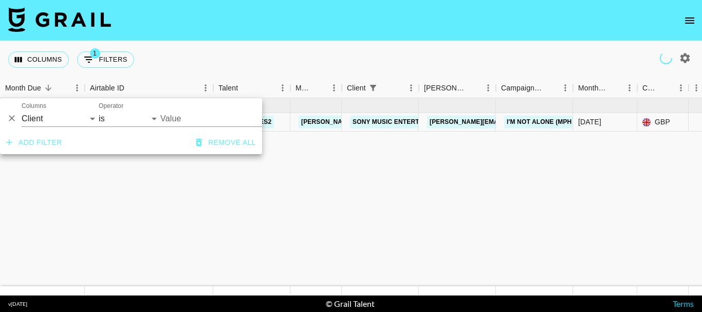
type input "Sony Music Entertainment UK Ltd"
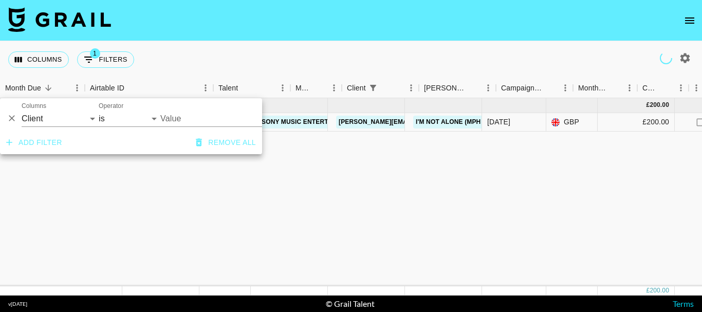
scroll to position [0, 0]
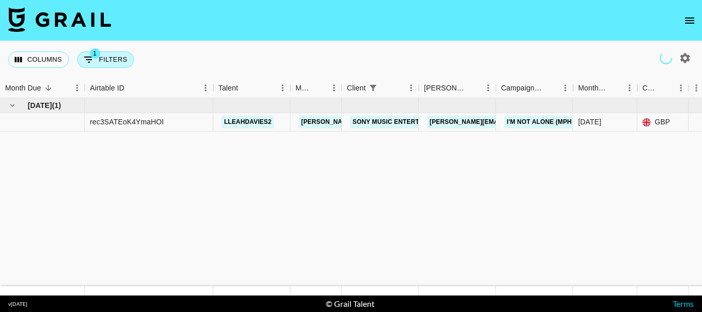
click at [123, 60] on button "1 Filters" at bounding box center [105, 59] width 57 height 16
select select "clientId"
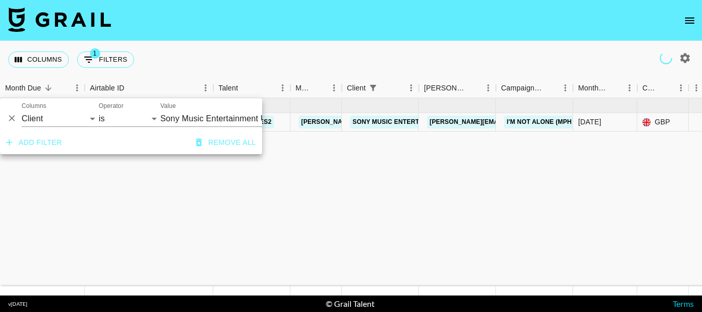
click at [211, 117] on input "Sony Music Entertainment UK Ltd" at bounding box center [222, 118] width 125 height 16
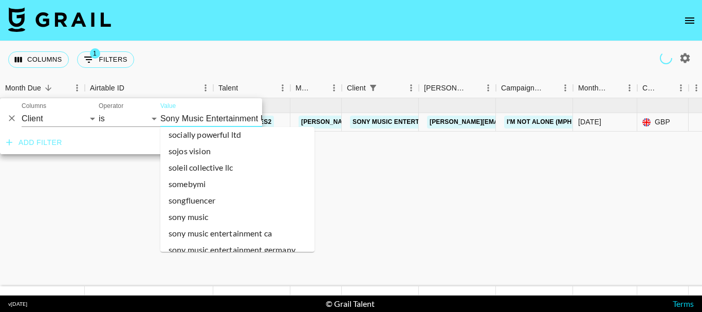
scroll to position [15456, 0]
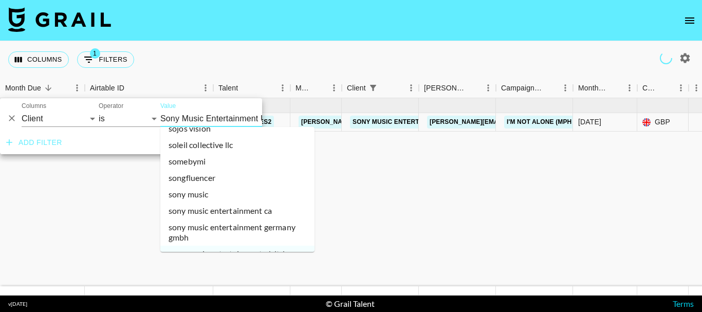
click at [237, 262] on li "sony music entertainment uk ltd / ministry of sound records" at bounding box center [237, 275] width 154 height 27
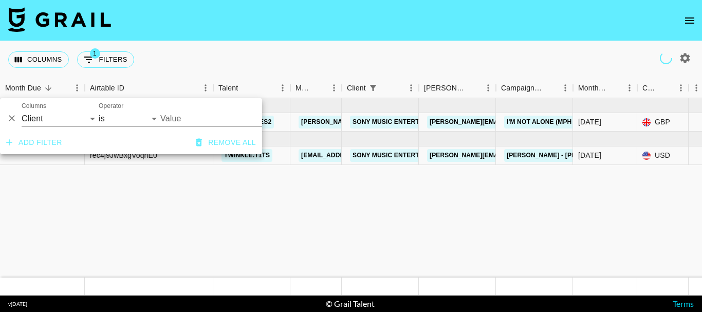
type input "Sony Music Entertainment UK Ltd / Ministry of Sound Records"
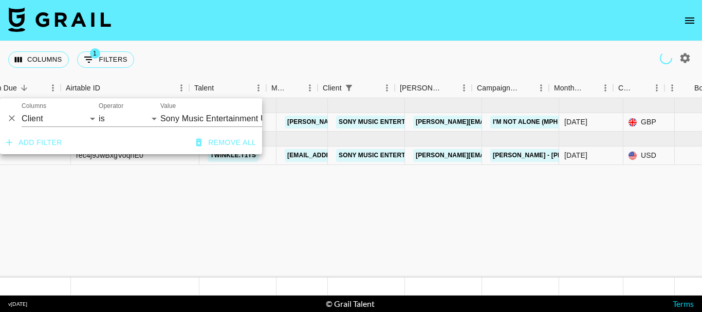
scroll to position [0, 0]
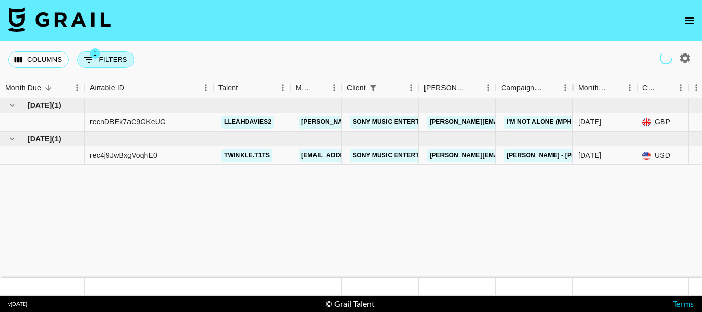
click at [123, 57] on button "1 Filters" at bounding box center [105, 59] width 57 height 16
select select "clientId"
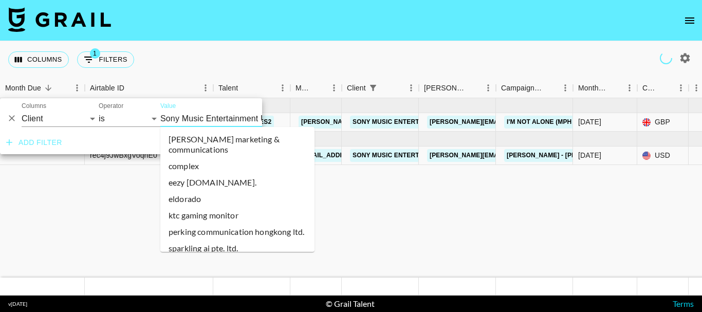
click at [217, 115] on input "Sony Music Entertainment UK Ltd / Ministry of Sound Records" at bounding box center [222, 118] width 125 height 16
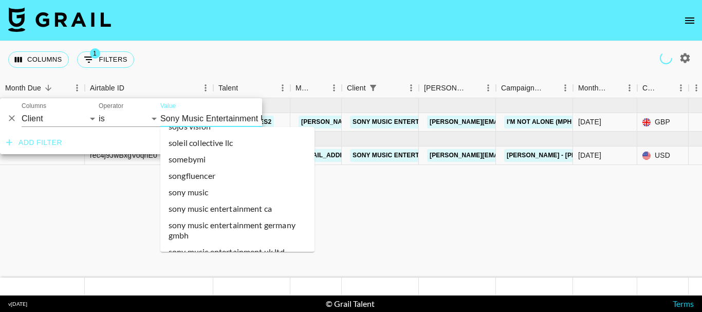
scroll to position [15482, 0]
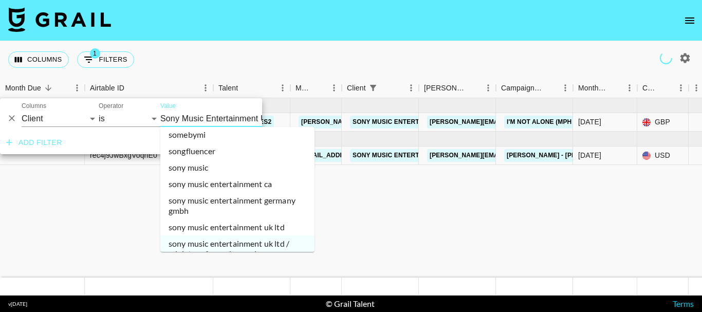
click at [226, 278] on li "sony music uk" at bounding box center [237, 286] width 154 height 16
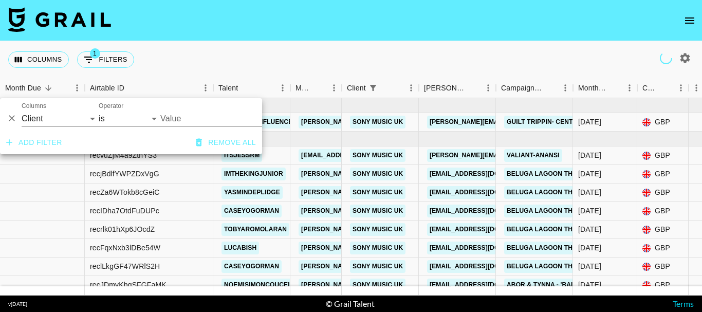
click at [205, 116] on input "Value" at bounding box center [222, 118] width 125 height 16
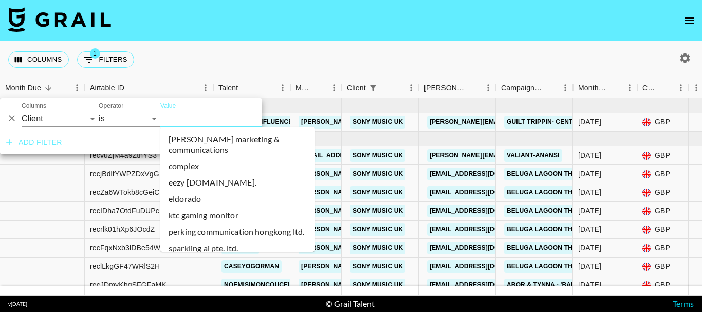
click at [209, 117] on input "Value" at bounding box center [222, 118] width 125 height 16
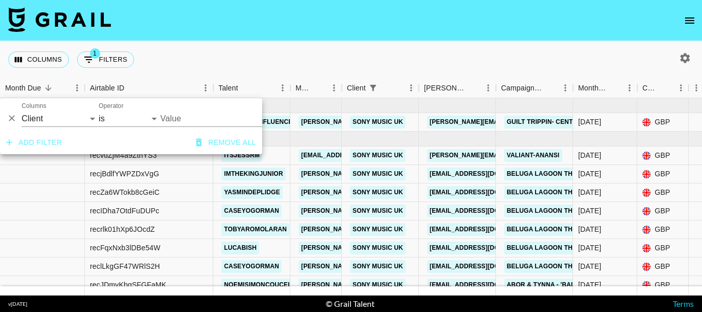
type input "Sony Music UK"
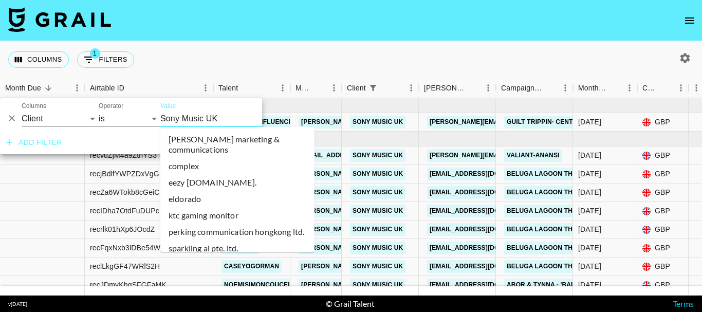
click at [201, 115] on input "Sony Music UK" at bounding box center [222, 118] width 125 height 16
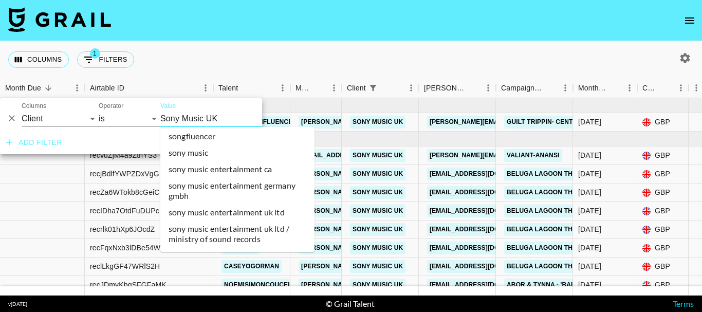
scroll to position [15515, 0]
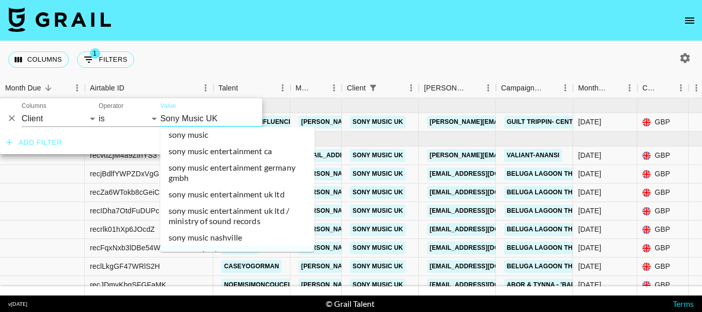
click at [213, 262] on li "sony music us" at bounding box center [237, 270] width 154 height 16
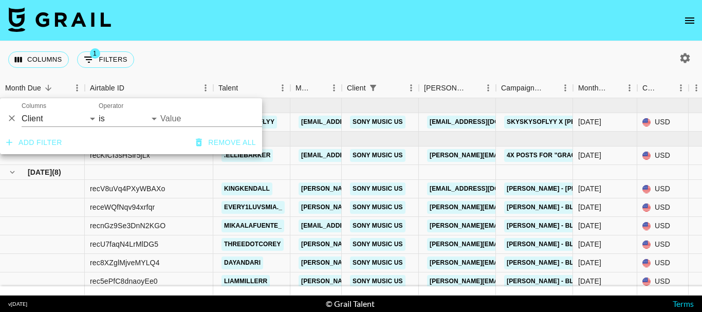
type input "Sony Music US"
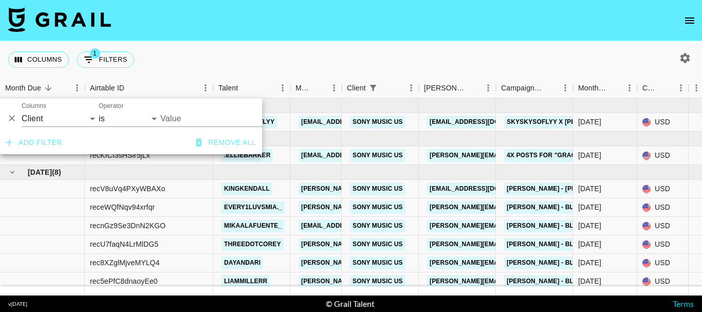
type input "Sony Music US"
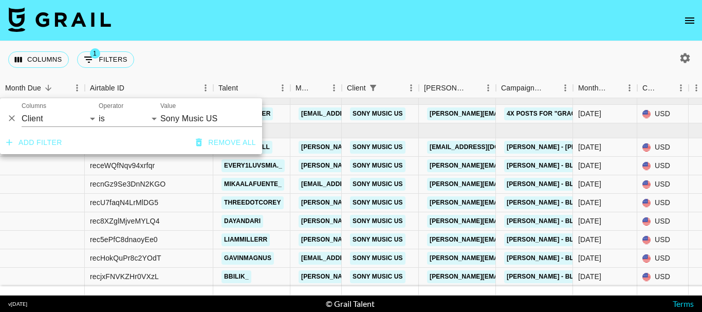
scroll to position [0, 0]
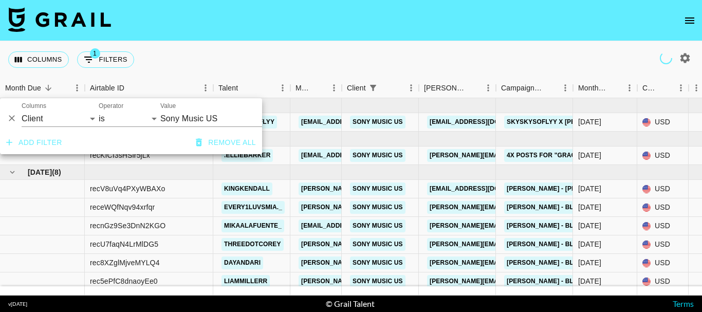
type input "Sony Music US"
click at [204, 110] on input "Sony Music US" at bounding box center [222, 118] width 125 height 16
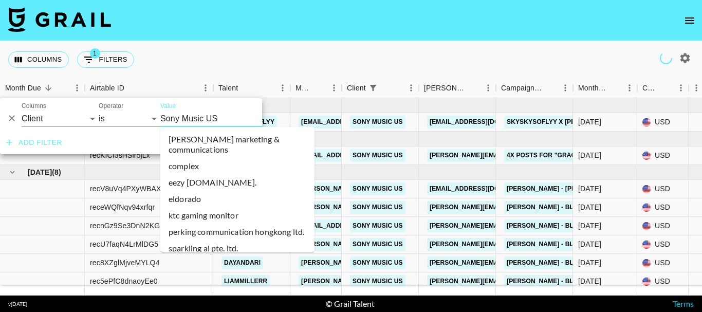
scroll to position [15480, 0]
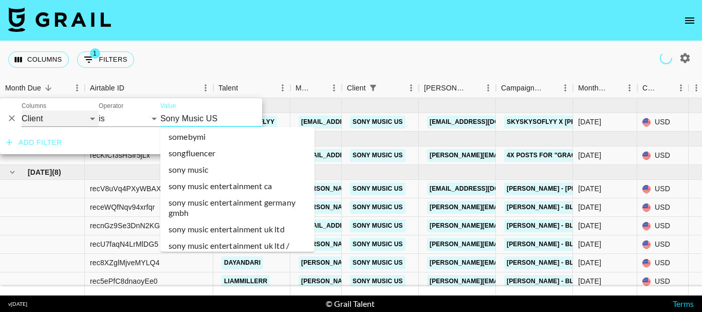
click at [49, 119] on select "Grail Platform ID Airtable ID Talent Manager Client Booker Campaign (Type) Date…" at bounding box center [60, 118] width 77 height 16
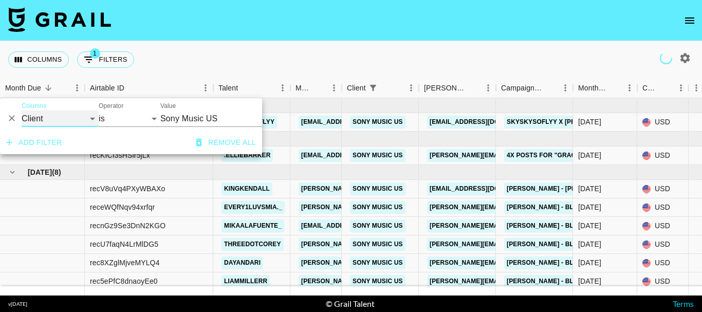
select select "bookerId"
click at [22, 110] on select "Grail Platform ID Airtable ID Talent Manager Client Booker Campaign (Type) Date…" at bounding box center [60, 118] width 77 height 16
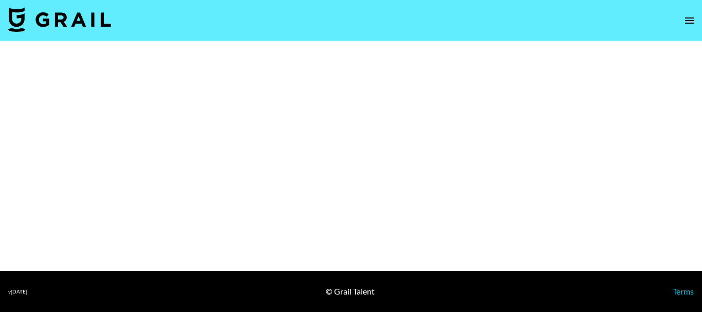
select select "Song"
select select "Brand"
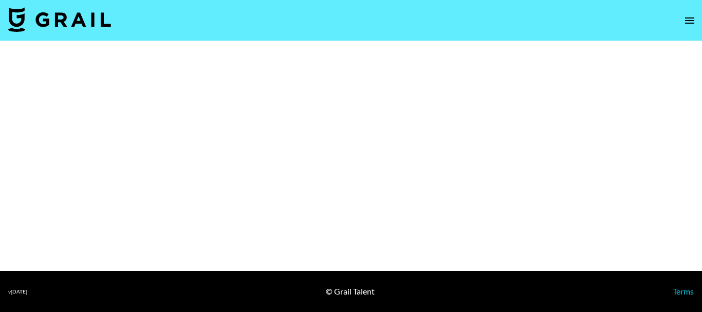
select select "Brand"
select select "Song"
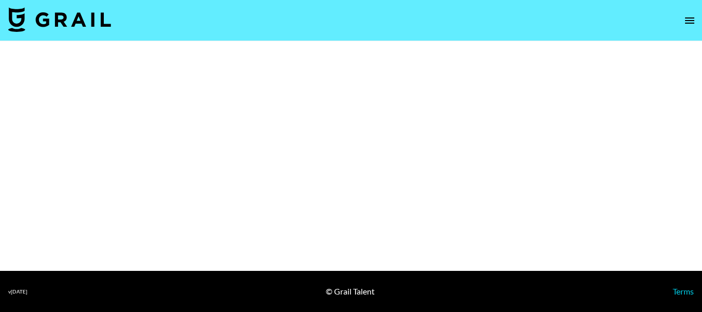
select select "Song"
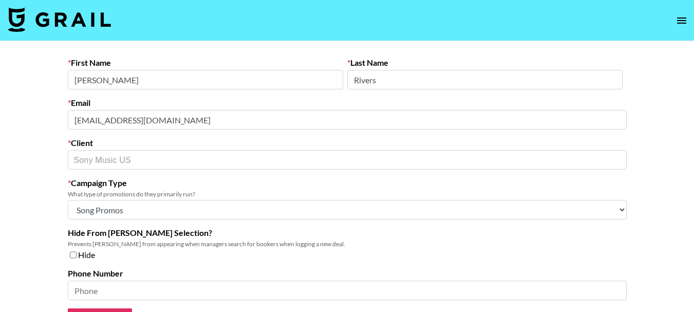
select select "Song"
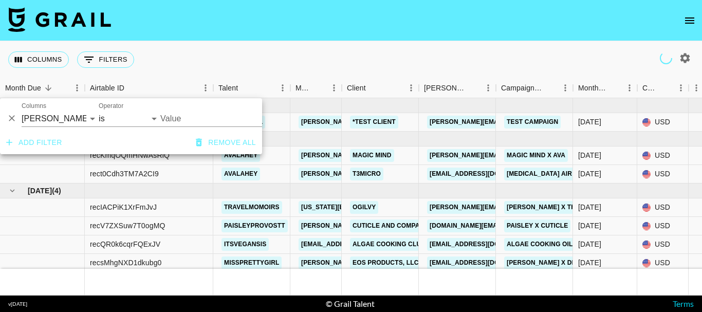
select select "bookerId"
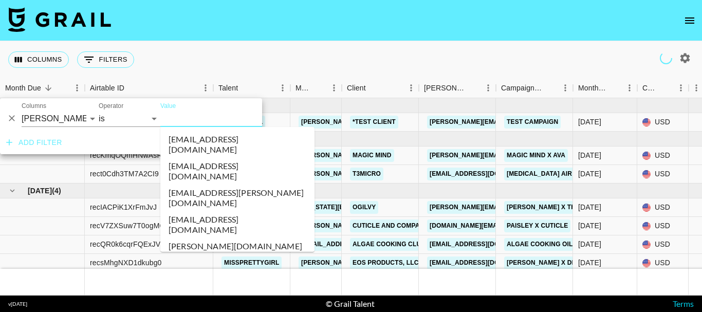
click at [213, 114] on input "Value" at bounding box center [229, 118] width 139 height 16
type input "[PERSON_NAME]"
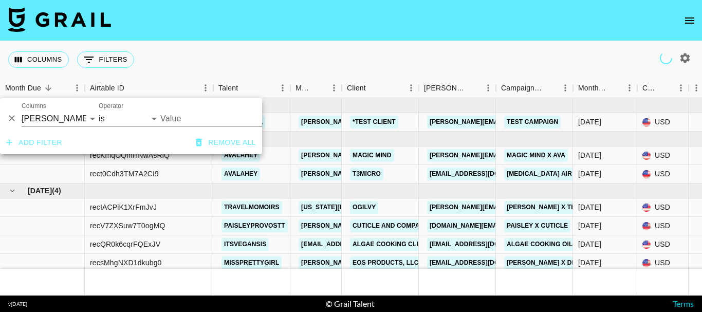
click at [214, 124] on input "Value" at bounding box center [229, 118] width 139 height 16
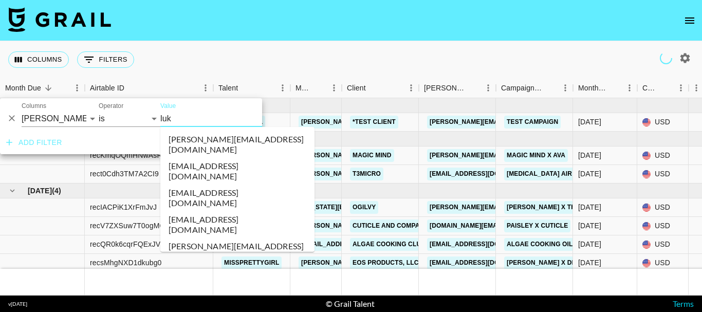
type input "luke"
click at [223, 211] on li "[EMAIL_ADDRESS][DOMAIN_NAME]" at bounding box center [237, 224] width 154 height 27
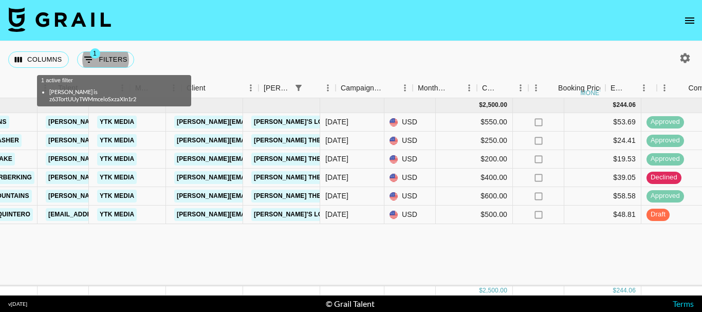
scroll to position [0, 123]
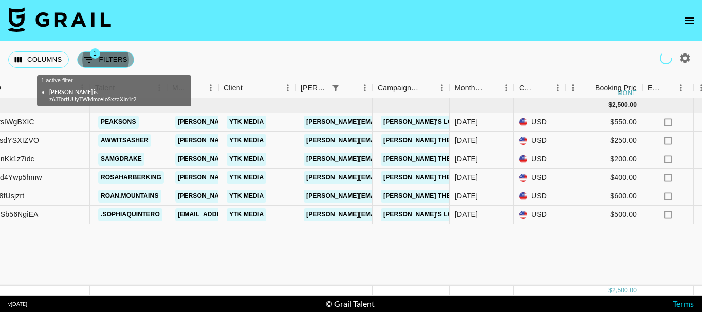
click at [115, 58] on button "1 Filters" at bounding box center [105, 59] width 57 height 16
select select "bookerId"
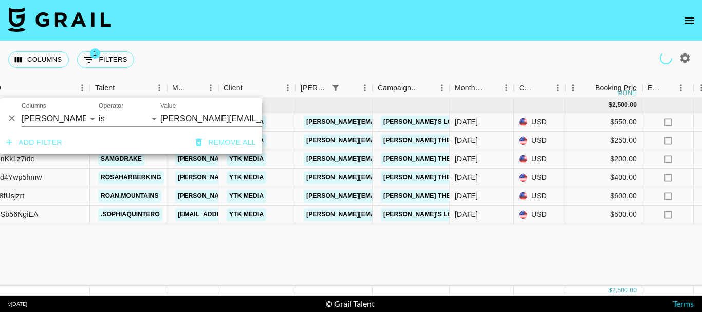
click at [216, 121] on input "Luke@ytkmedia.com" at bounding box center [222, 118] width 125 height 16
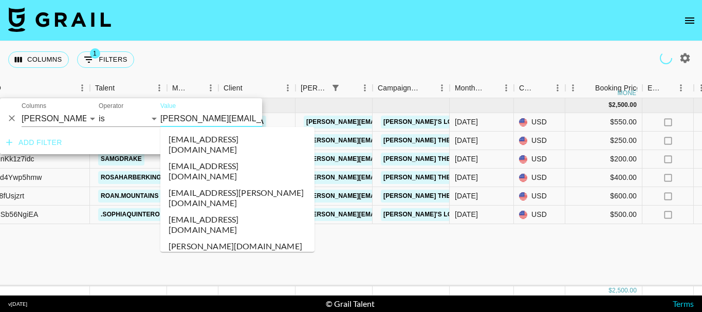
click at [216, 121] on input "Luke@ytkmedia.com" at bounding box center [222, 118] width 125 height 16
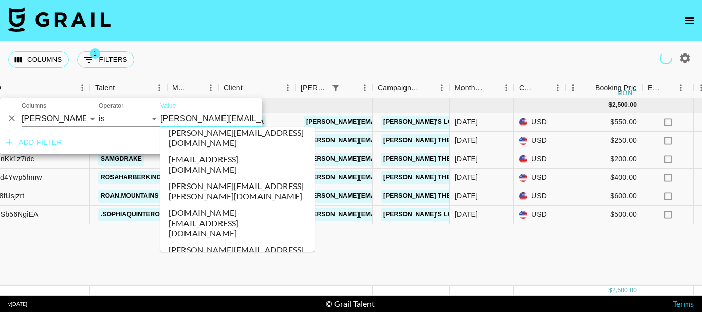
click at [216, 121] on input "Luke@ytkmedia.com" at bounding box center [222, 118] width 125 height 16
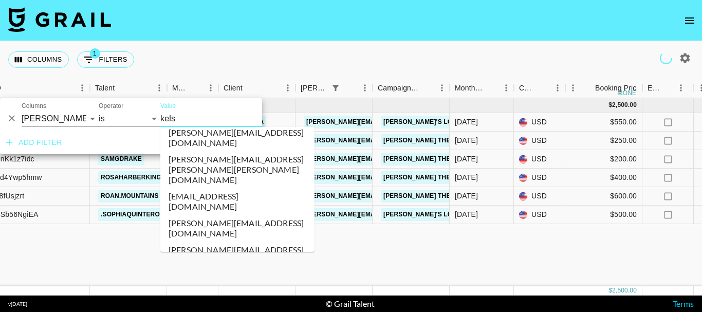
scroll to position [0, 0]
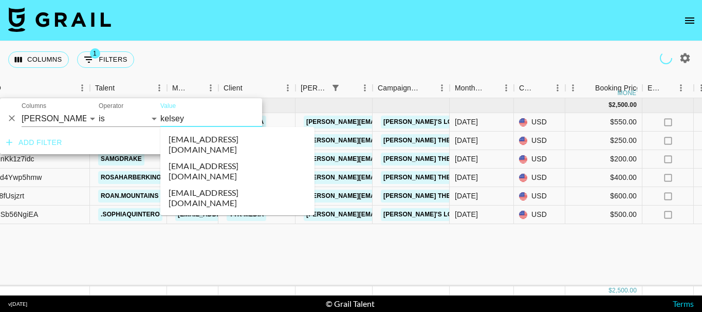
click at [225, 158] on li "kelsey@vitamincagency.com" at bounding box center [237, 171] width 154 height 27
type input "kelsey@vitamincagency.com"
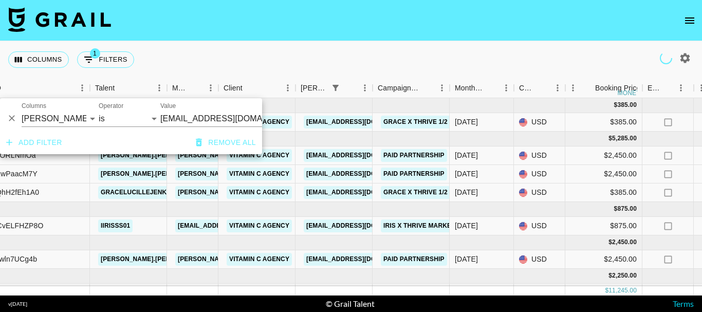
click at [380, 52] on div "Columns 1 Filters + Booking" at bounding box center [351, 59] width 702 height 37
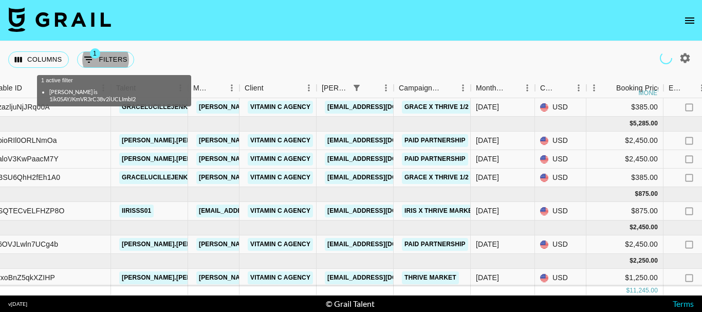
scroll to position [0, 102]
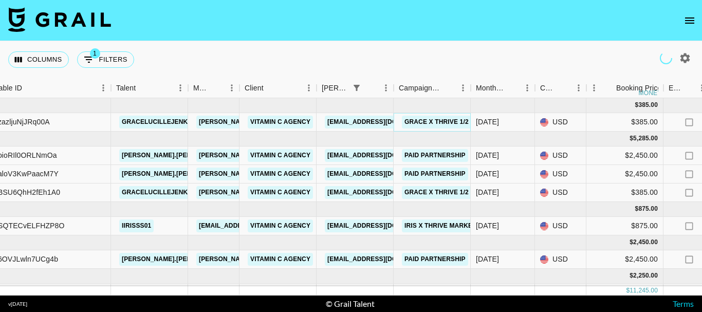
click at [437, 119] on link "Grace x Thrive 1/2" at bounding box center [436, 122] width 69 height 13
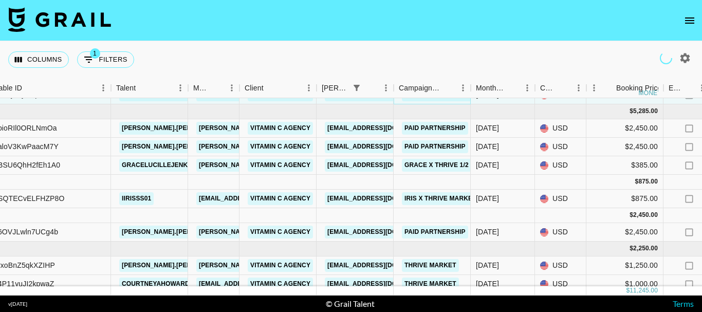
scroll to position [42, 102]
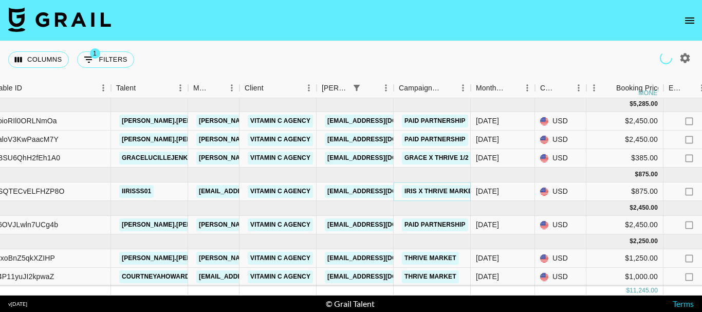
drag, startPoint x: 427, startPoint y: 181, endPoint x: 397, endPoint y: 153, distance: 41.8
click at [427, 185] on link "Iris x Thrive Market" at bounding box center [440, 191] width 77 height 13
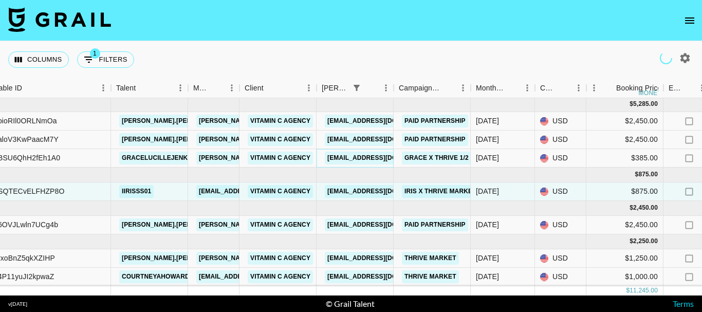
click at [369, 152] on link "[EMAIL_ADDRESS][DOMAIN_NAME]" at bounding box center [382, 158] width 115 height 13
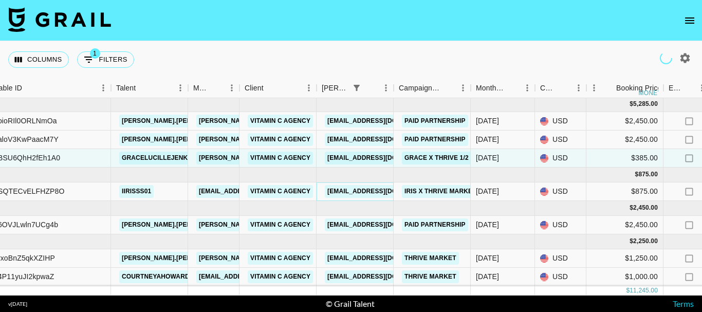
click at [362, 185] on link "[EMAIL_ADDRESS][DOMAIN_NAME]" at bounding box center [382, 191] width 115 height 13
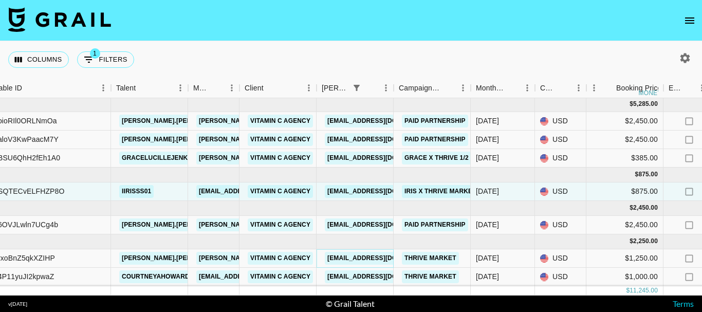
click at [379, 252] on link "kelsey@vitamincagency.com" at bounding box center [382, 258] width 115 height 13
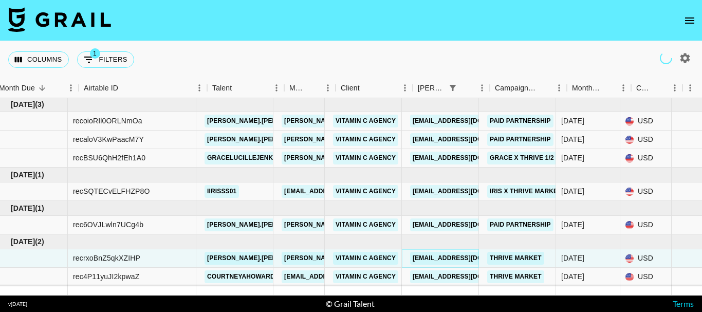
scroll to position [42, 0]
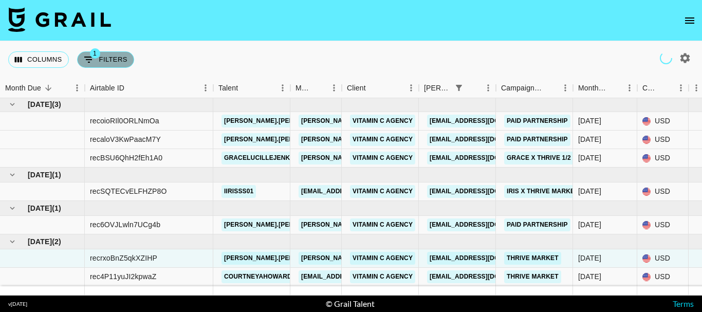
click at [128, 60] on button "1 Filters" at bounding box center [105, 59] width 57 height 16
select select "bookerId"
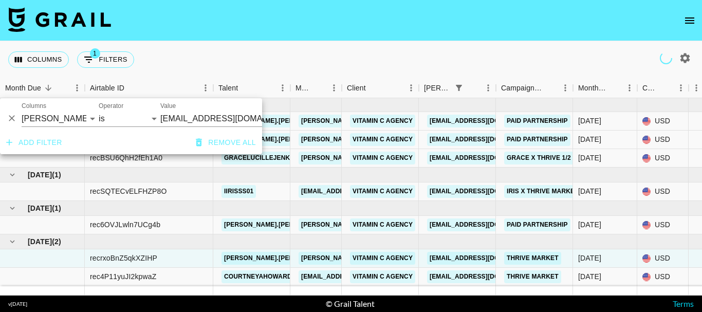
click at [188, 115] on input "kelsey@vitamincagency.com" at bounding box center [222, 118] width 125 height 16
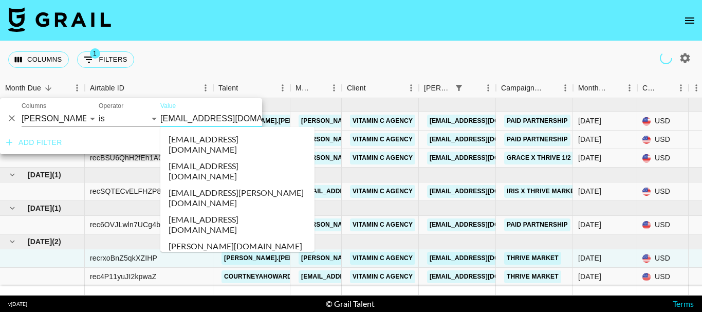
scroll to position [15486, 0]
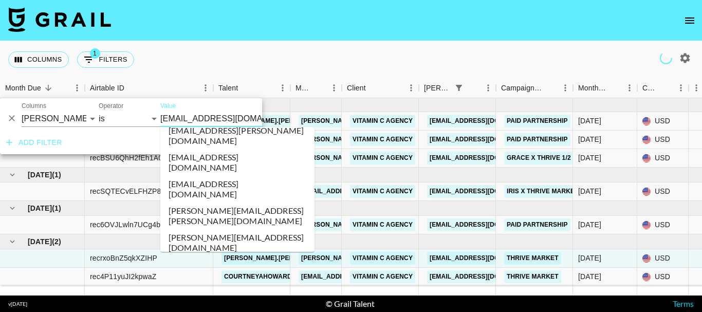
click at [188, 115] on input "kelsey@vitamincagency.com" at bounding box center [222, 118] width 125 height 16
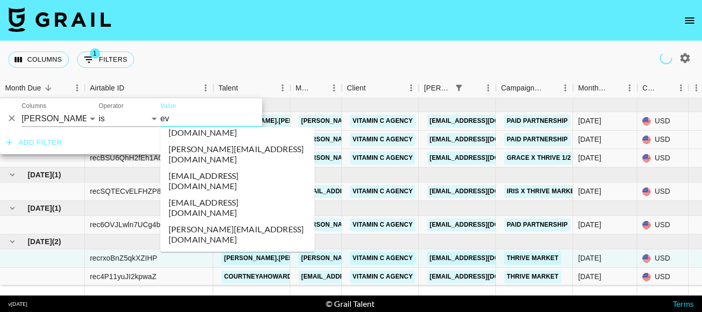
scroll to position [0, 0]
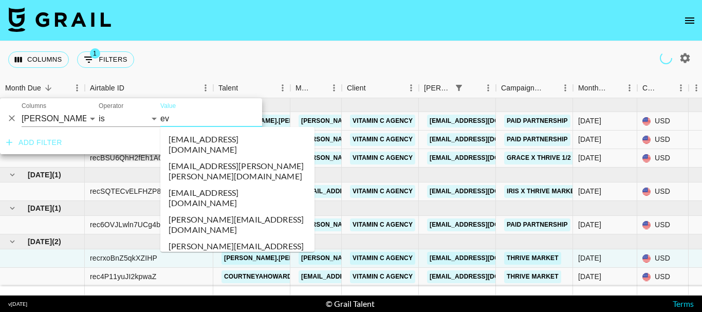
type input "eva"
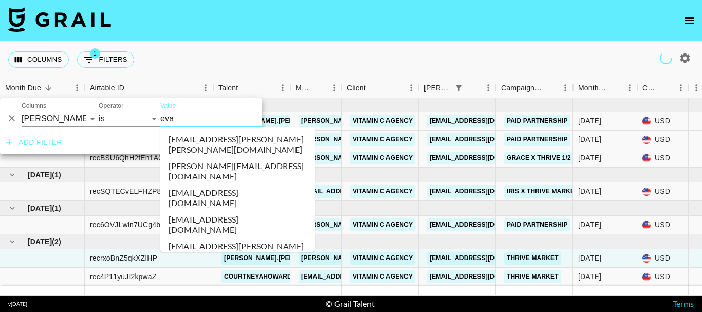
click at [219, 238] on li "evahuang1@shein.com" at bounding box center [237, 251] width 154 height 27
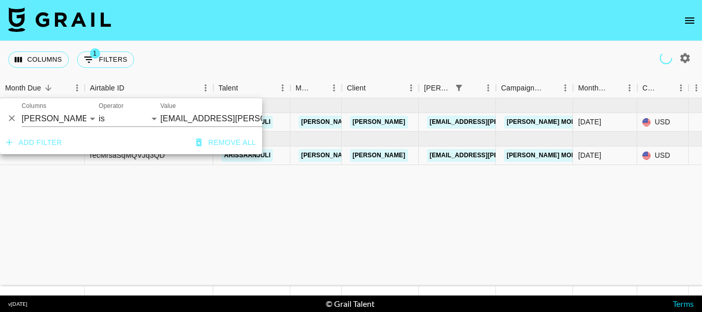
type input "evahuang1@shein.com"
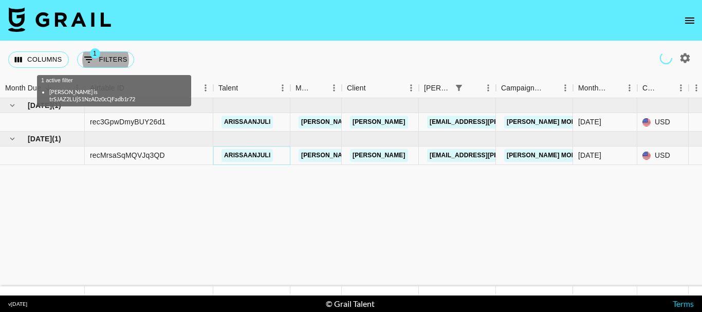
click at [235, 155] on link "arissaanjuli" at bounding box center [246, 155] width 51 height 13
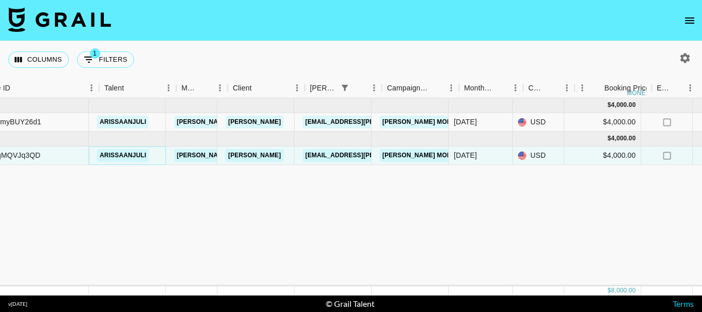
scroll to position [0, 62]
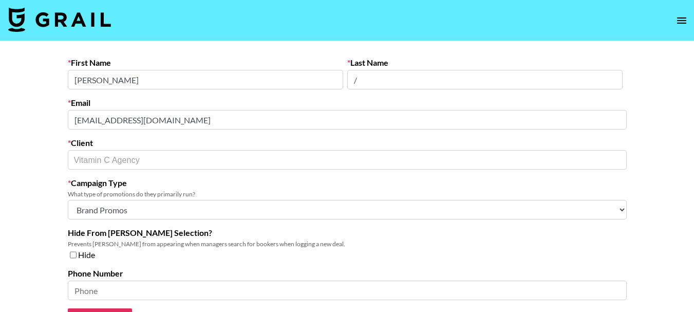
select select "Brand"
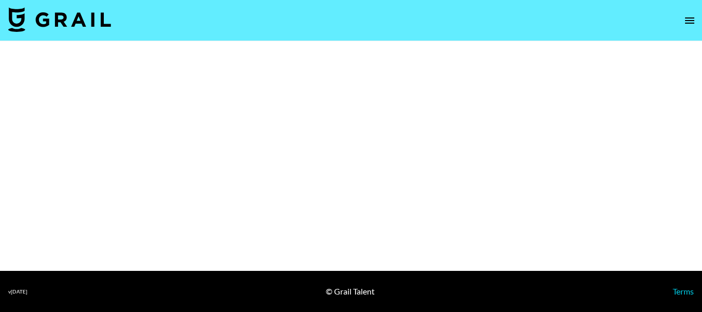
select select "Brand"
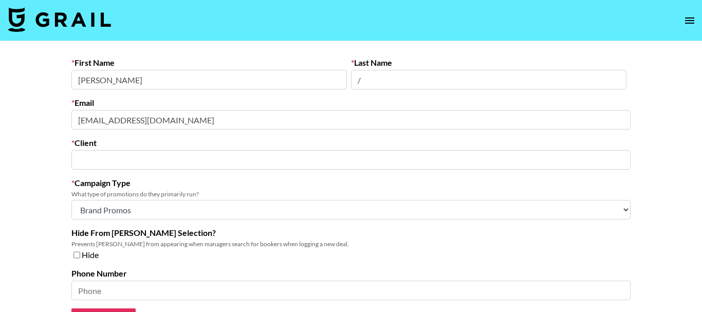
type input "Vitamin C Agency"
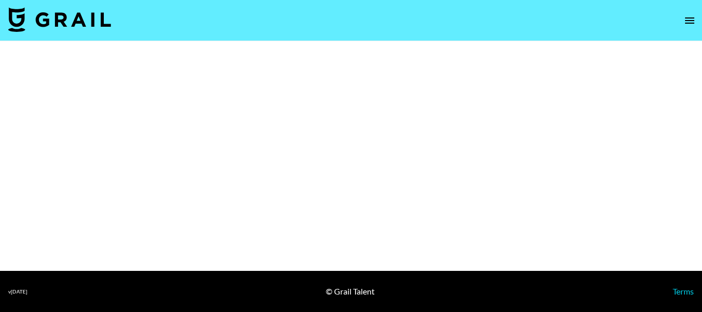
select select "Brand"
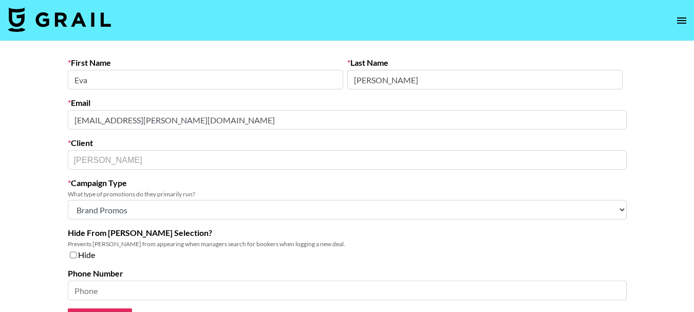
select select "Brand"
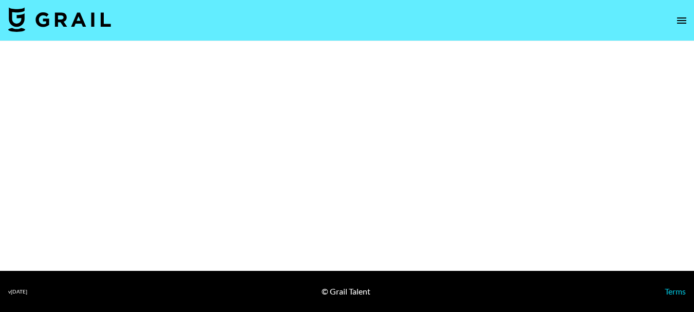
select select "Brand"
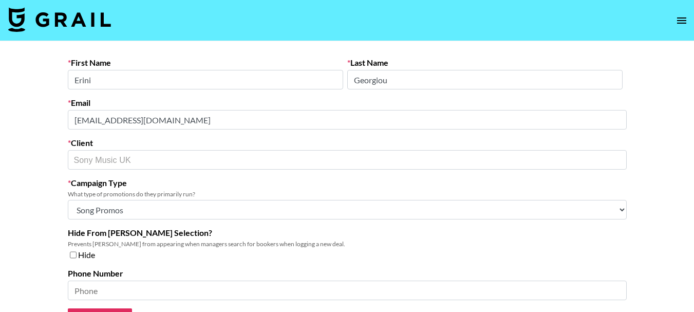
select select "Song"
select select "Brand"
select select "Multi"
select select "Brand"
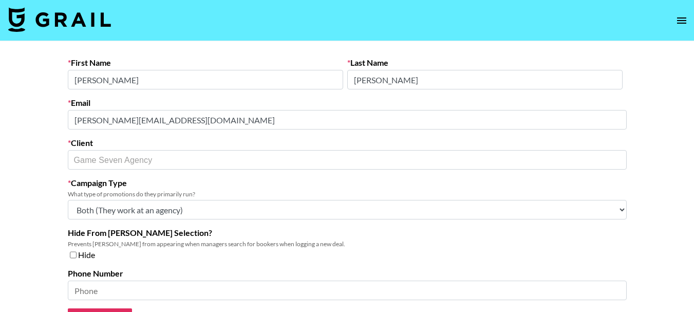
select select "Multi"
select select "Brand"
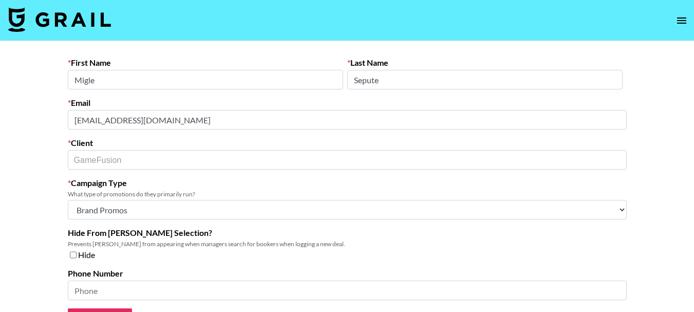
select select "Brand"
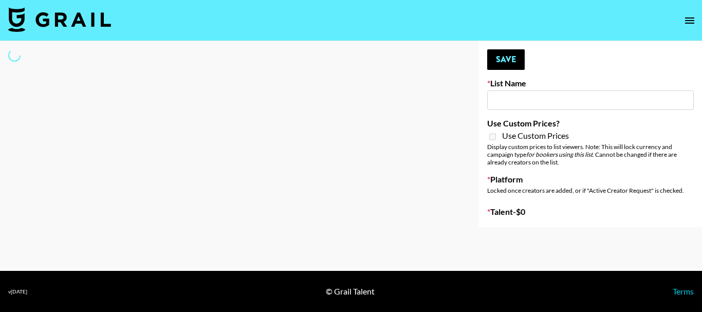
type input "Unreal Management List"
select select "Song"
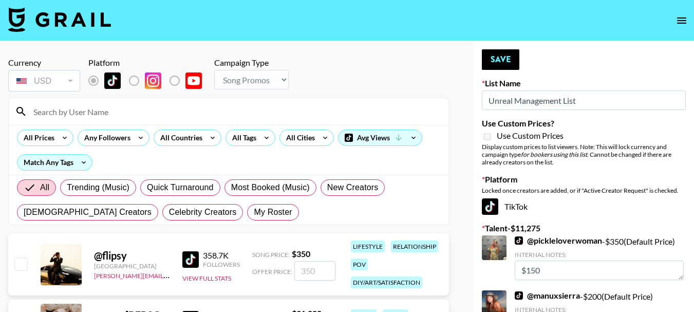
click at [163, 110] on input at bounding box center [234, 111] width 415 height 16
type input "[PERSON_NAME].[PERSON_NAME]"
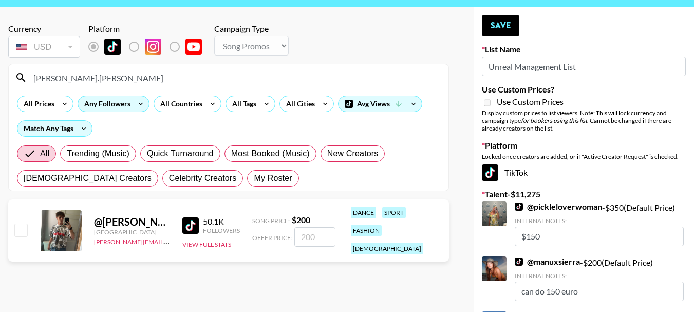
scroll to position [51, 0]
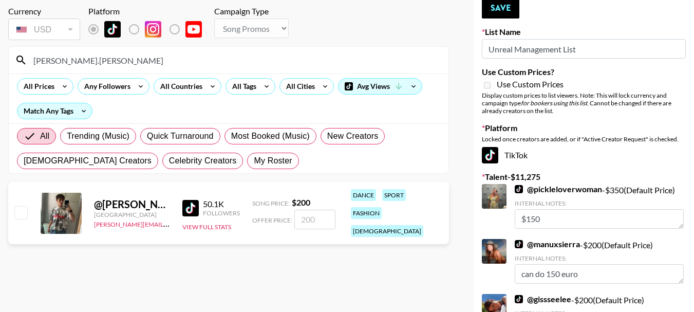
click at [31, 201] on div "@ jacob.cline.161 United States diane.salazar@grail-talent.com 50.1K Followers …" at bounding box center [228, 213] width 441 height 62
click at [17, 206] on input "checkbox" at bounding box center [20, 212] width 12 height 12
checkbox input "true"
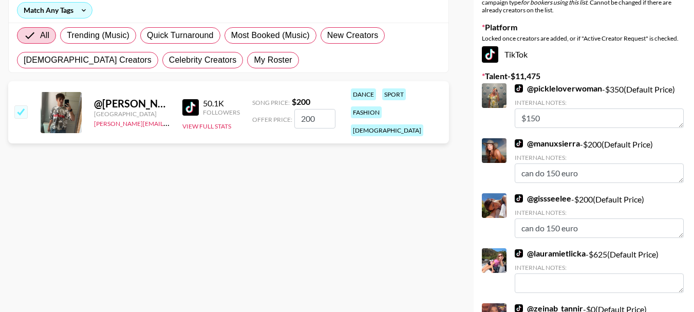
scroll to position [154, 0]
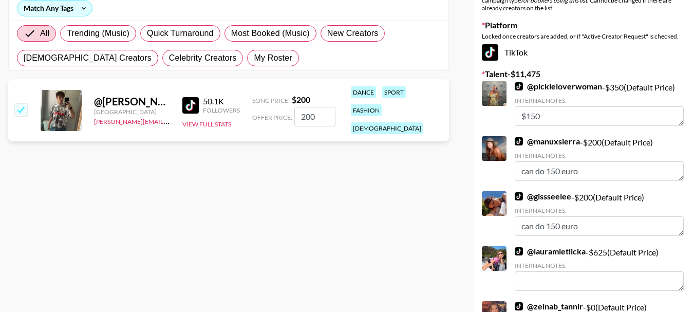
drag, startPoint x: 322, startPoint y: 116, endPoint x: 288, endPoint y: 123, distance: 35.1
click at [288, 123] on div "@ jacob.cline.161 United States diane.salazar@grail-talent.com 50.1K Followers …" at bounding box center [228, 110] width 441 height 62
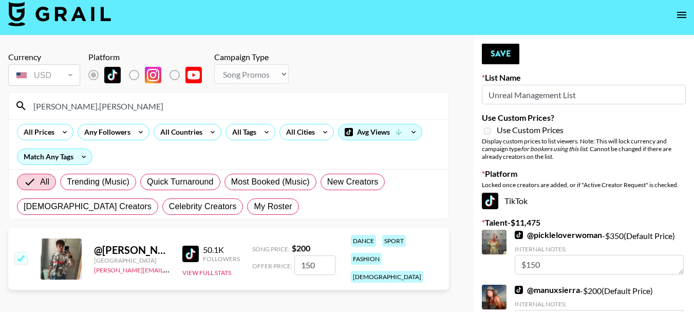
scroll to position [0, 0]
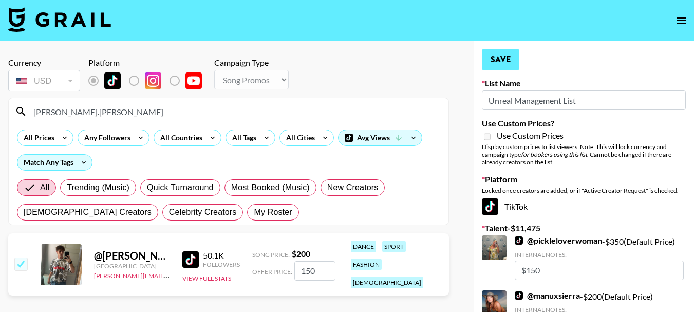
type input "150"
click at [494, 64] on button "Save" at bounding box center [500, 59] width 37 height 21
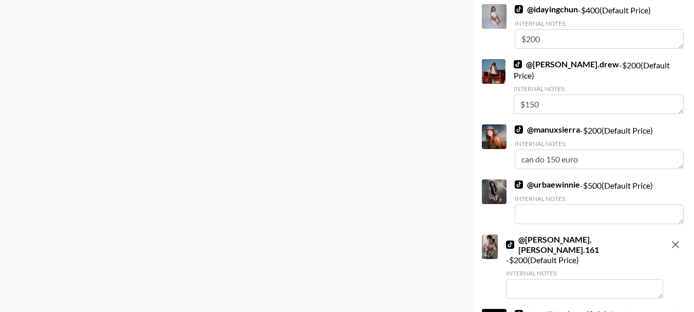
scroll to position [710, 0]
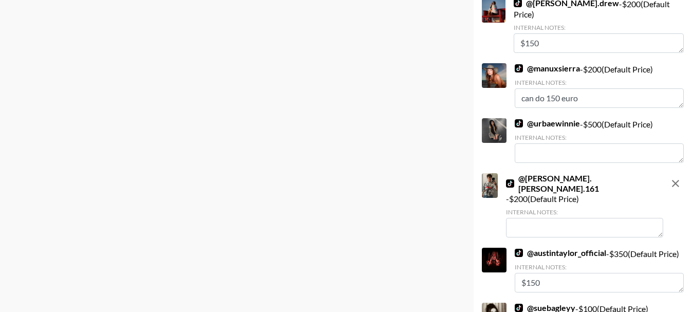
click at [592, 218] on textarea at bounding box center [584, 228] width 157 height 20
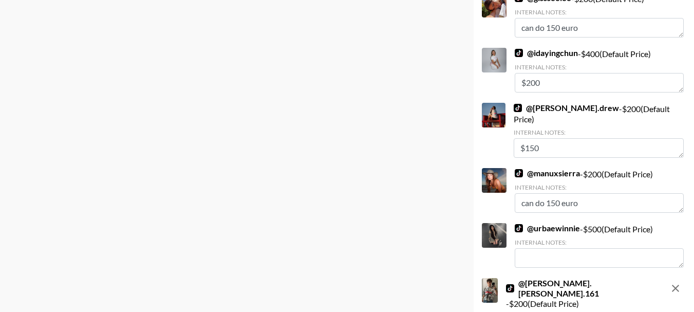
scroll to position [719, 0]
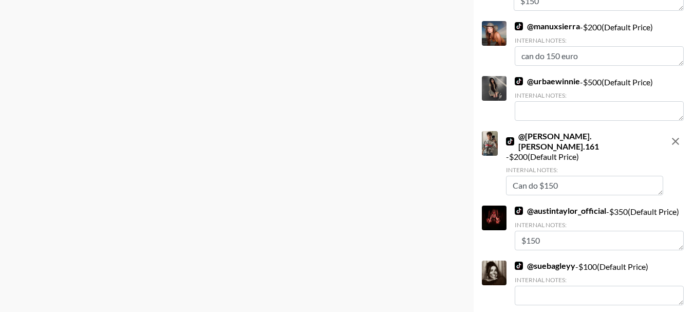
drag, startPoint x: 548, startPoint y: 167, endPoint x: 498, endPoint y: 163, distance: 50.0
click at [499, 163] on div "@ jacob.cline.161 - $ 200 (Default Price) Internal Notes: Can do $150" at bounding box center [572, 164] width 181 height 66
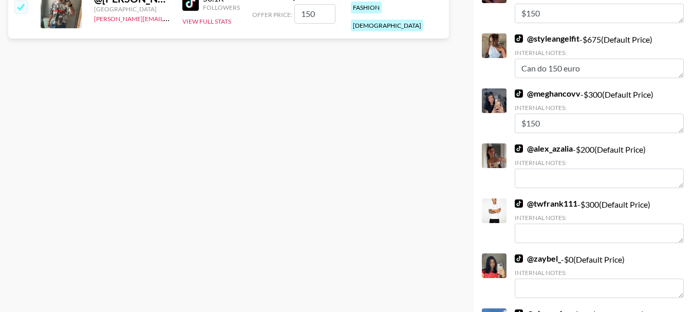
scroll to position [0, 0]
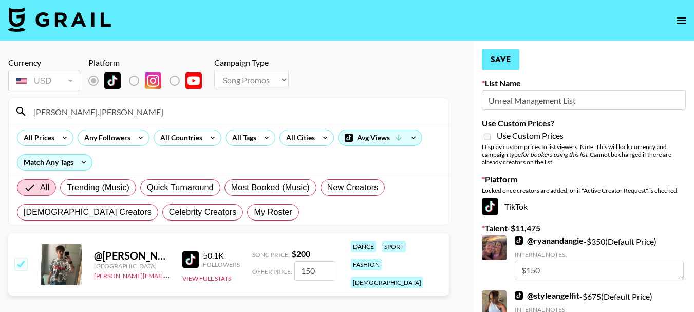
type textarea "$150"
click at [483, 49] on button "Save" at bounding box center [500, 59] width 37 height 21
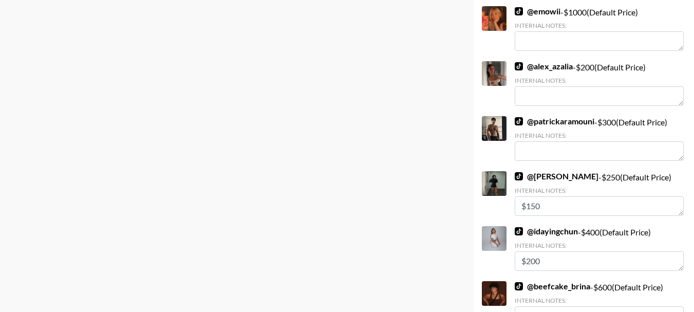
scroll to position [1541, 0]
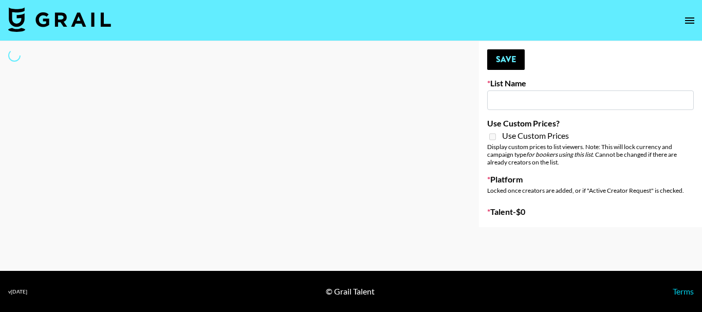
type input "R+H UK Dance List"
select select "Song"
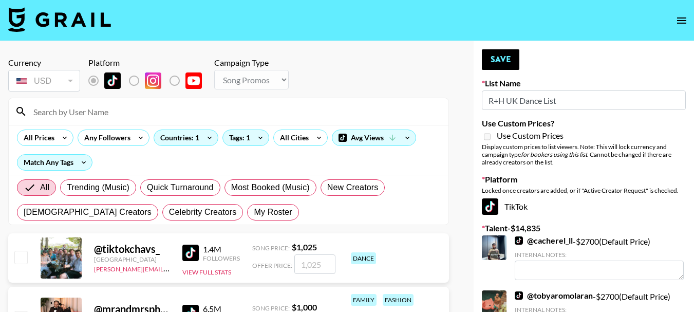
click at [194, 112] on input at bounding box center [234, 111] width 415 height 16
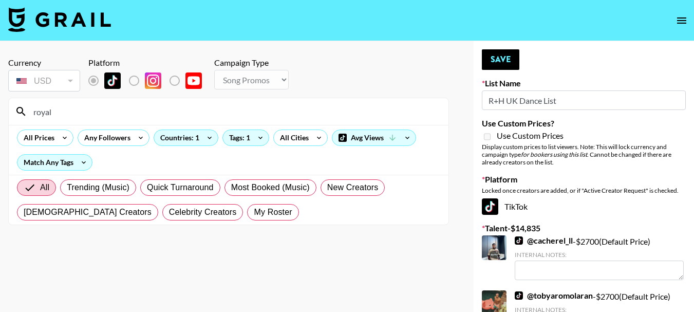
click at [65, 80] on div "USD" at bounding box center [44, 81] width 68 height 18
click at [100, 114] on input "royal" at bounding box center [234, 111] width 415 height 16
click at [36, 56] on section "Currency USD USD ​ Platform Campaign Type Choose Type... Song Promos Brand Prom…" at bounding box center [228, 137] width 441 height 176
click at [64, 97] on section "Currency USD USD ​ Platform Campaign Type Choose Type... Song Promos Brand Prom…" at bounding box center [228, 137] width 441 height 176
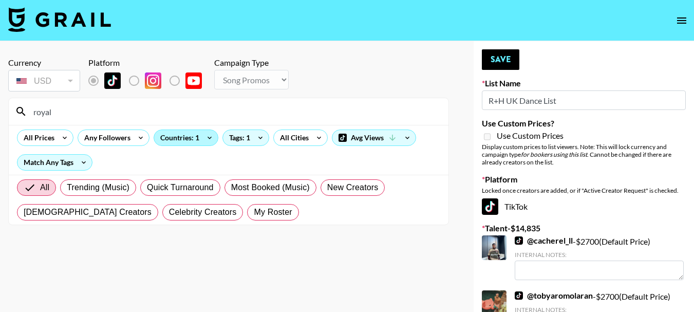
click at [186, 138] on div "Countries: 1" at bounding box center [186, 137] width 64 height 15
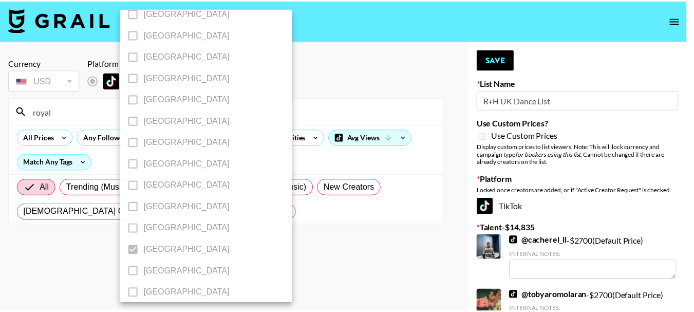
scroll to position [886, 0]
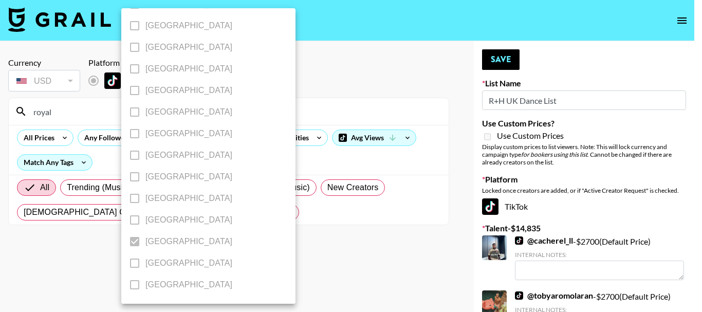
click at [271, 252] on div at bounding box center [351, 156] width 702 height 312
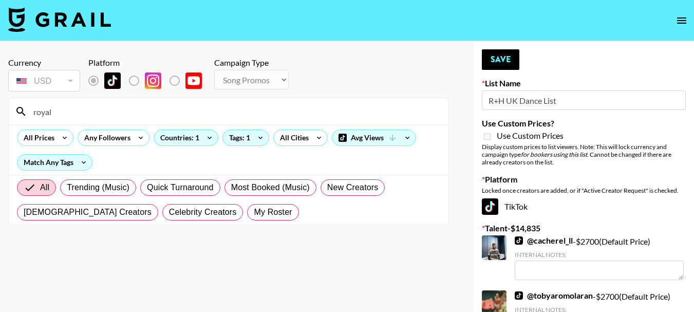
click at [79, 107] on input "royal" at bounding box center [234, 111] width 415 height 16
type input "royalkmpa"
click at [68, 84] on div "USD" at bounding box center [44, 81] width 68 height 18
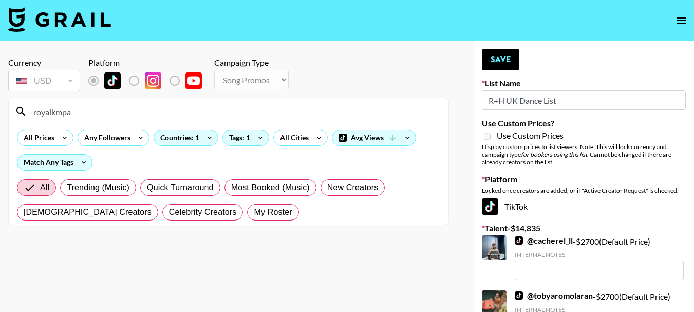
click at [115, 111] on input "royalkmpa" at bounding box center [234, 111] width 415 height 16
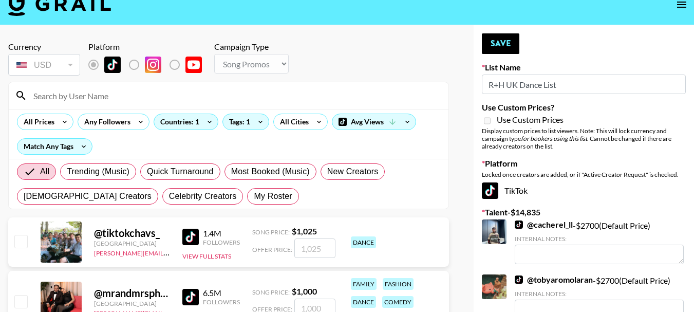
scroll to position [0, 0]
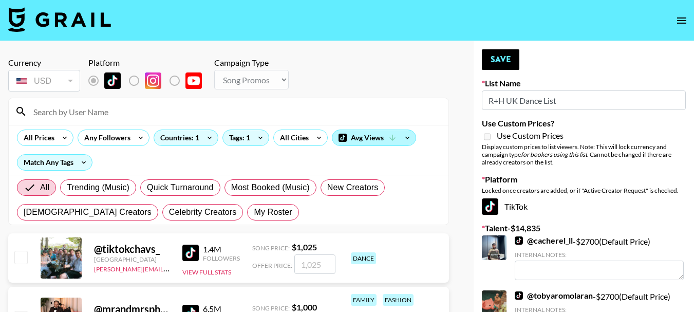
click at [356, 136] on div "Avg Views" at bounding box center [373, 137] width 83 height 15
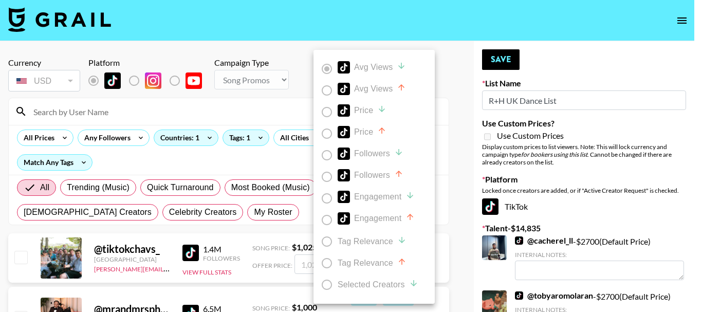
click at [323, 92] on label "Avg Views" at bounding box center [367, 91] width 102 height 22
click at [446, 122] on div at bounding box center [351, 156] width 702 height 312
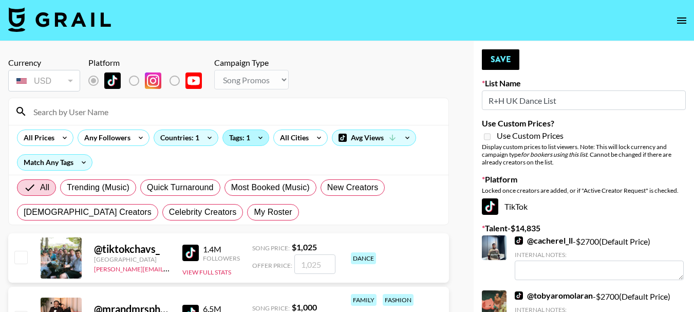
click at [238, 141] on div "Tags: 1" at bounding box center [246, 137] width 46 height 15
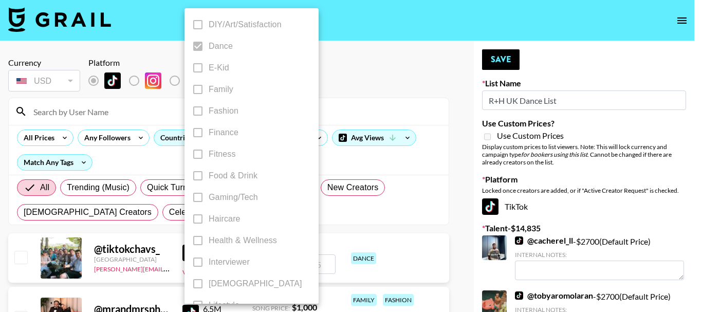
scroll to position [257, 0]
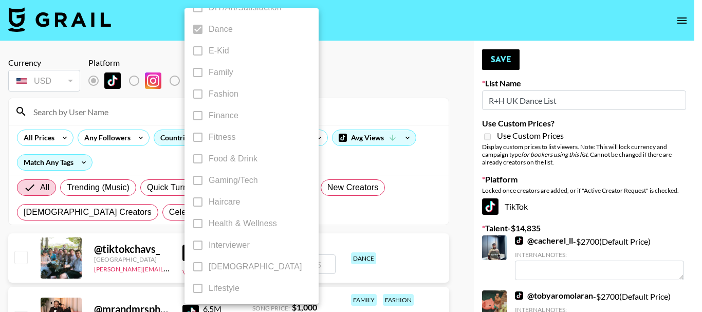
click at [133, 162] on div at bounding box center [351, 156] width 702 height 312
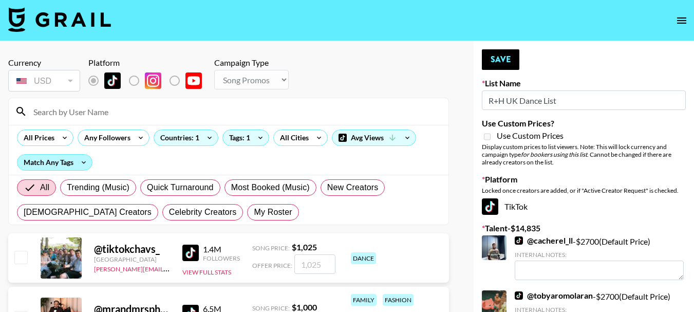
click at [58, 161] on div "Match Any Tags" at bounding box center [54, 162] width 74 height 15
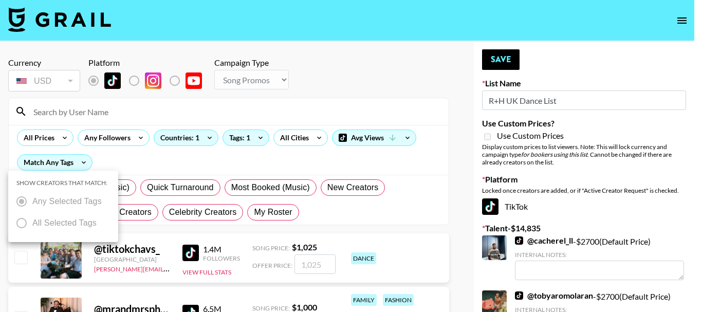
click at [154, 157] on div at bounding box center [351, 156] width 702 height 312
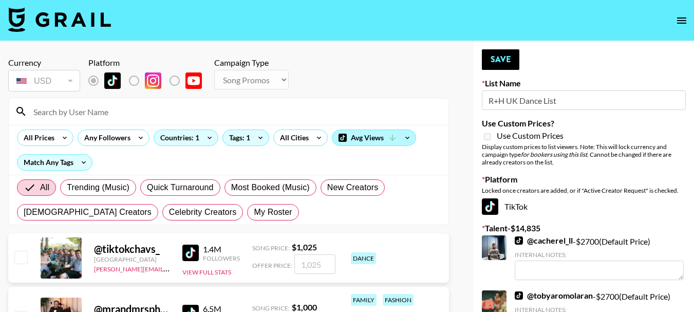
click at [356, 139] on div "Avg Views" at bounding box center [373, 137] width 83 height 15
